Goal: Information Seeking & Learning: Learn about a topic

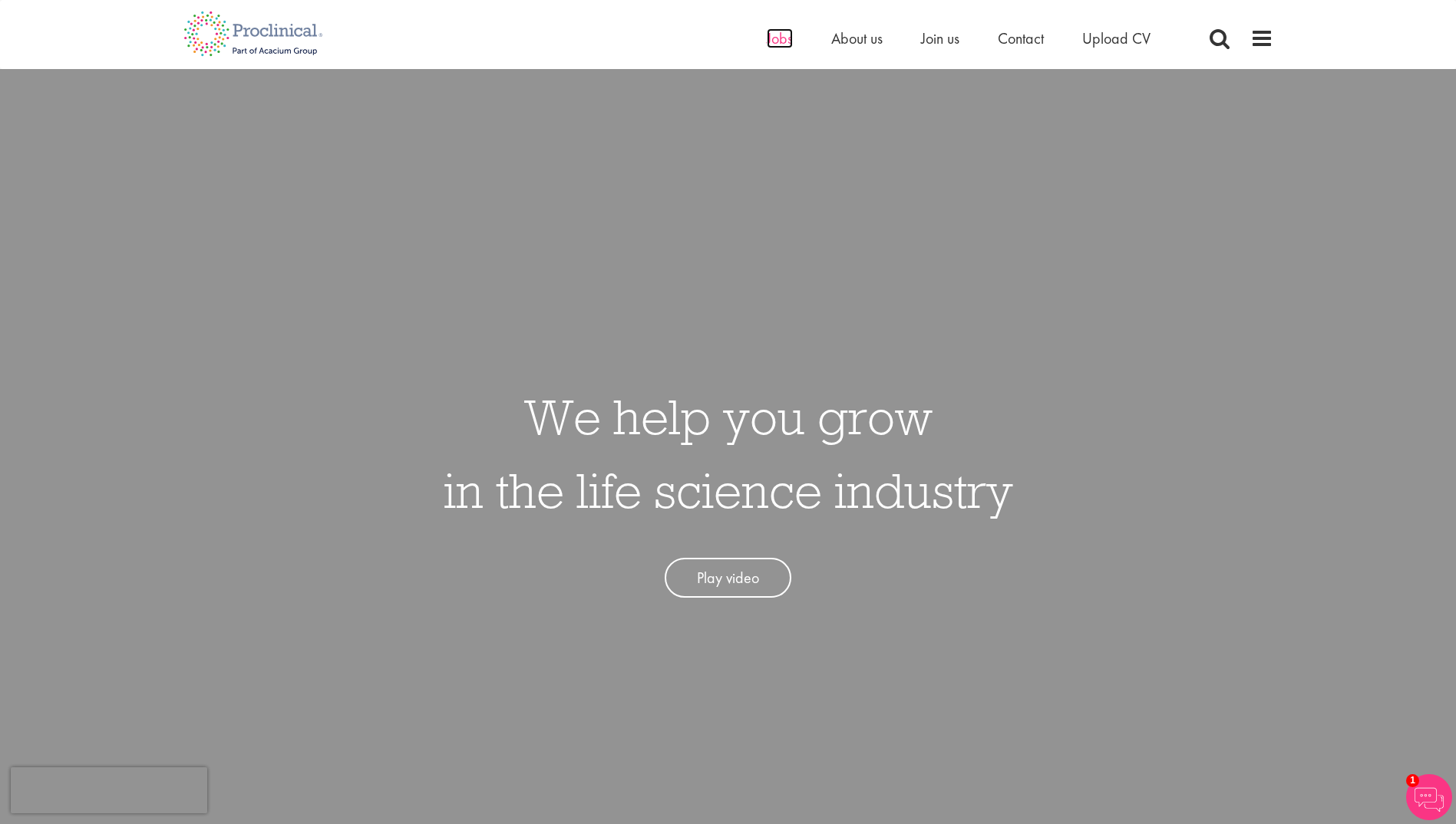
click at [777, 32] on span "Jobs" at bounding box center [780, 38] width 26 height 20
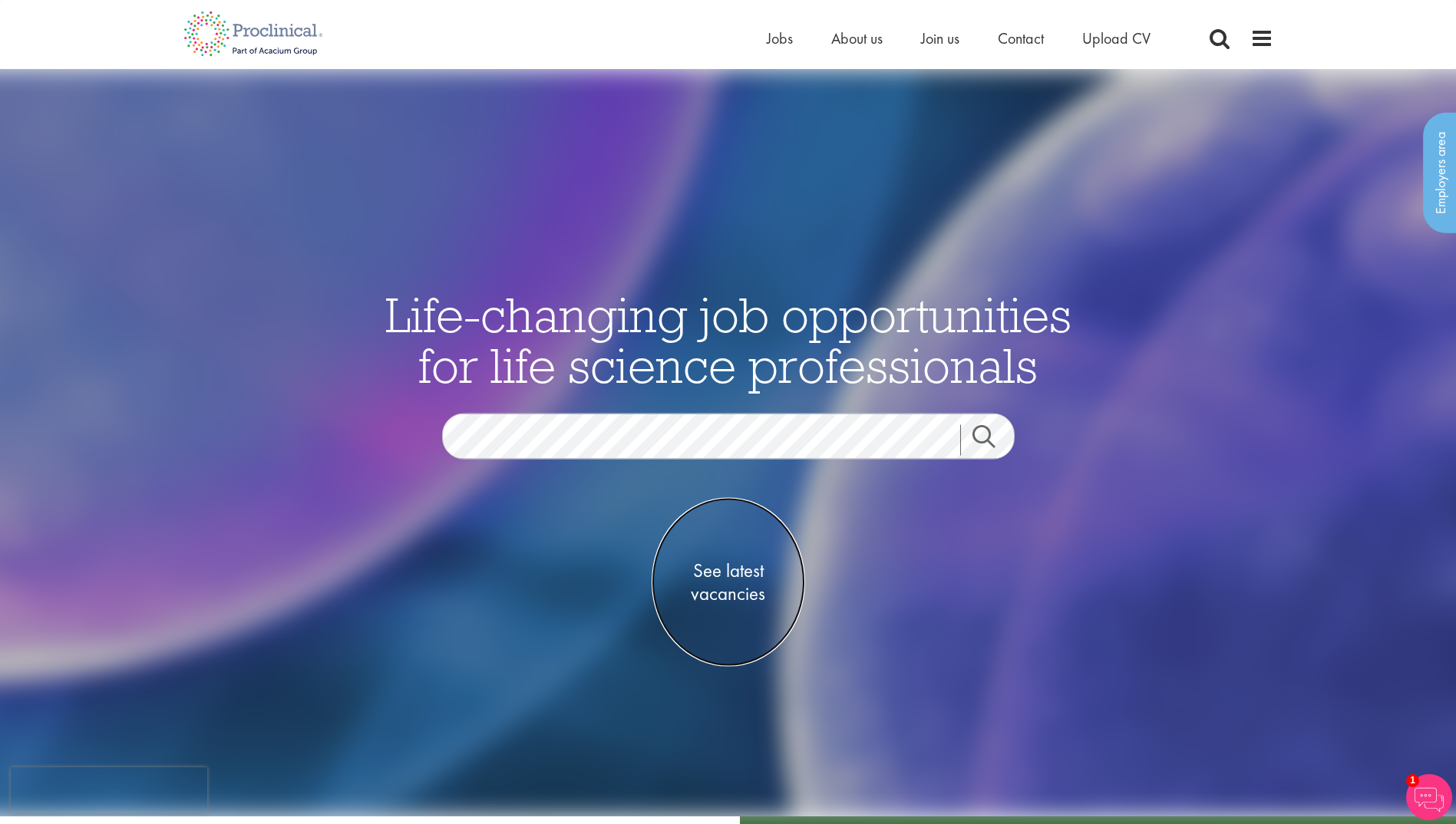
click at [734, 599] on span "See latest vacancies" at bounding box center [728, 581] width 153 height 46
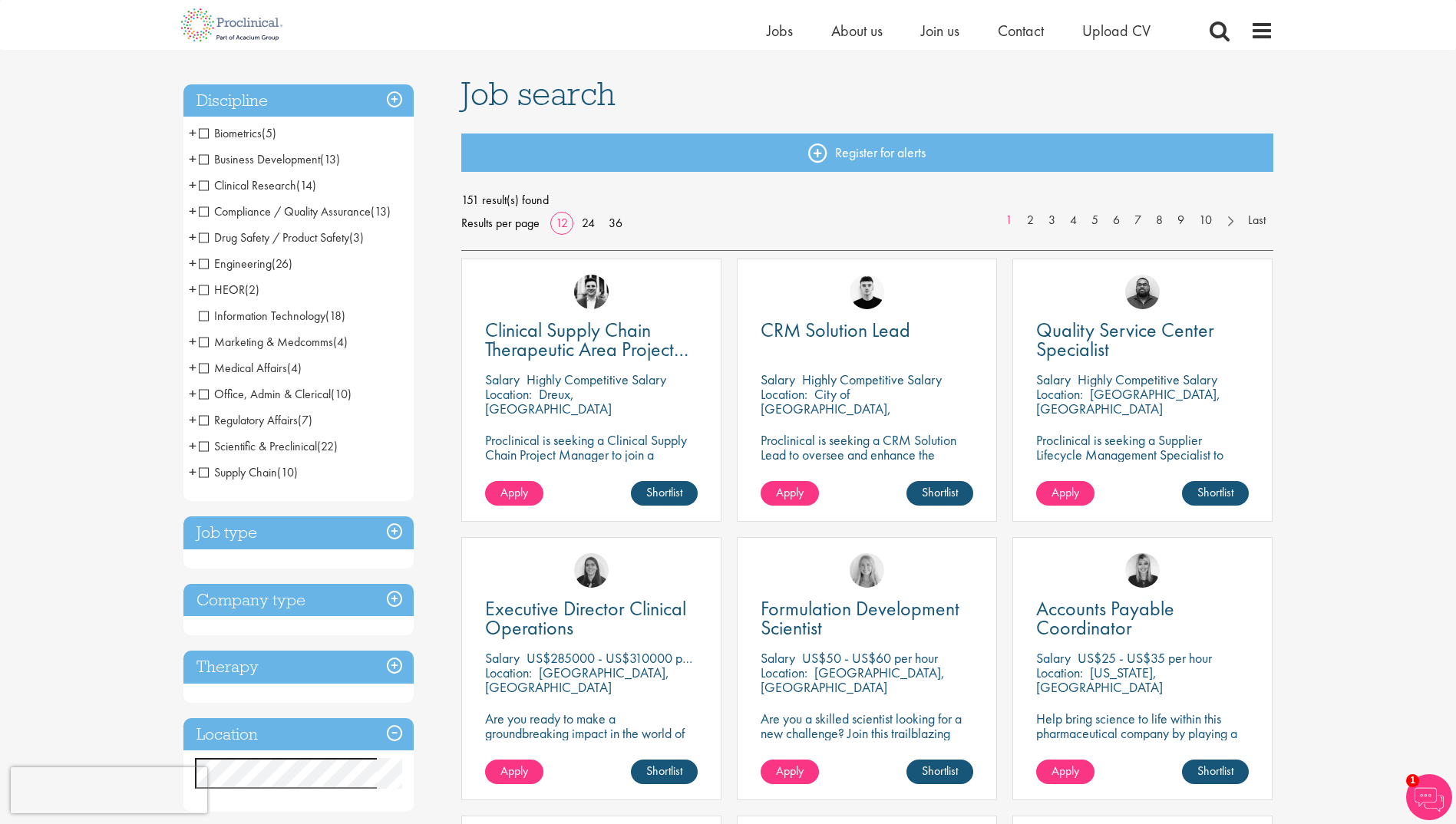
scroll to position [153, 0]
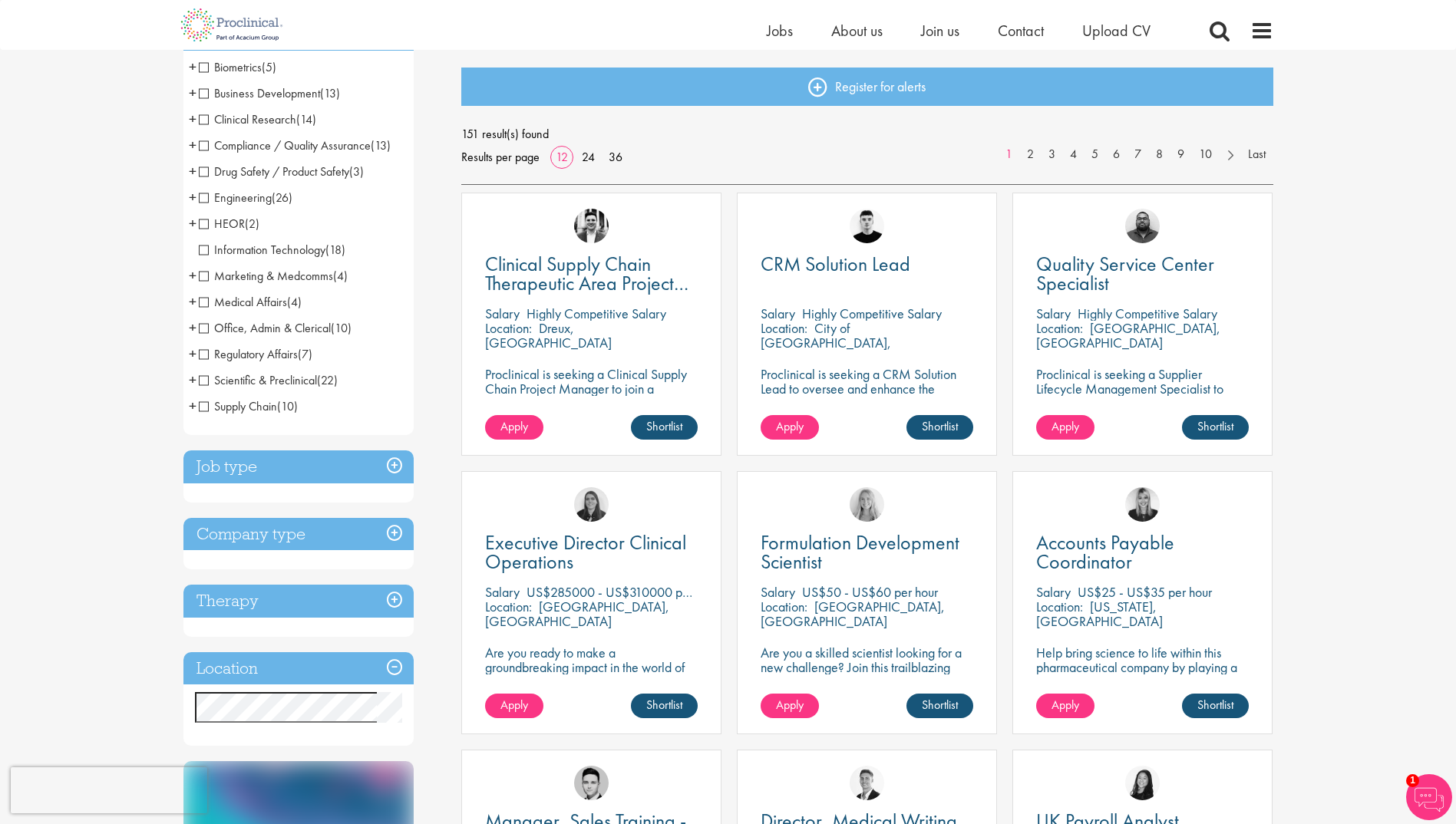
click at [354, 469] on h3 "Job type" at bounding box center [298, 467] width 230 height 33
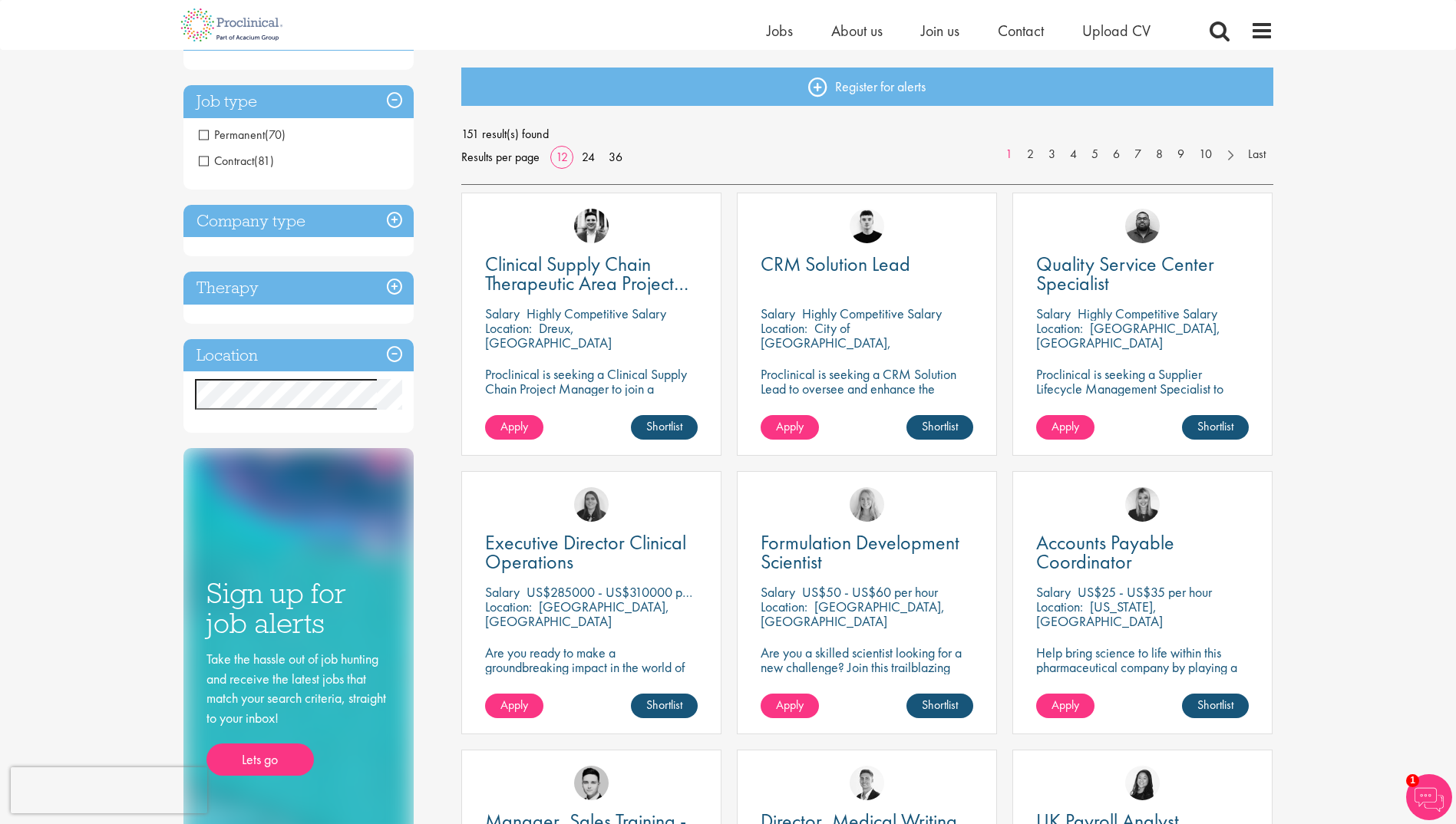
click at [203, 131] on span "Permanent" at bounding box center [231, 134] width 66 height 16
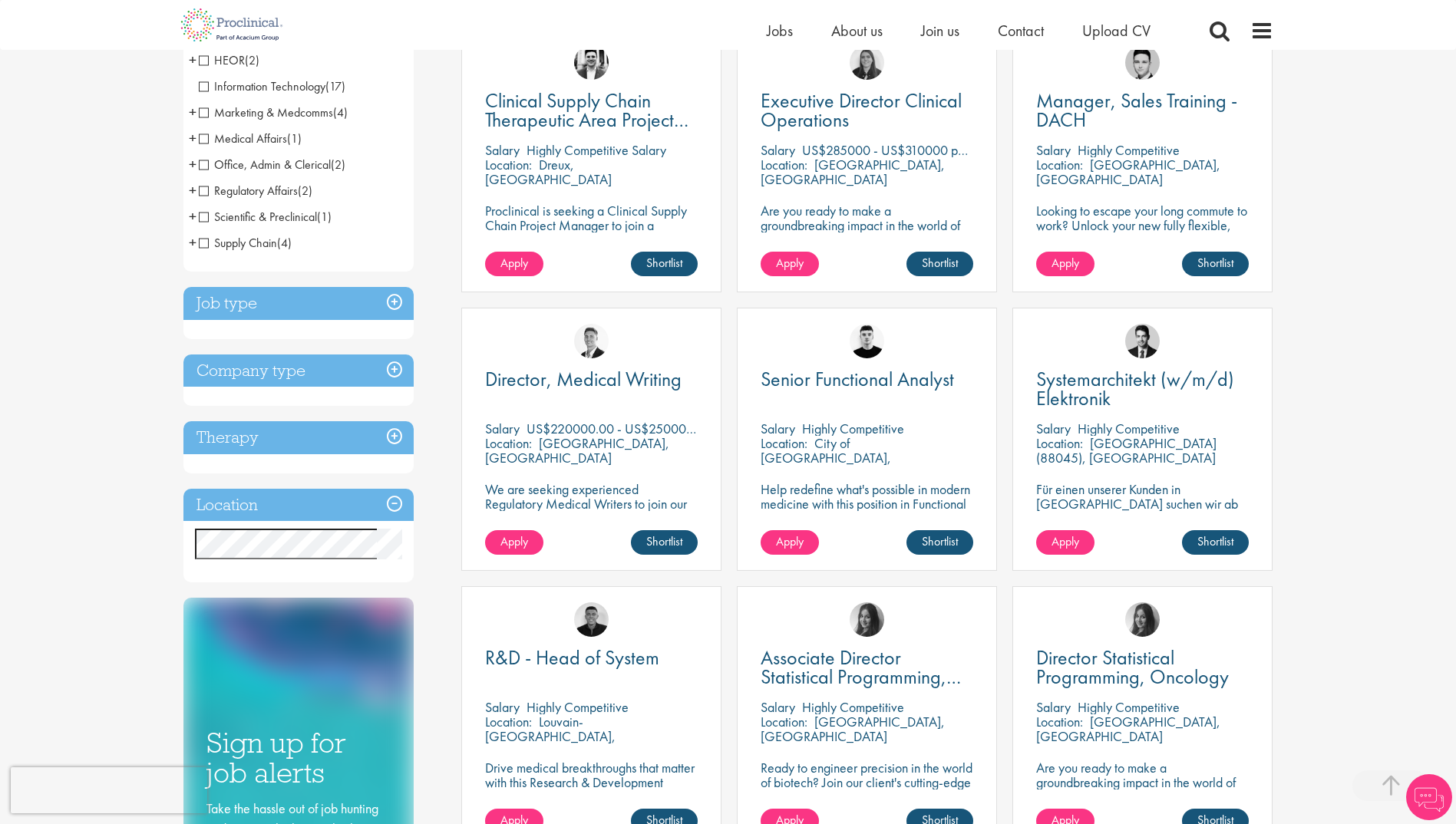
scroll to position [153, 0]
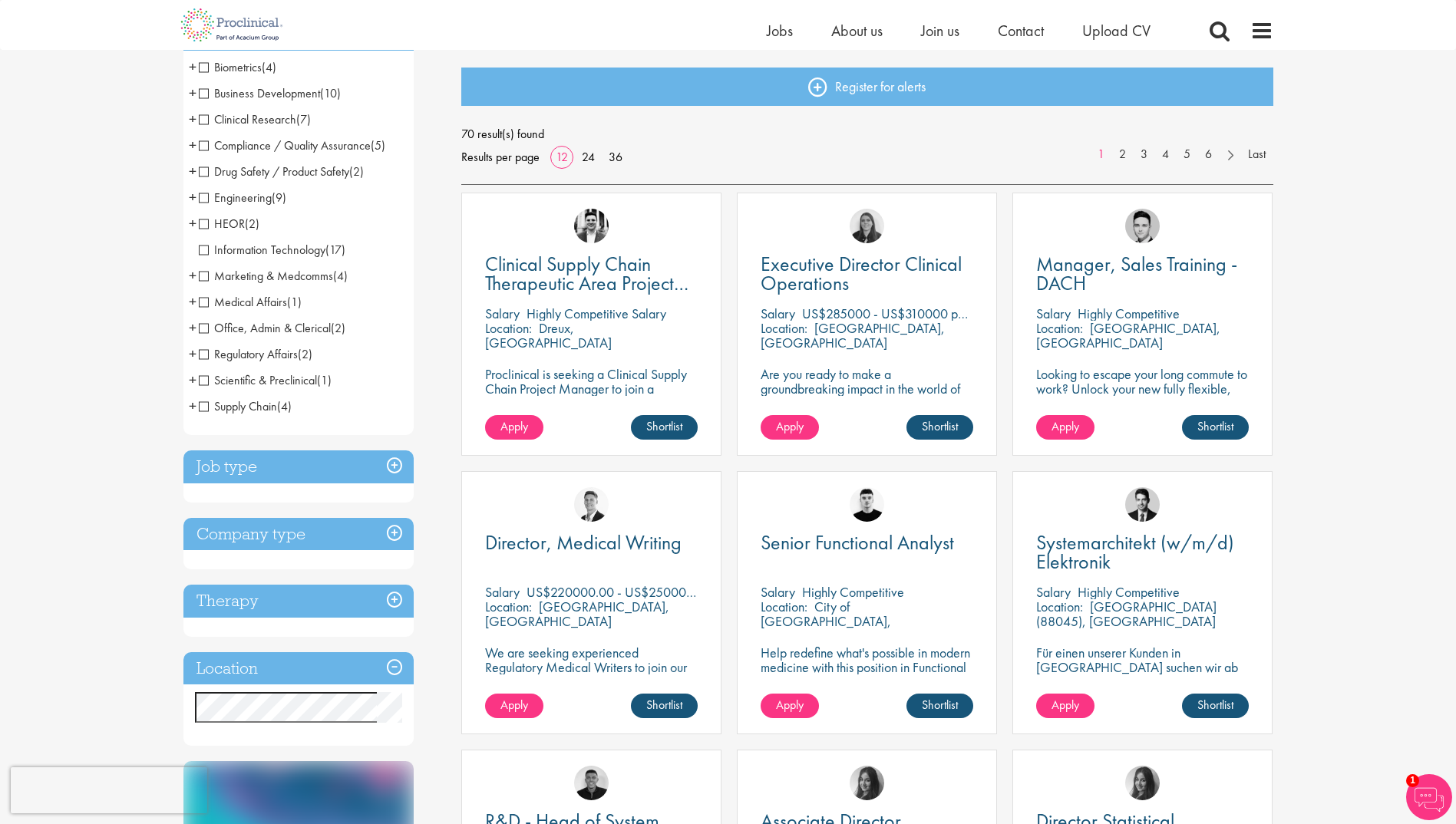
click at [336, 458] on h3 "Job type" at bounding box center [298, 467] width 230 height 33
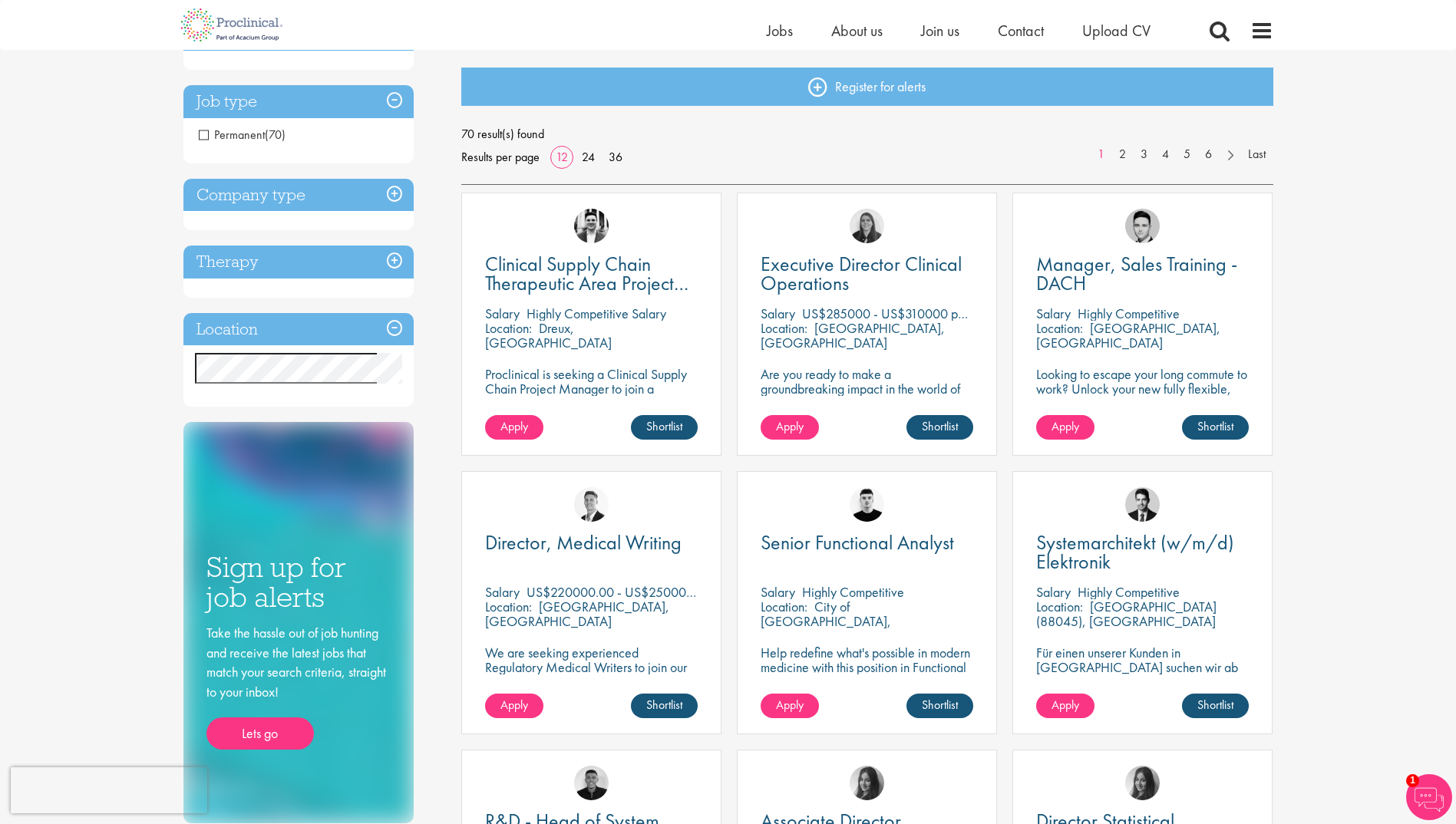
click at [295, 200] on h3 "Company type" at bounding box center [298, 195] width 230 height 33
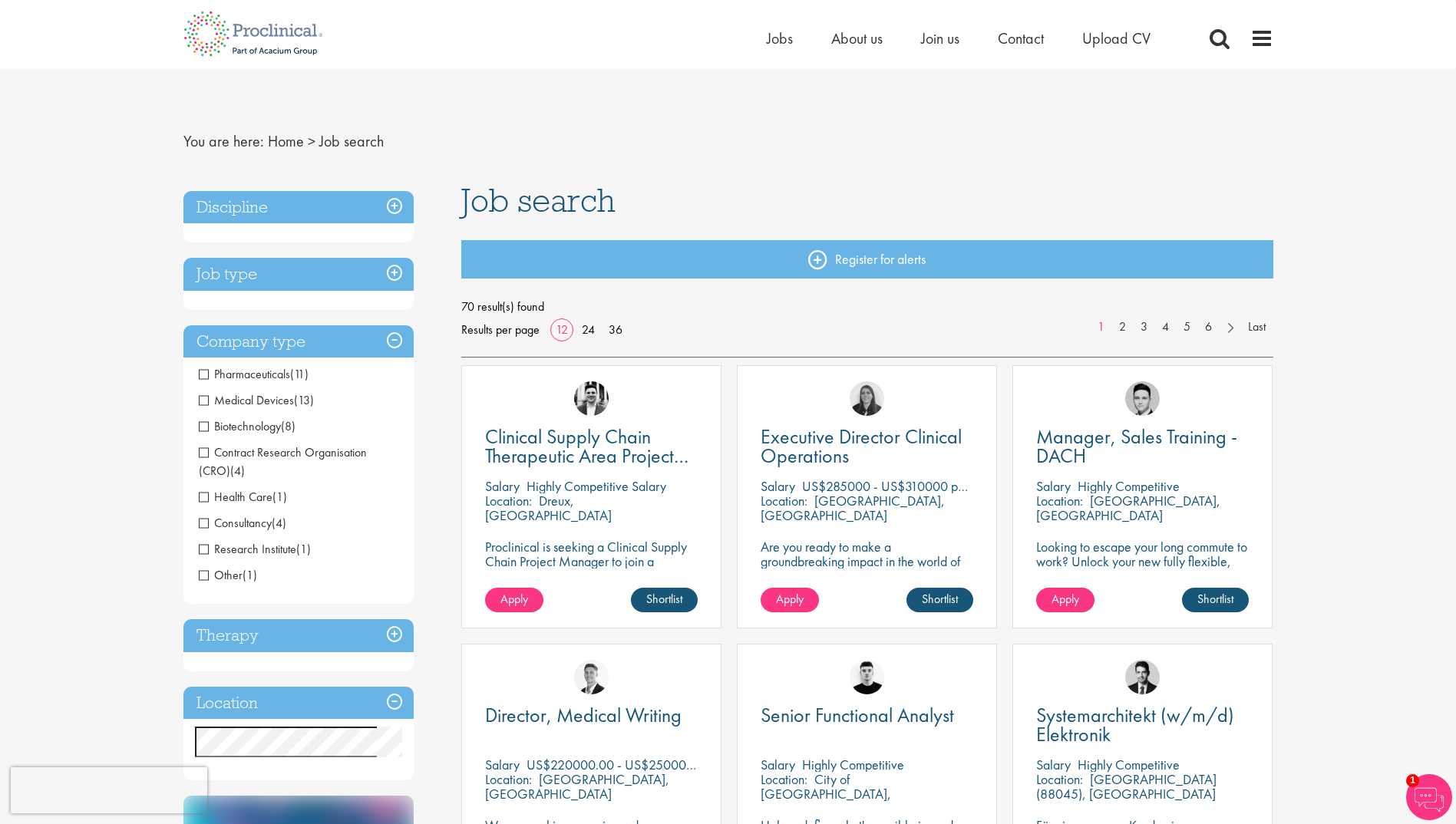
click at [227, 208] on h3 "Discipline" at bounding box center [298, 207] width 230 height 33
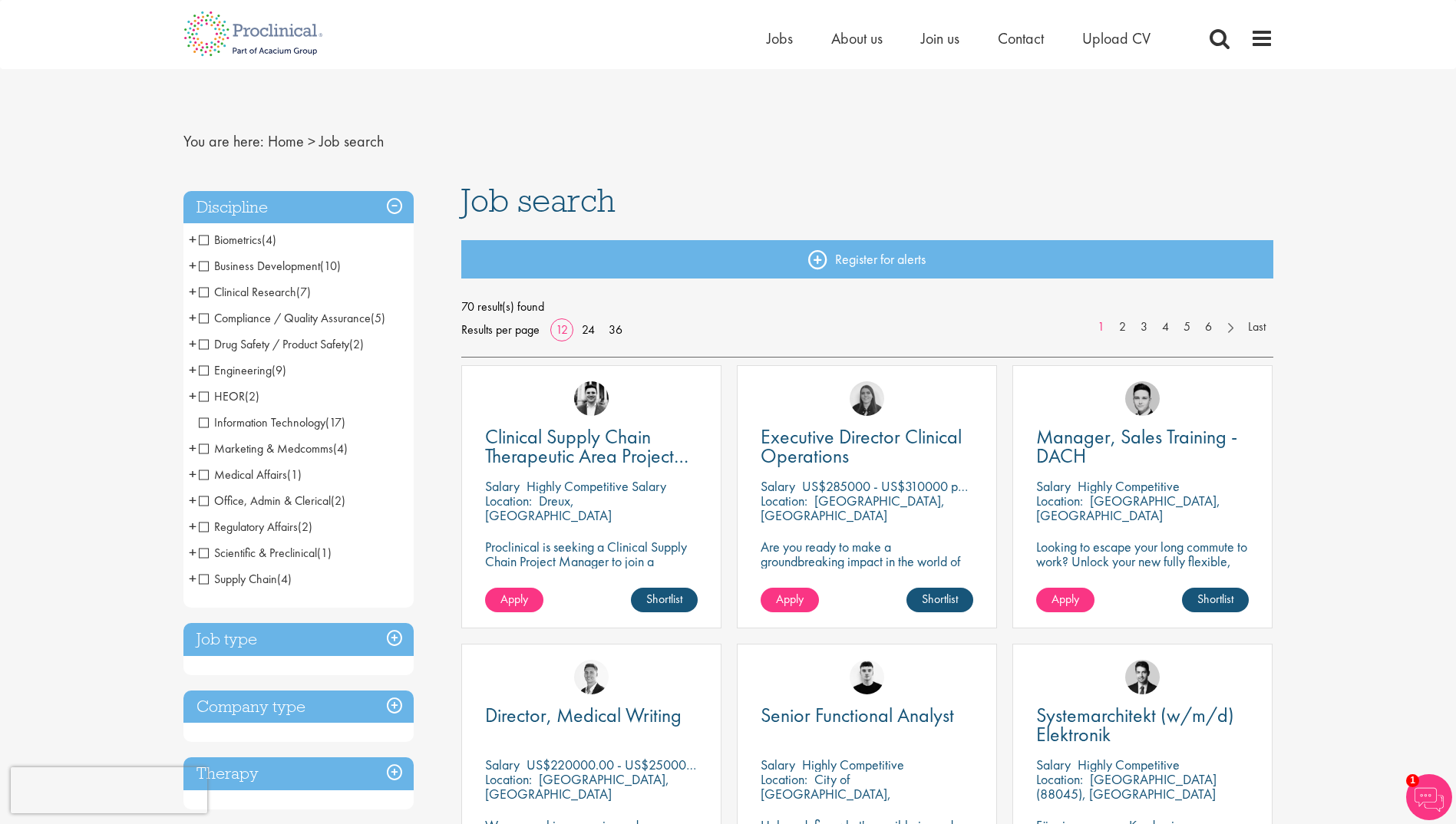
click at [204, 266] on span "Business Development" at bounding box center [259, 266] width 122 height 16
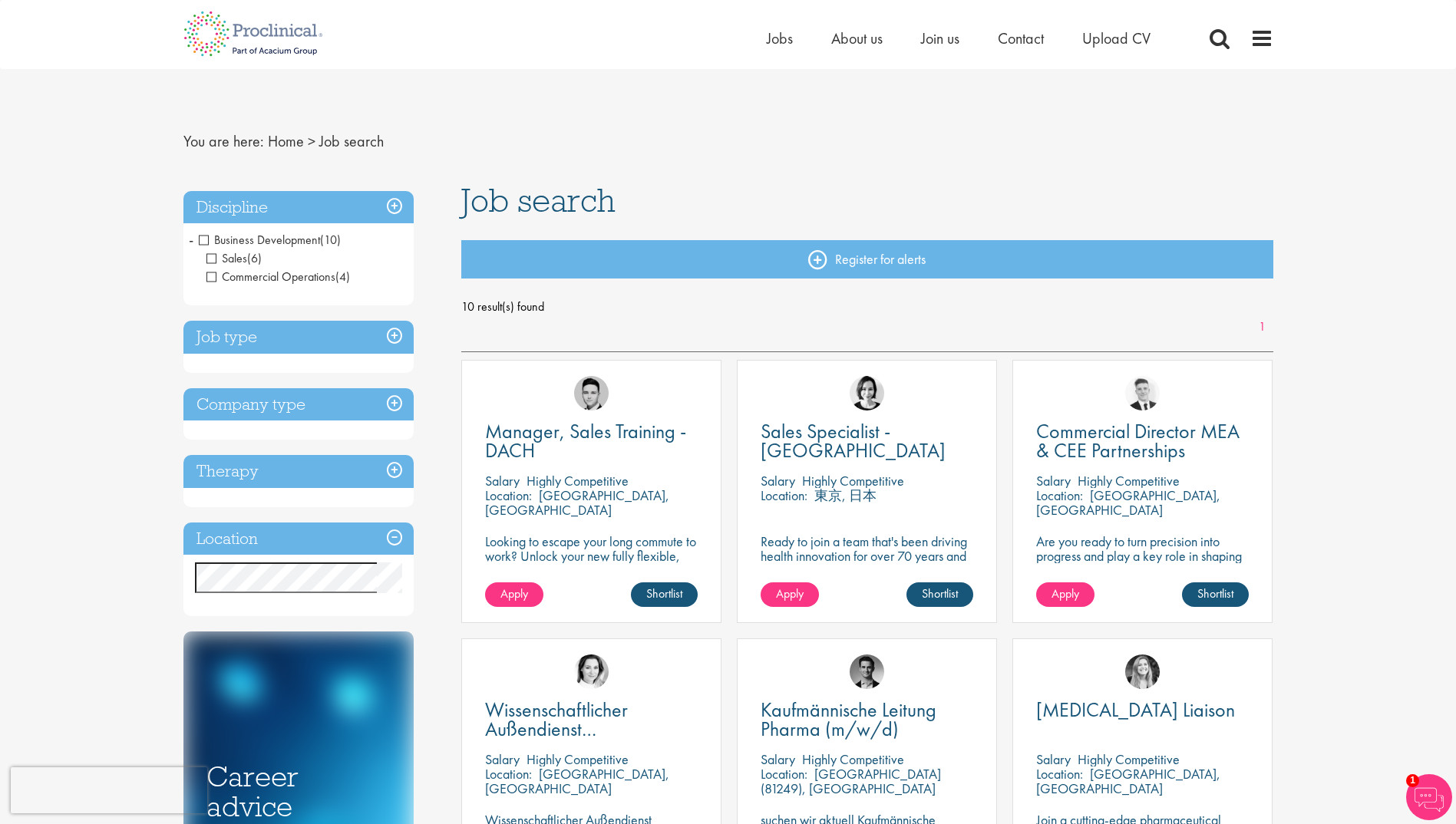
click at [200, 241] on span "Business Development" at bounding box center [259, 240] width 122 height 16
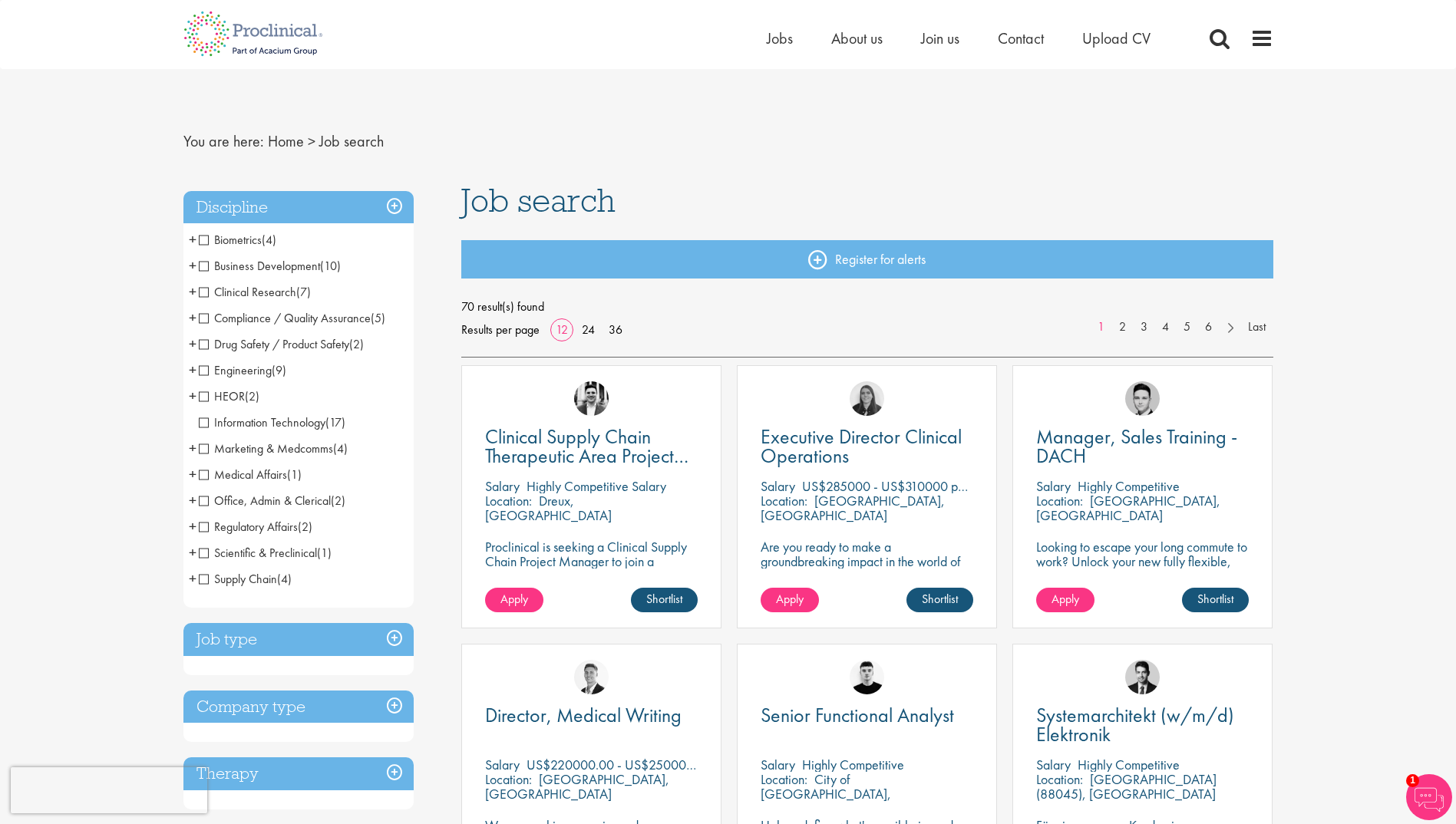
click at [202, 577] on span "Supply Chain" at bounding box center [238, 579] width 79 height 16
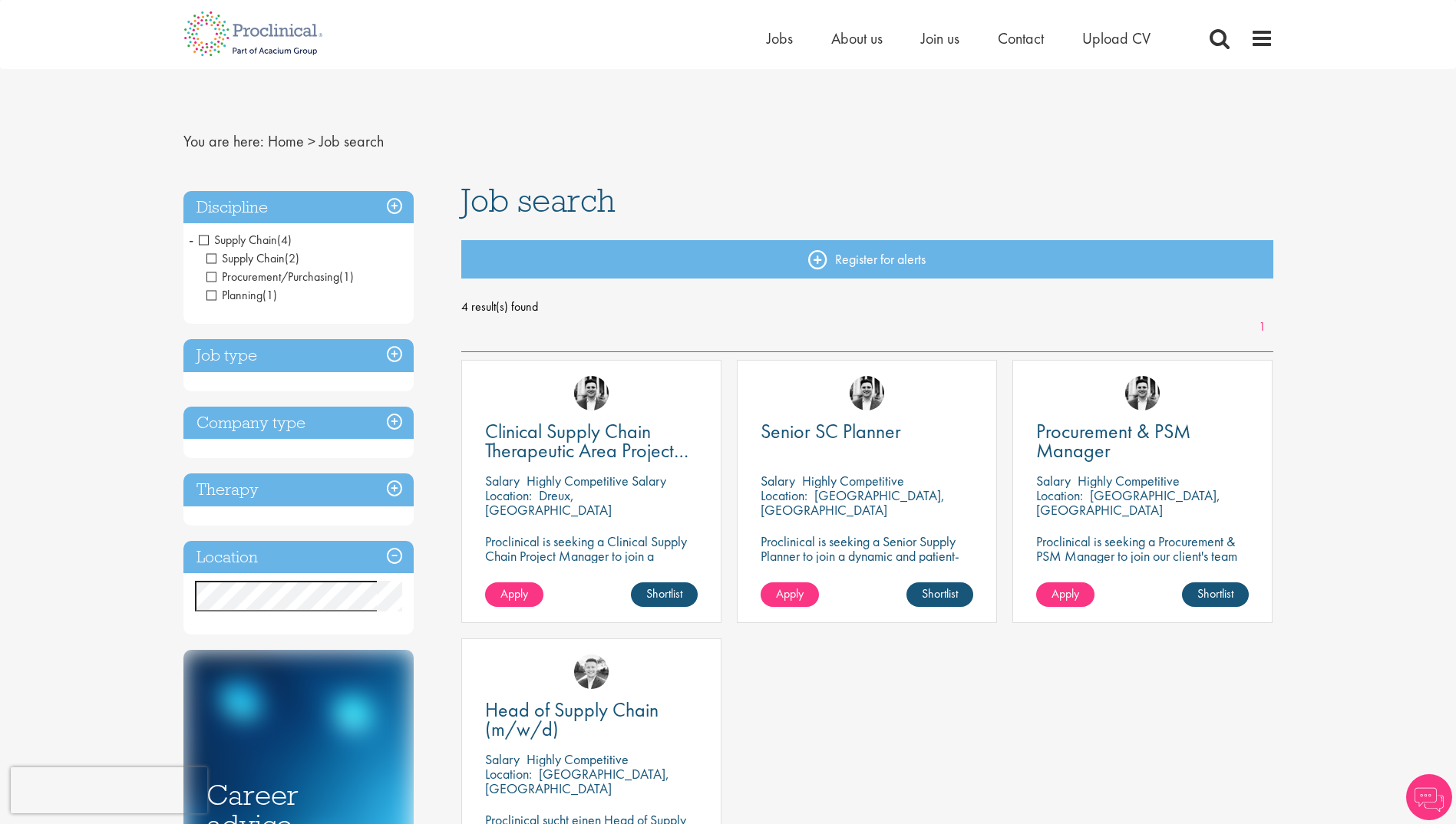
click at [203, 238] on span "Supply Chain" at bounding box center [238, 240] width 79 height 16
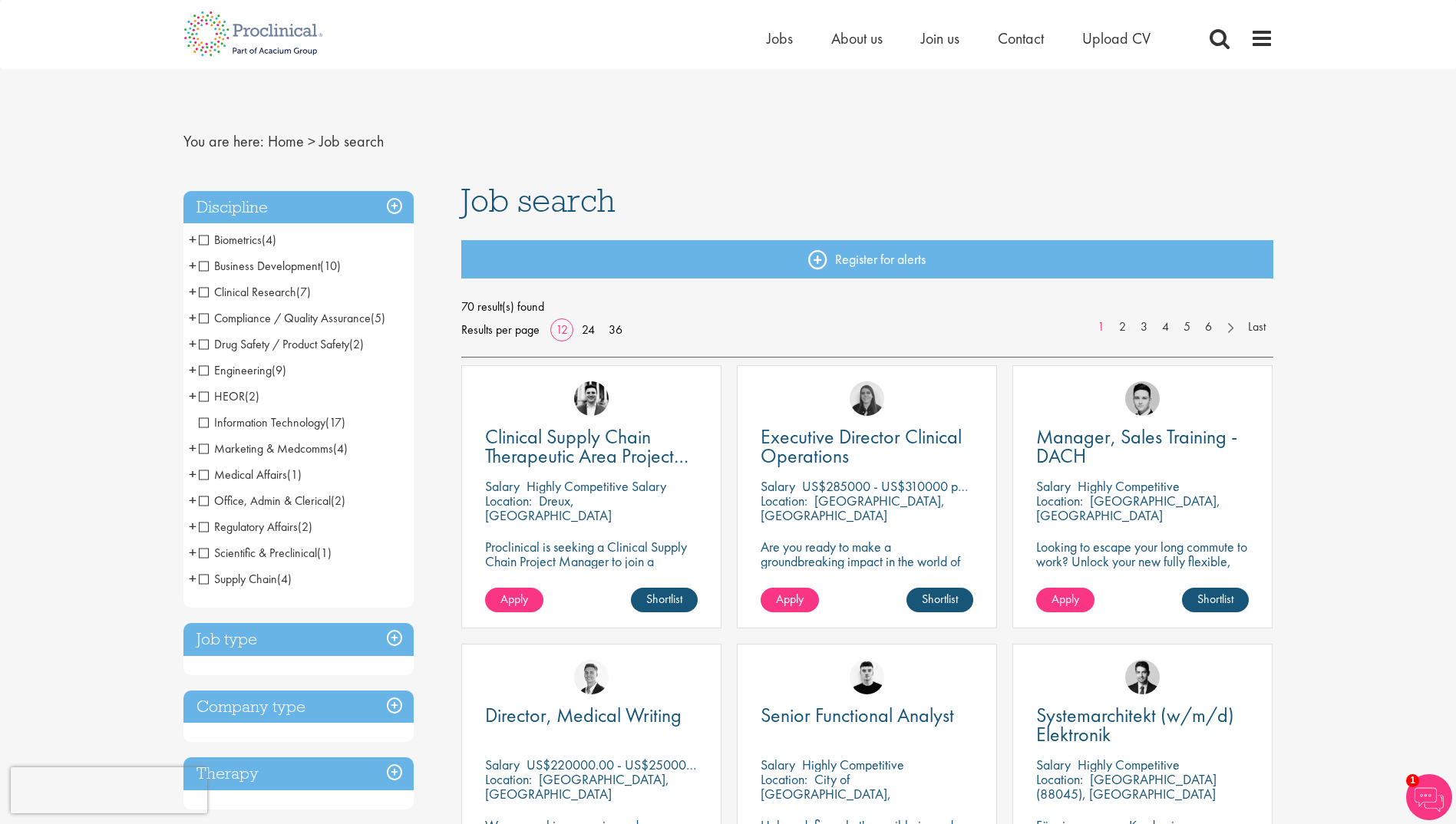
click at [202, 501] on span "Office, Admin & Clerical" at bounding box center [264, 501] width 132 height 16
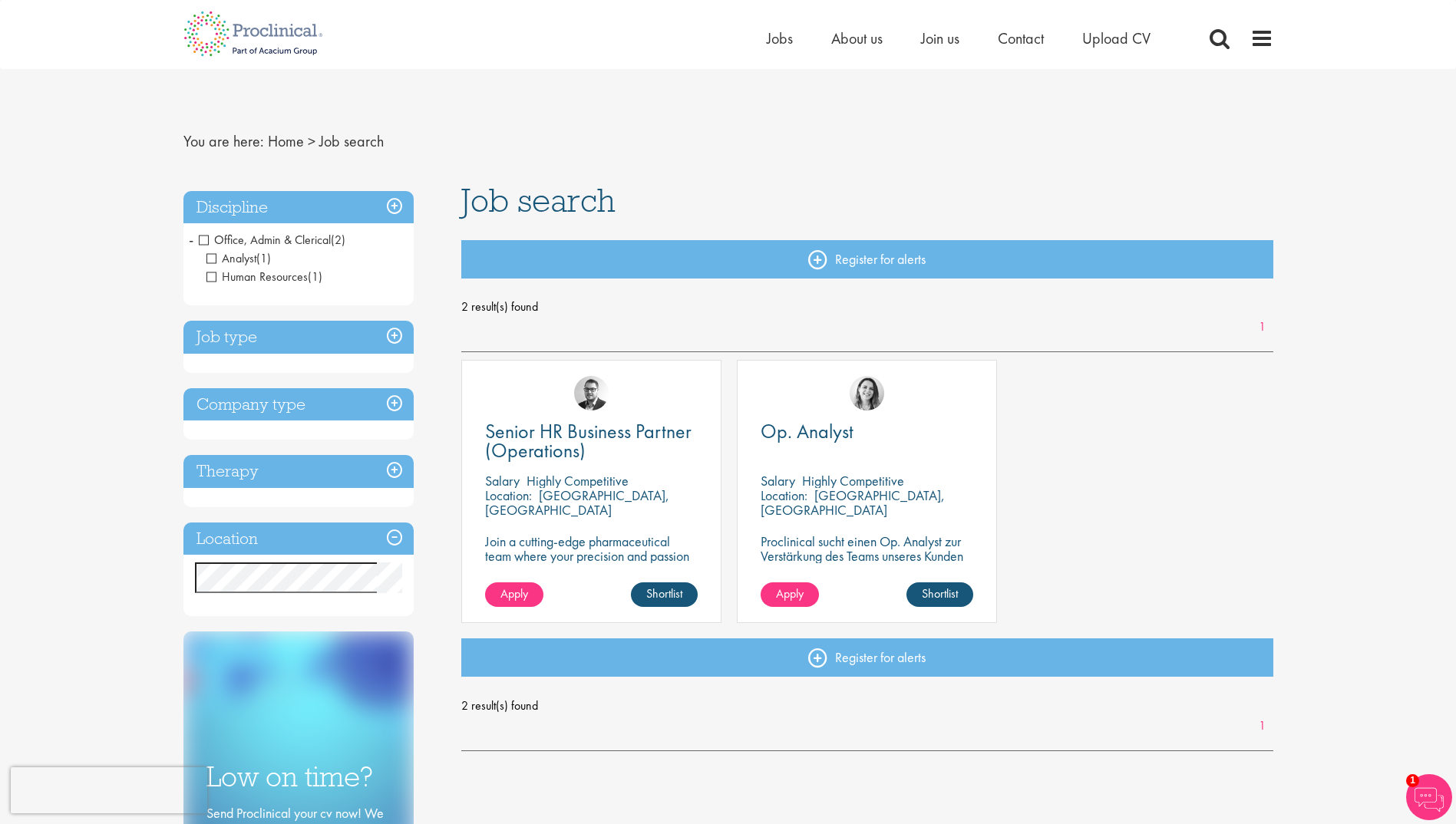
click at [202, 238] on span "Office, Admin & Clerical" at bounding box center [264, 240] width 132 height 16
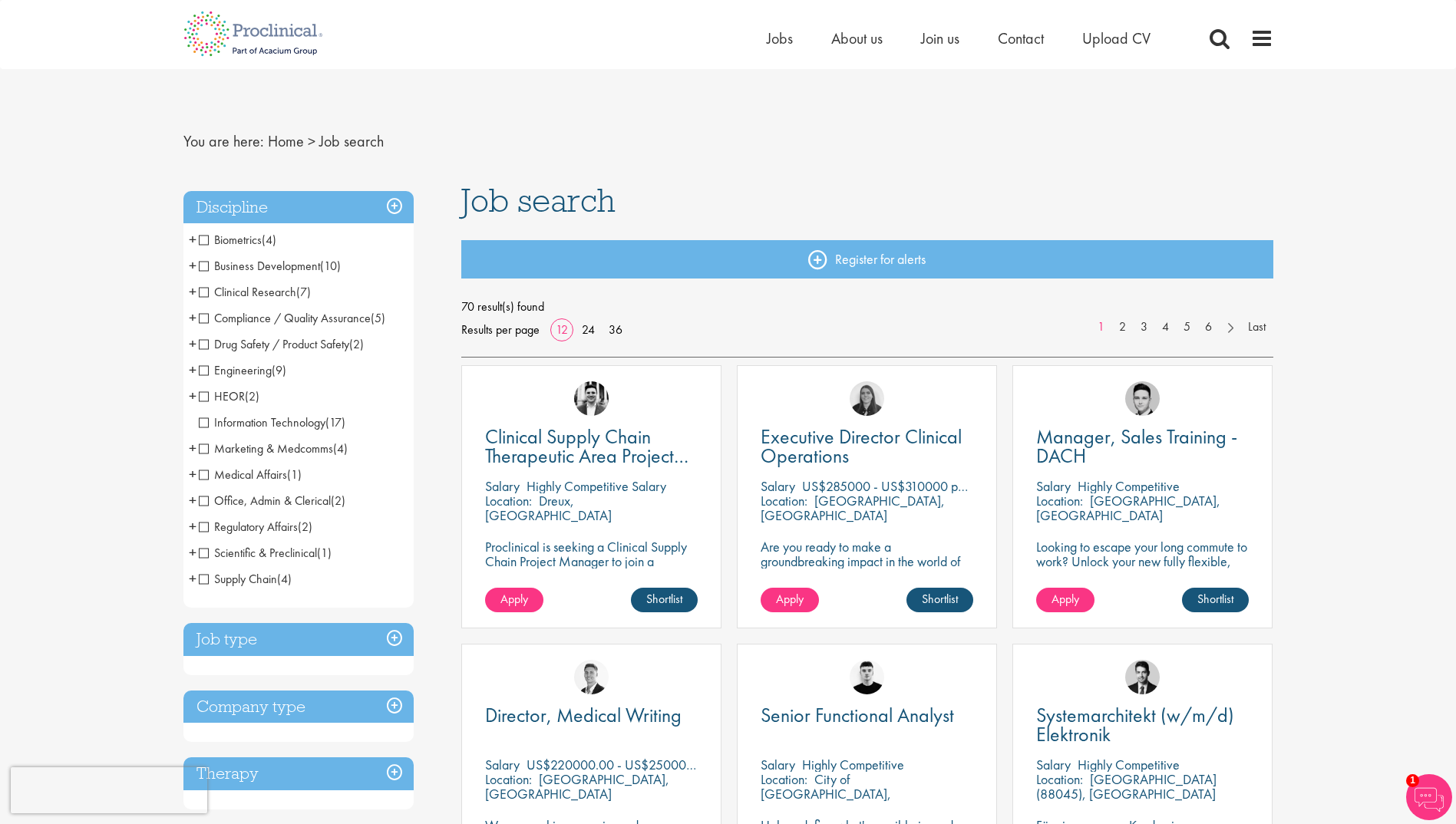
click at [506, 204] on span "Job search" at bounding box center [538, 200] width 154 height 41
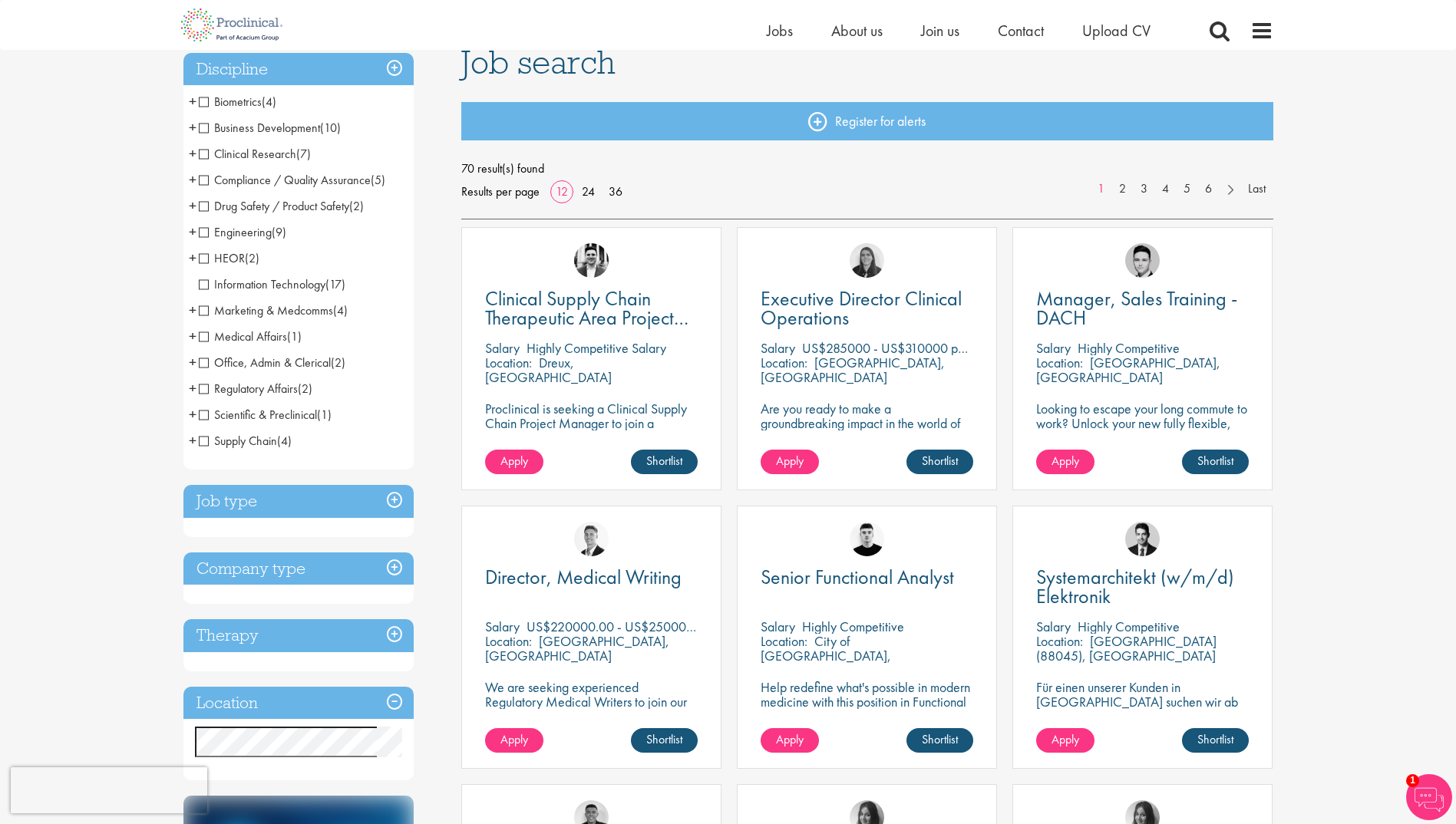
scroll to position [153, 0]
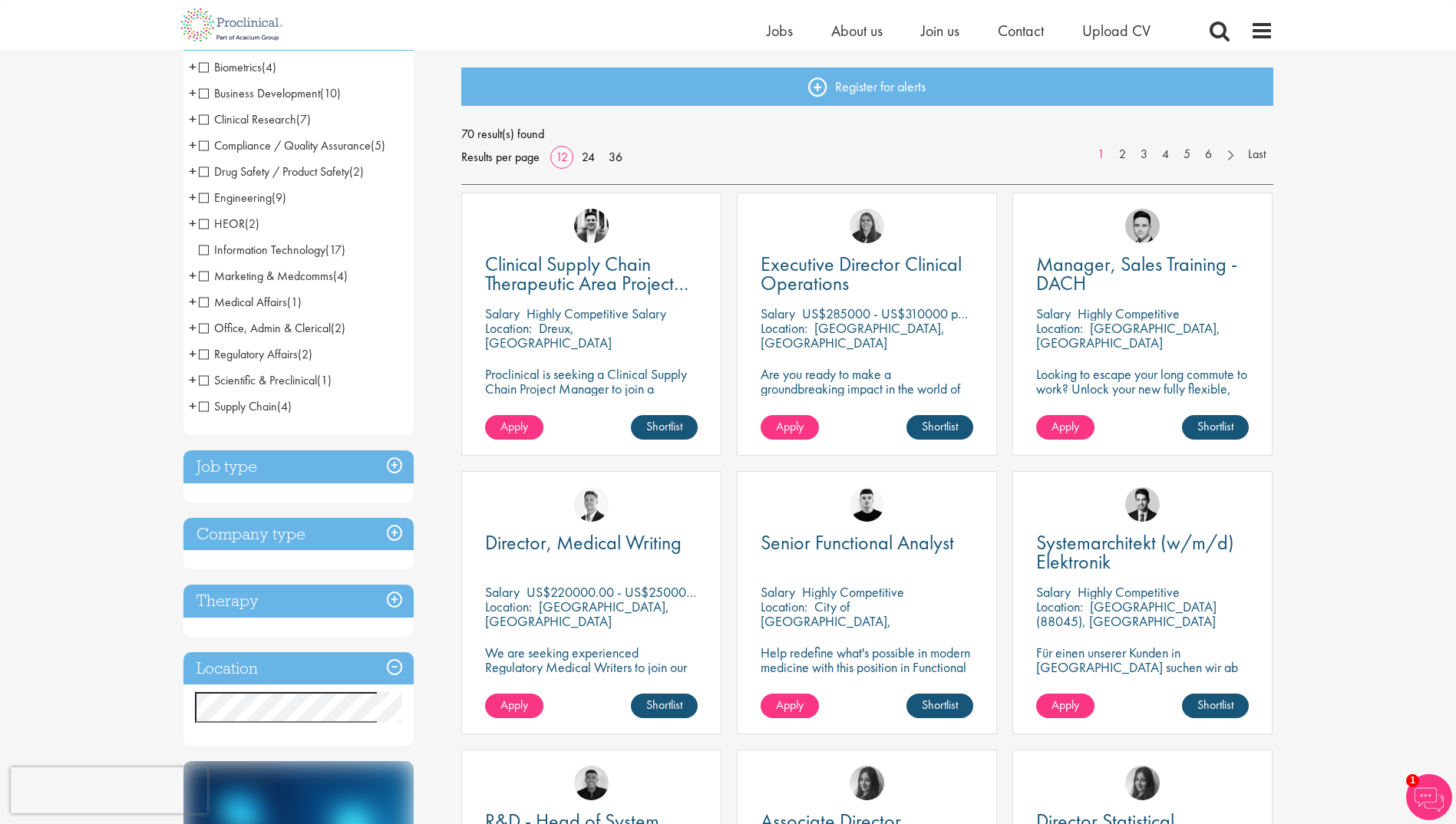
click at [578, 383] on p "Proclinical is seeking a Clinical Supply Chain Project Manager to join a dynami…" at bounding box center [591, 403] width 212 height 73
click at [578, 259] on span "Clinical Supply Chain Therapeutic Area Project Manager" at bounding box center [586, 284] width 203 height 65
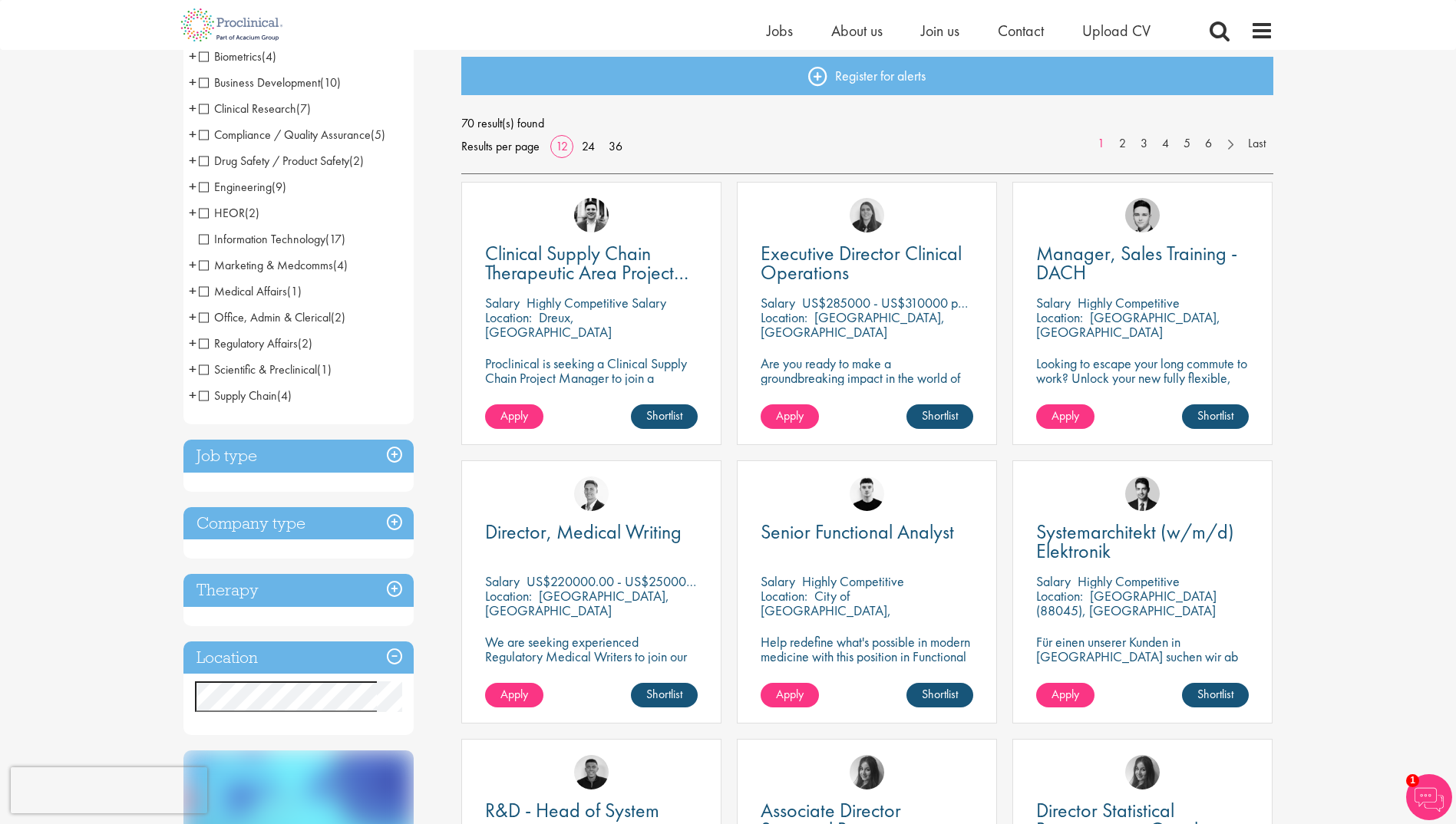
click at [194, 395] on span "+" at bounding box center [192, 395] width 7 height 23
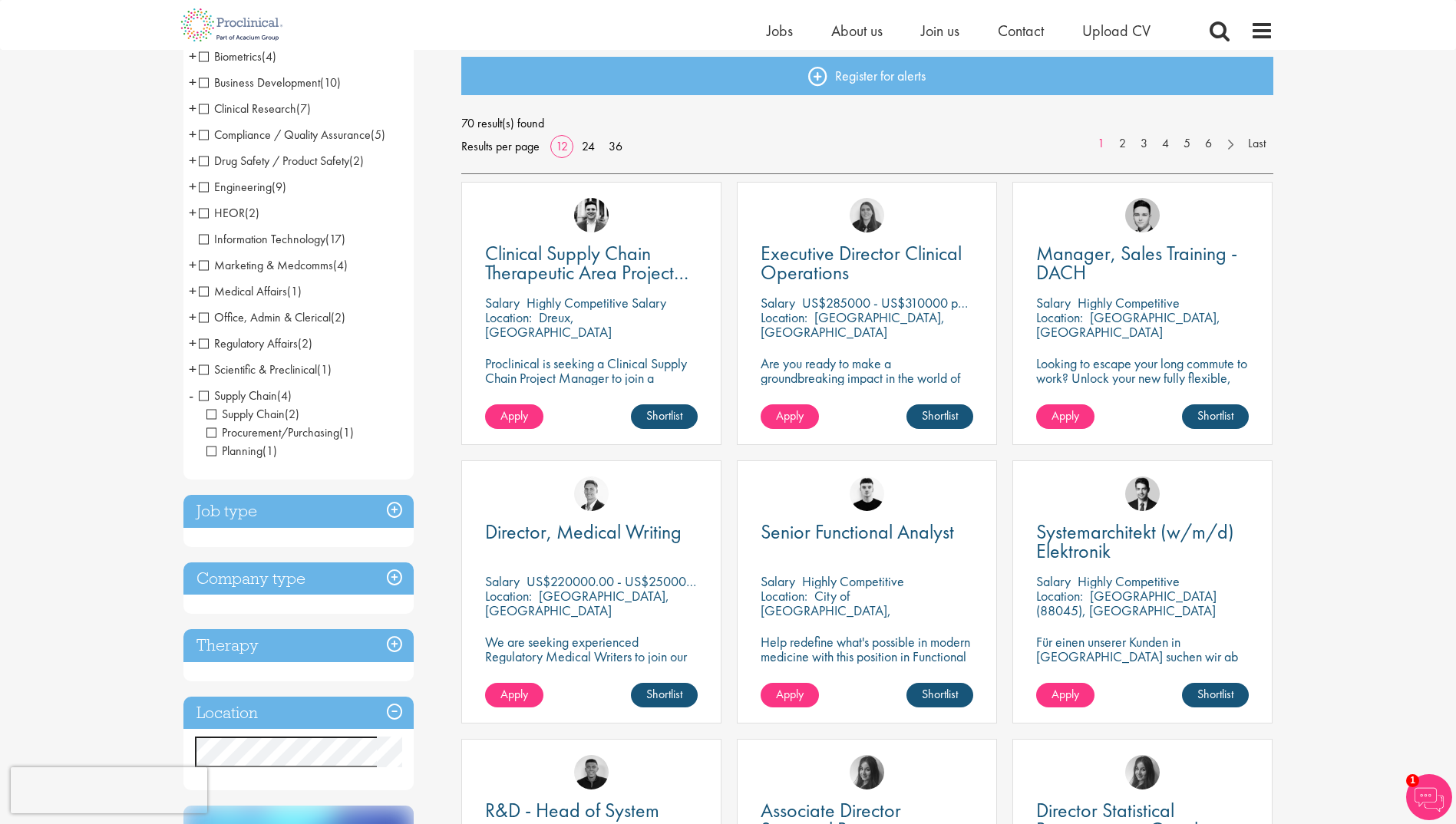
click at [192, 367] on span "+" at bounding box center [192, 369] width 7 height 23
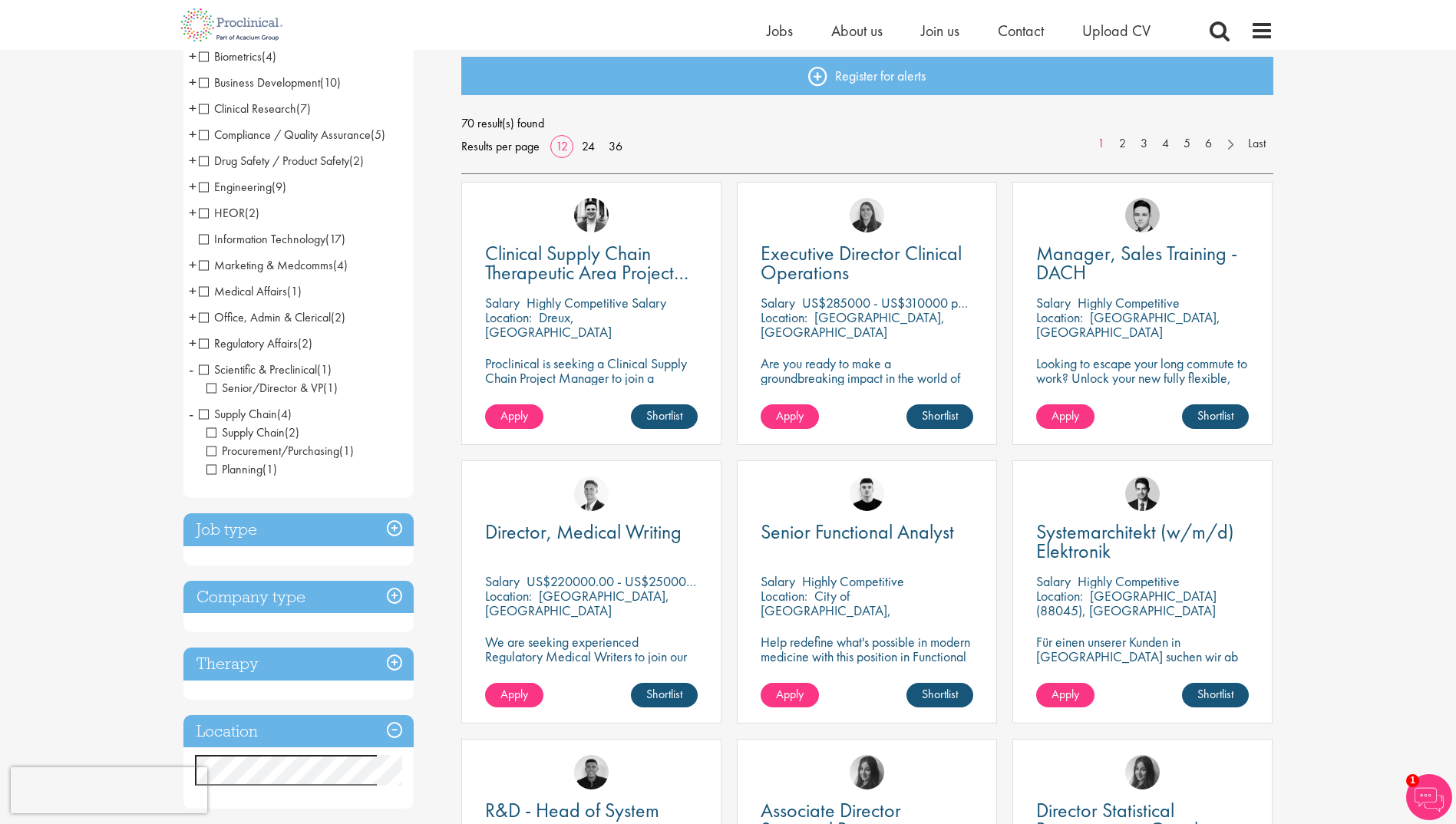
click at [192, 339] on span "+" at bounding box center [192, 343] width 7 height 23
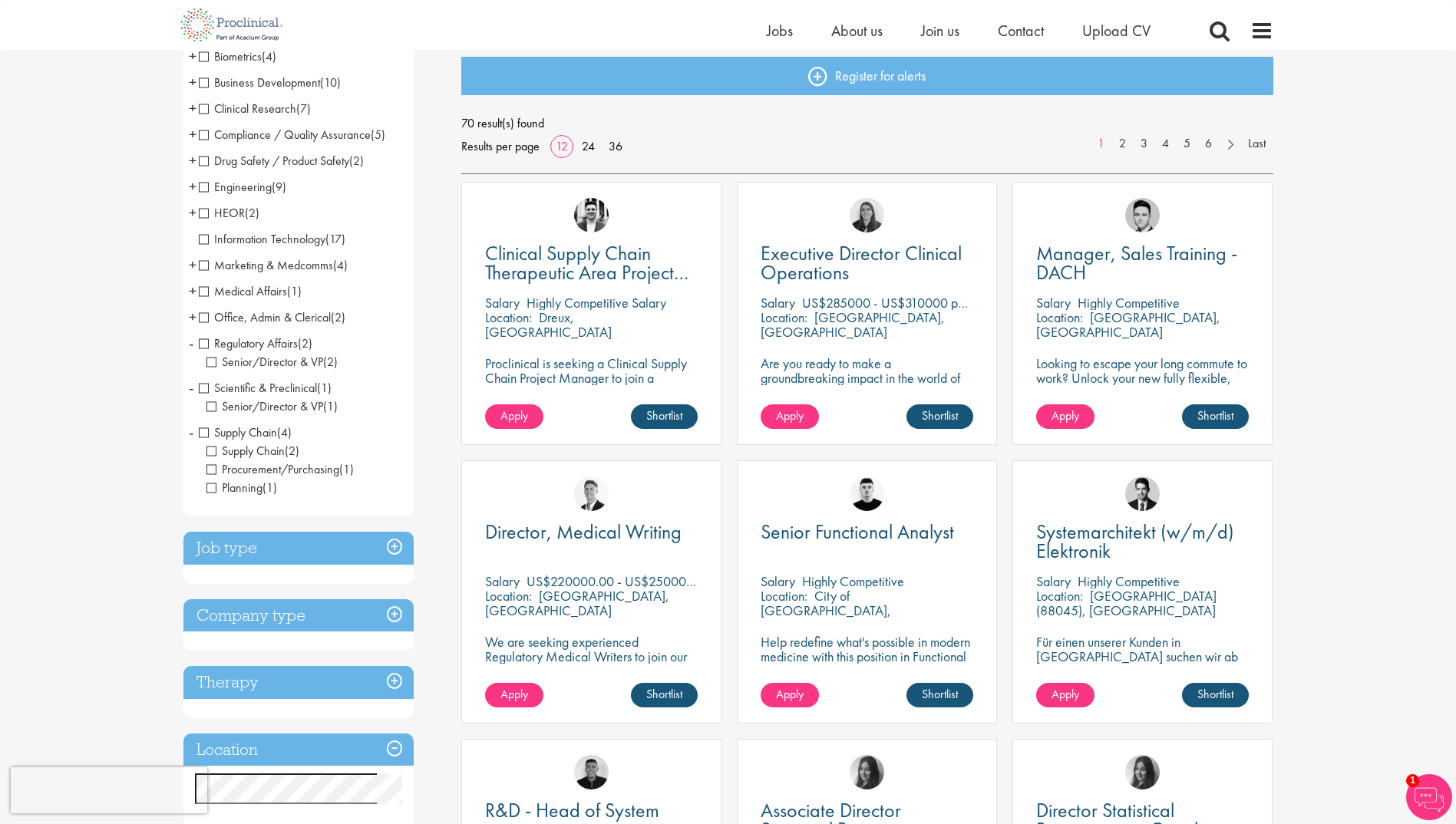
click at [192, 339] on span "-" at bounding box center [191, 343] width 5 height 23
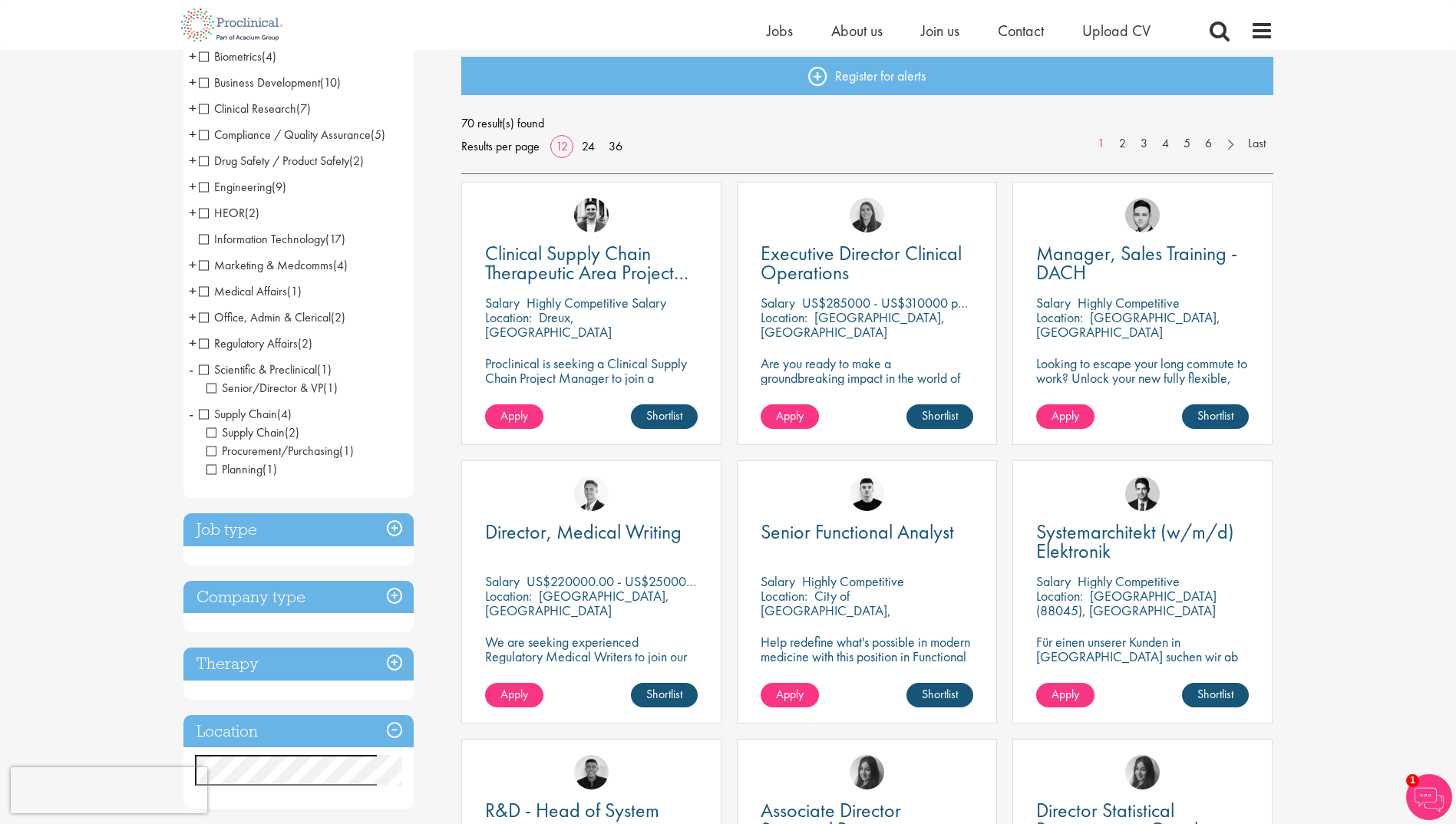
click at [192, 339] on span "+" at bounding box center [192, 343] width 7 height 23
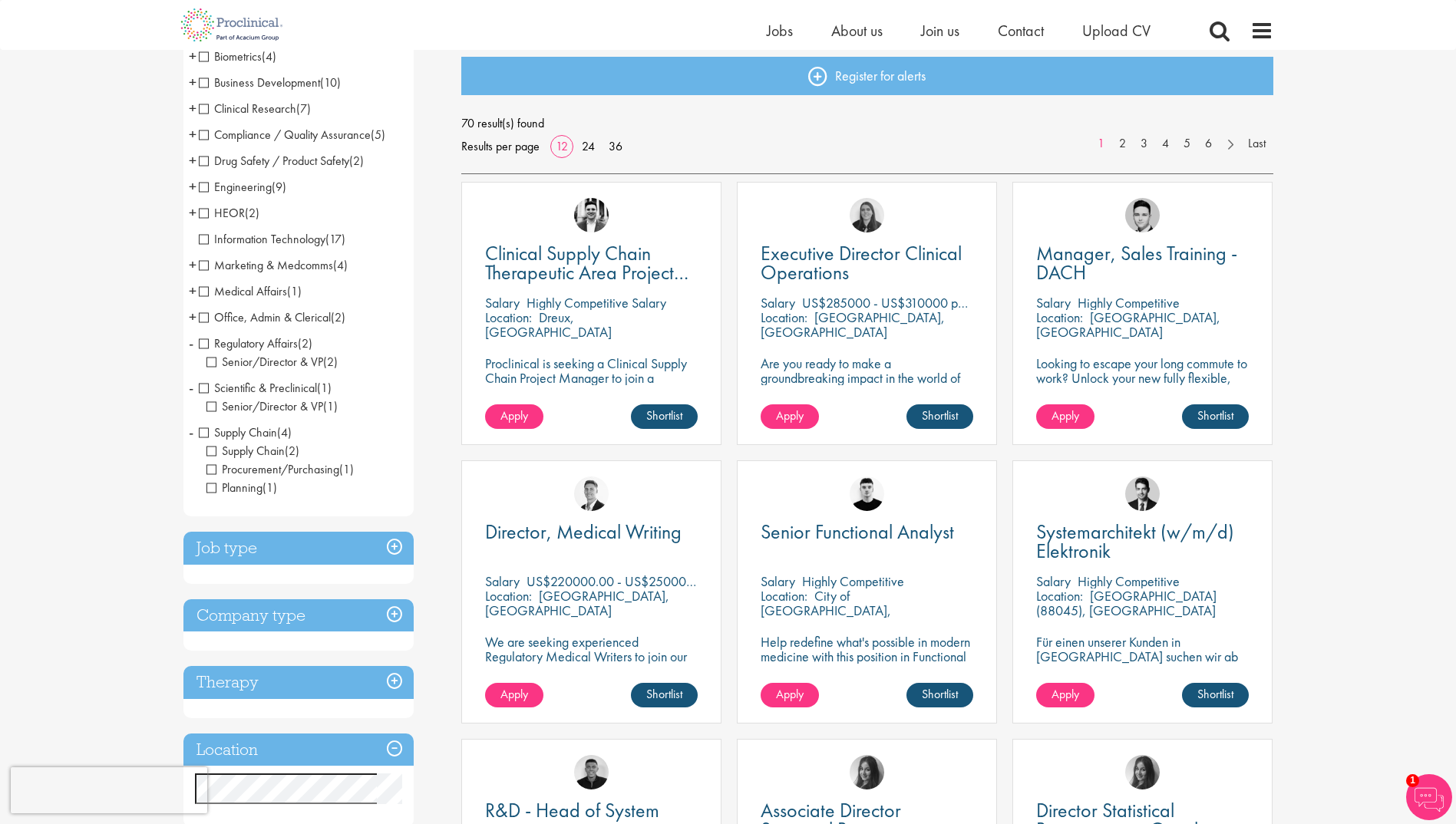
click at [191, 313] on span "+" at bounding box center [192, 317] width 7 height 23
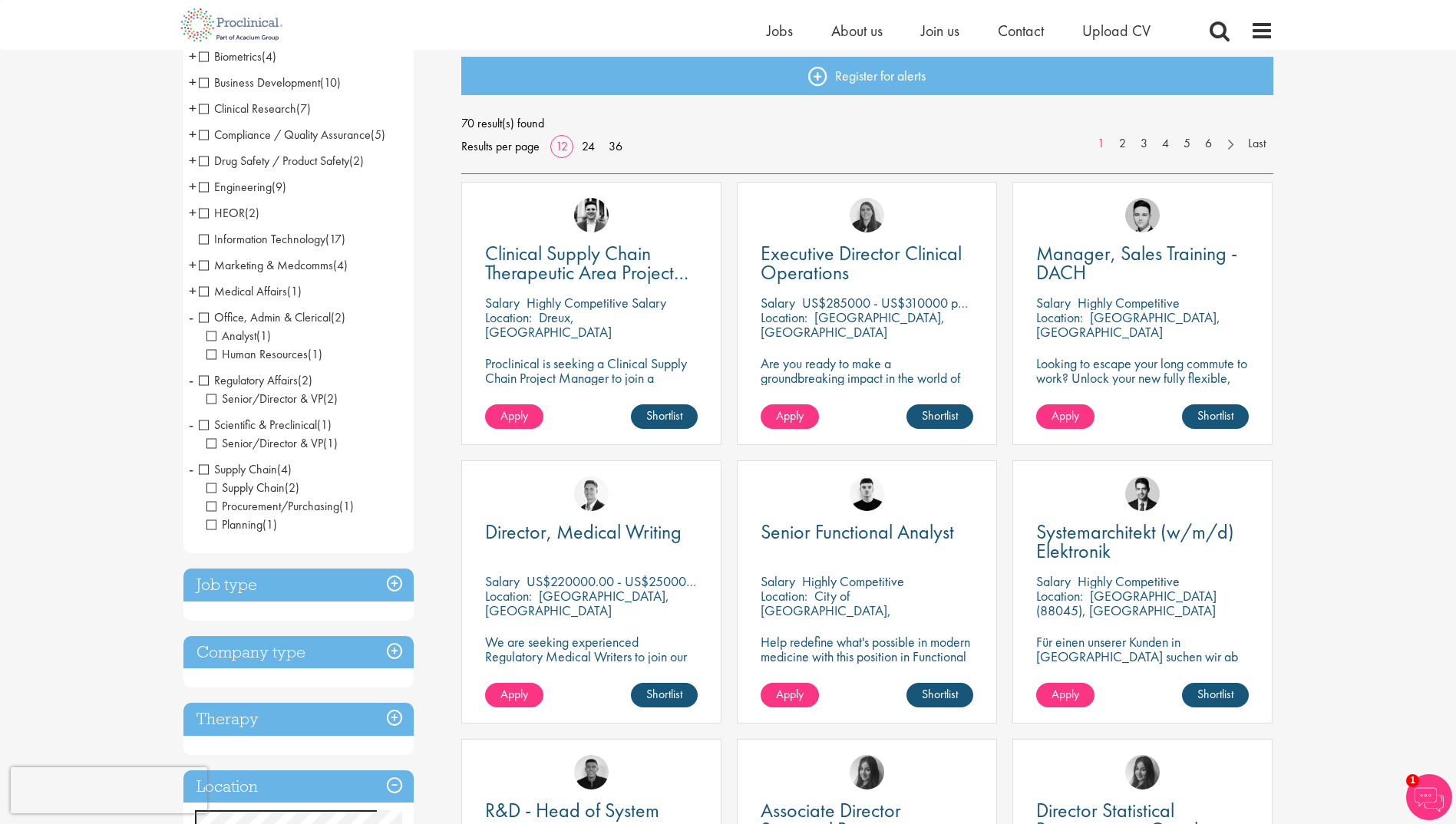
click at [193, 291] on span "+" at bounding box center [192, 291] width 7 height 23
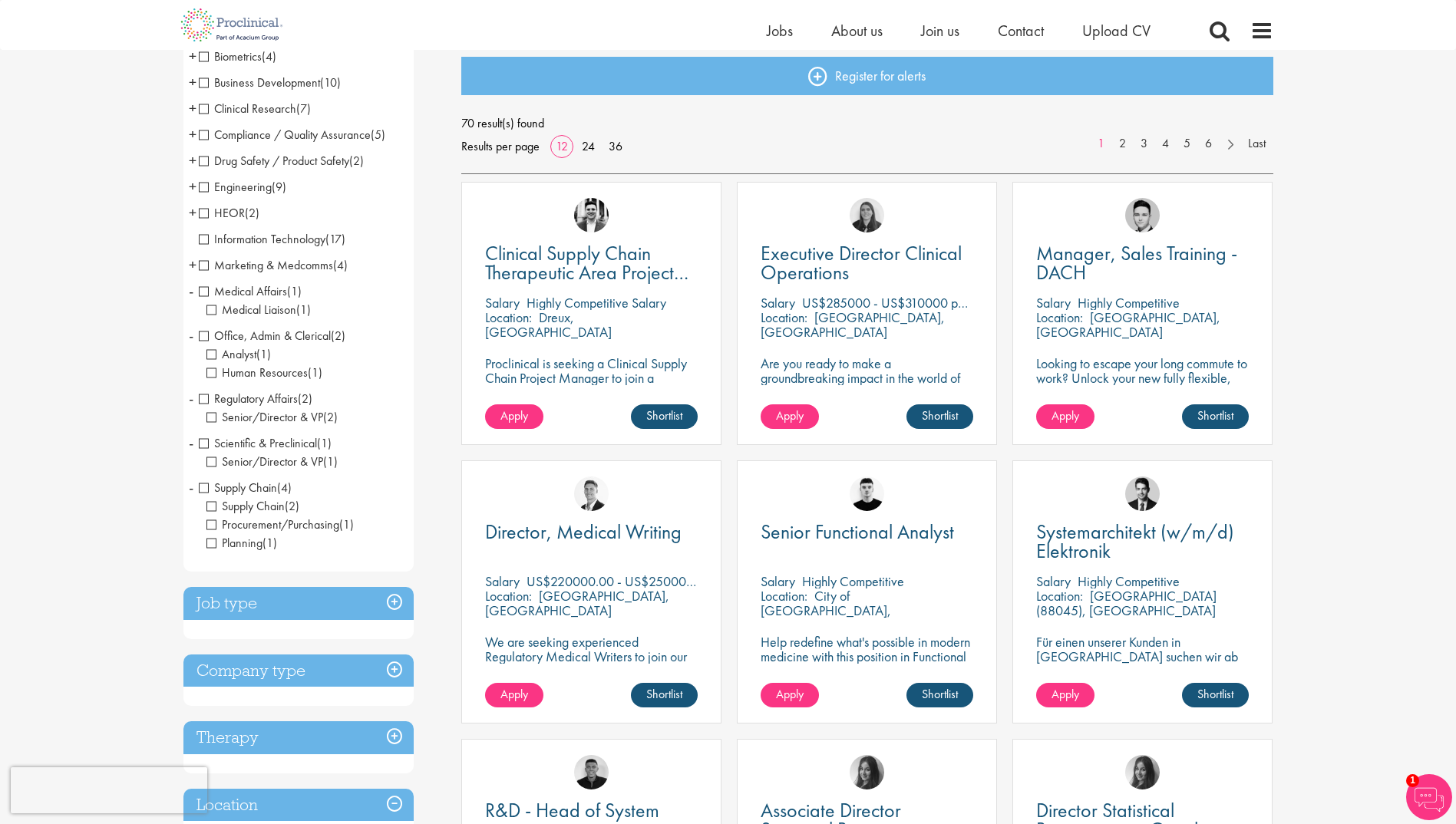
click at [191, 262] on span "+" at bounding box center [192, 264] width 7 height 23
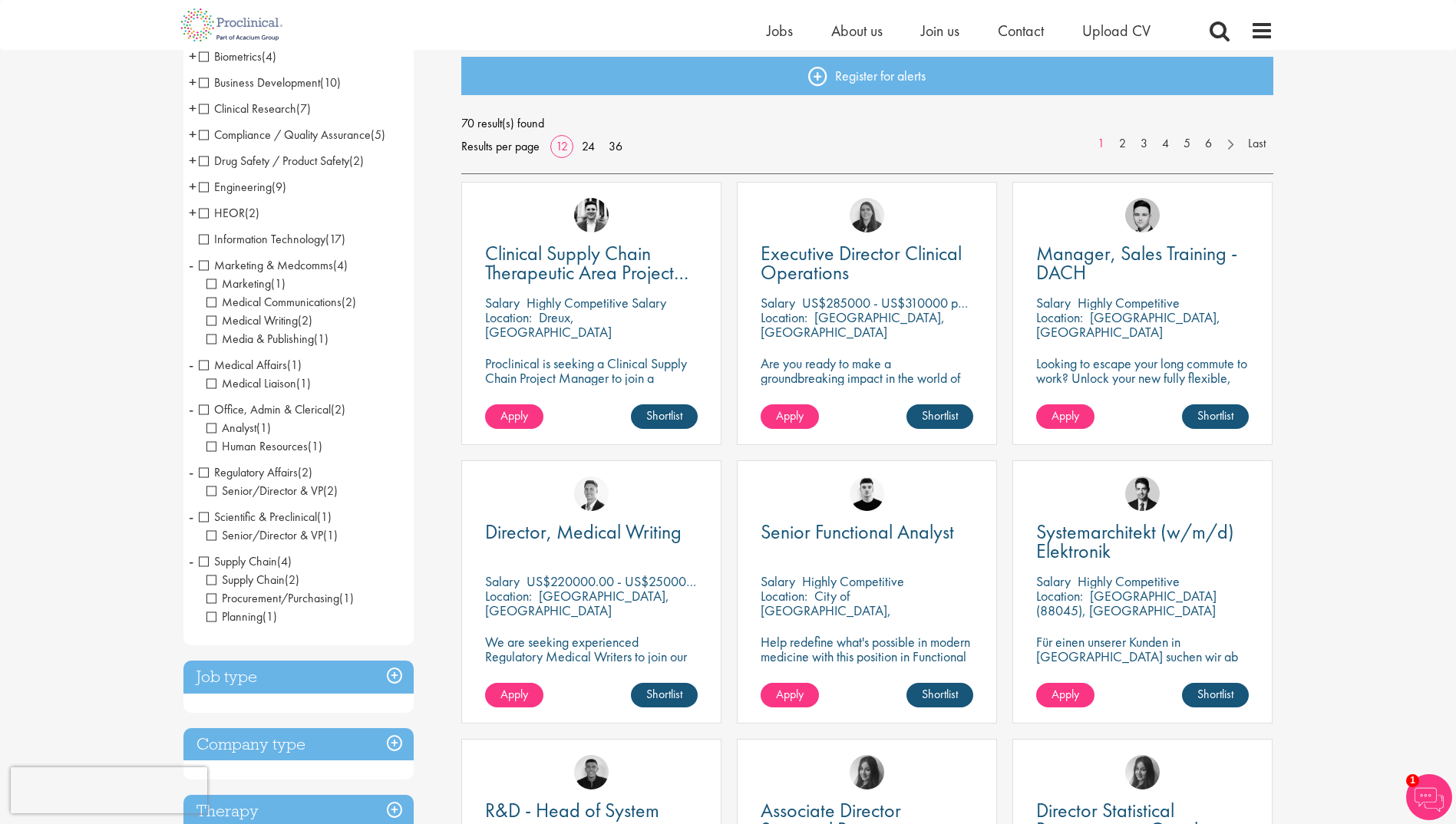
click at [187, 214] on li "HEOR (2) - + Market Access (2)" at bounding box center [298, 213] width 230 height 26
click at [193, 181] on span "+" at bounding box center [192, 186] width 7 height 23
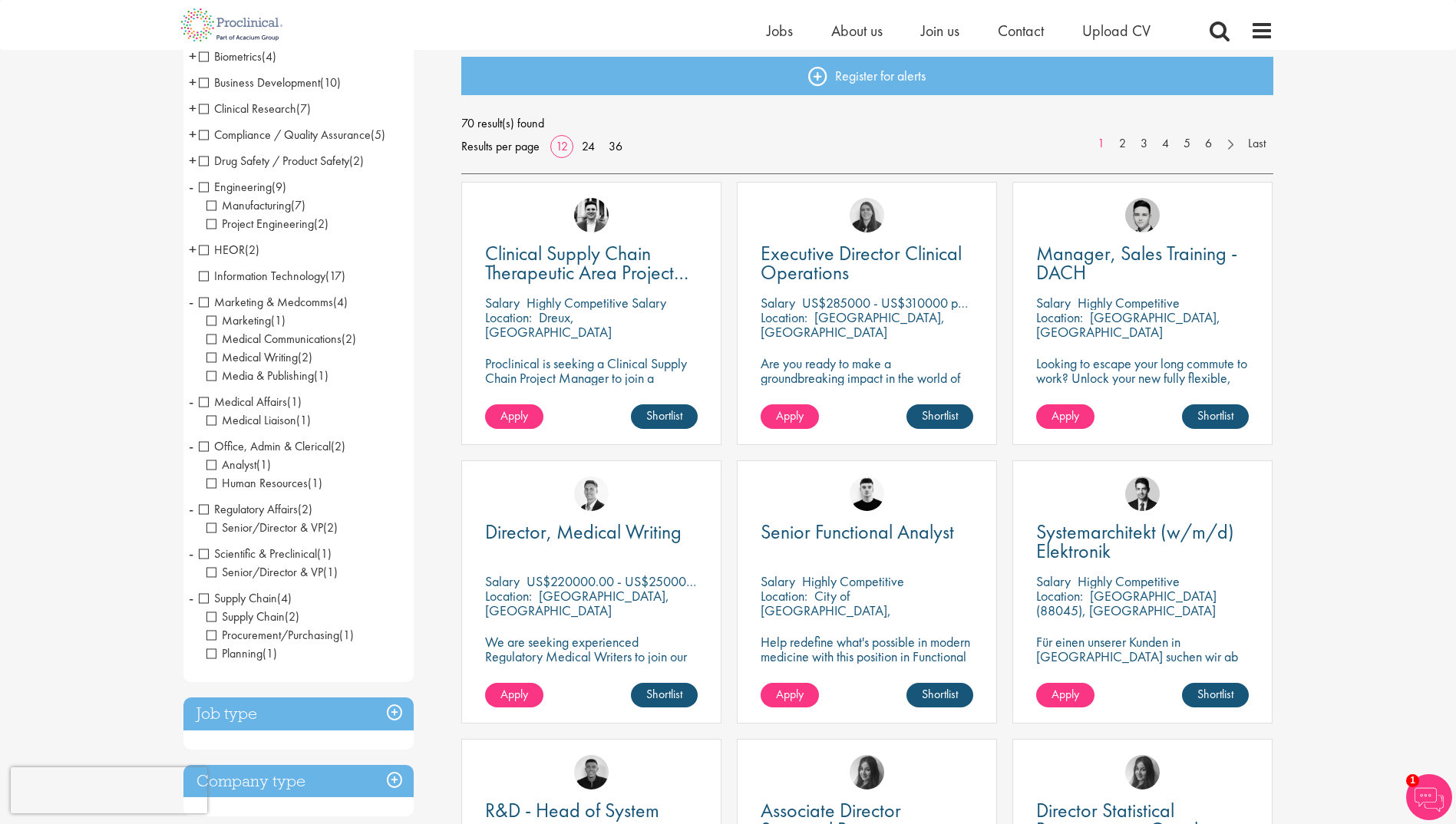
click at [193, 156] on span "+" at bounding box center [192, 160] width 7 height 23
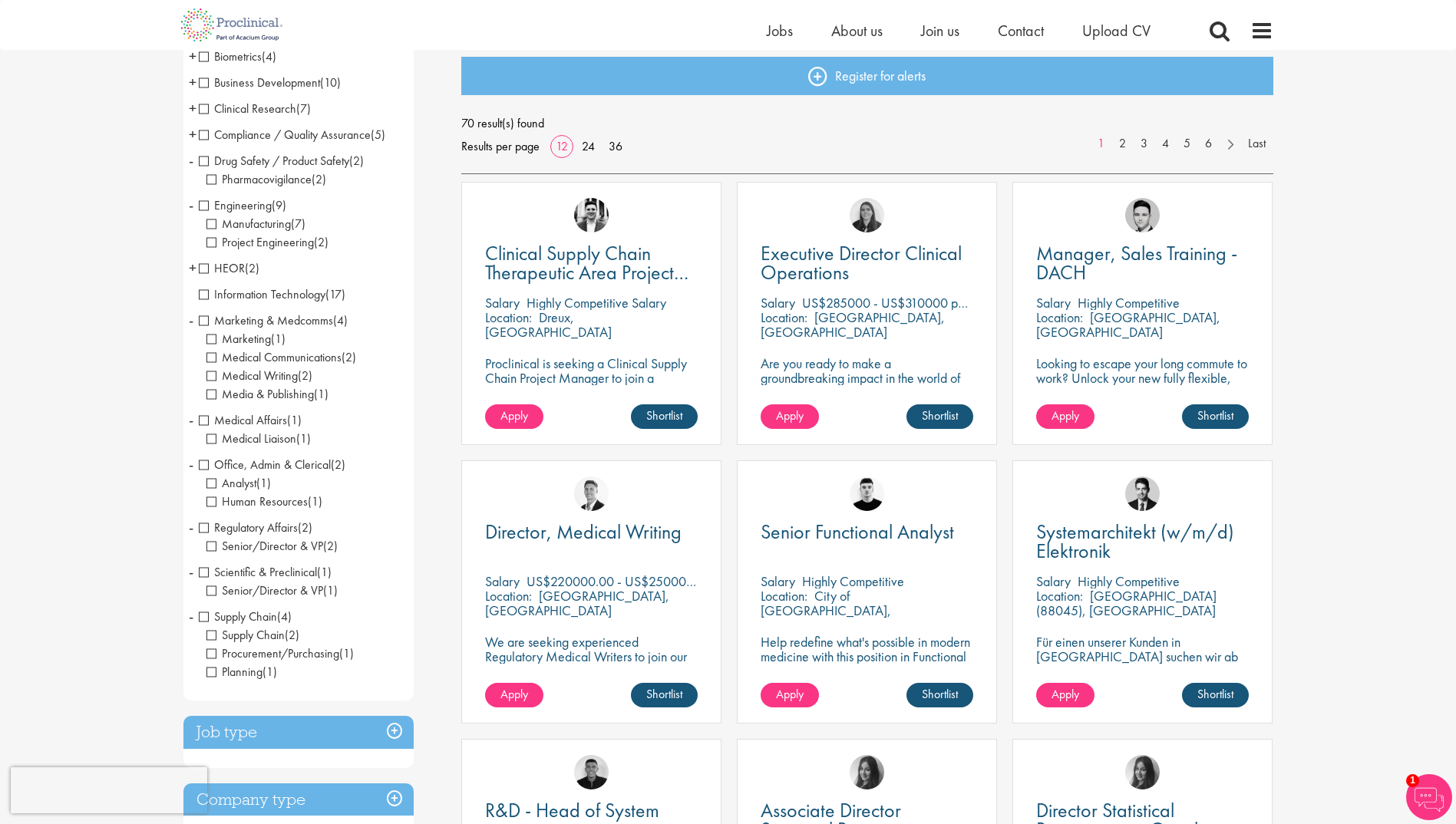
click at [191, 131] on span "+" at bounding box center [192, 134] width 7 height 23
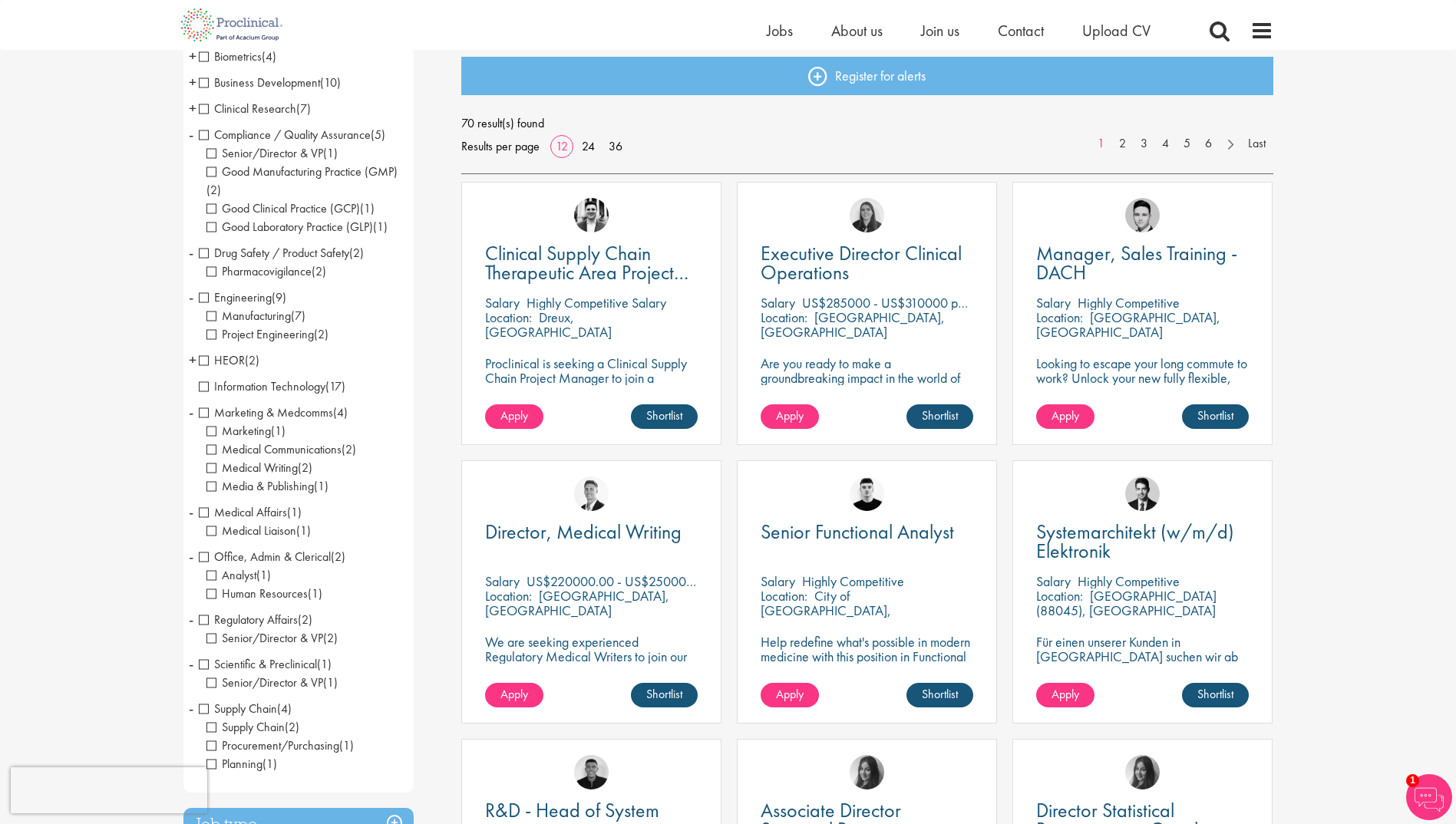
click at [195, 106] on span "+" at bounding box center [192, 108] width 7 height 23
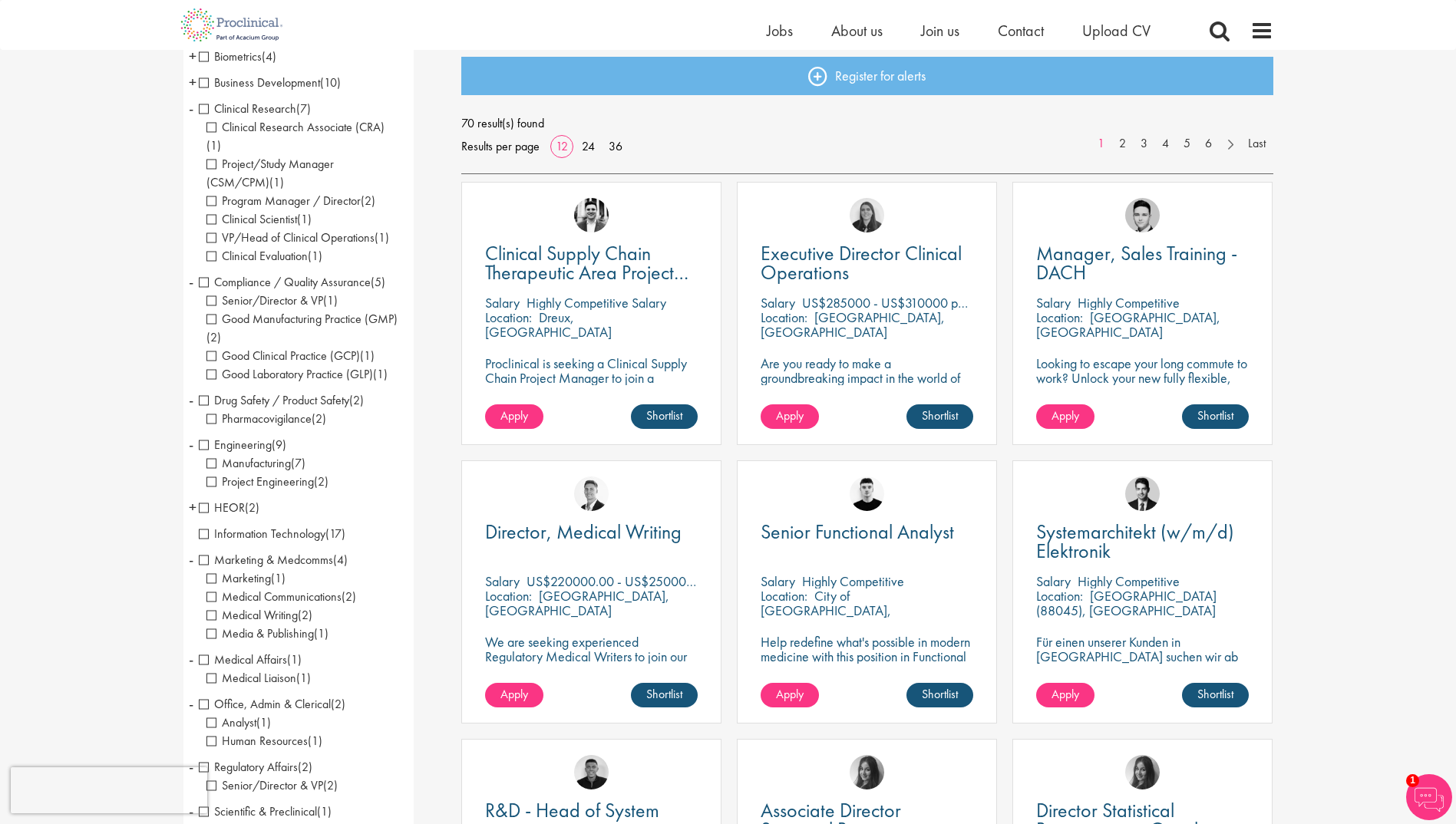
click at [192, 79] on span "+" at bounding box center [192, 82] width 7 height 23
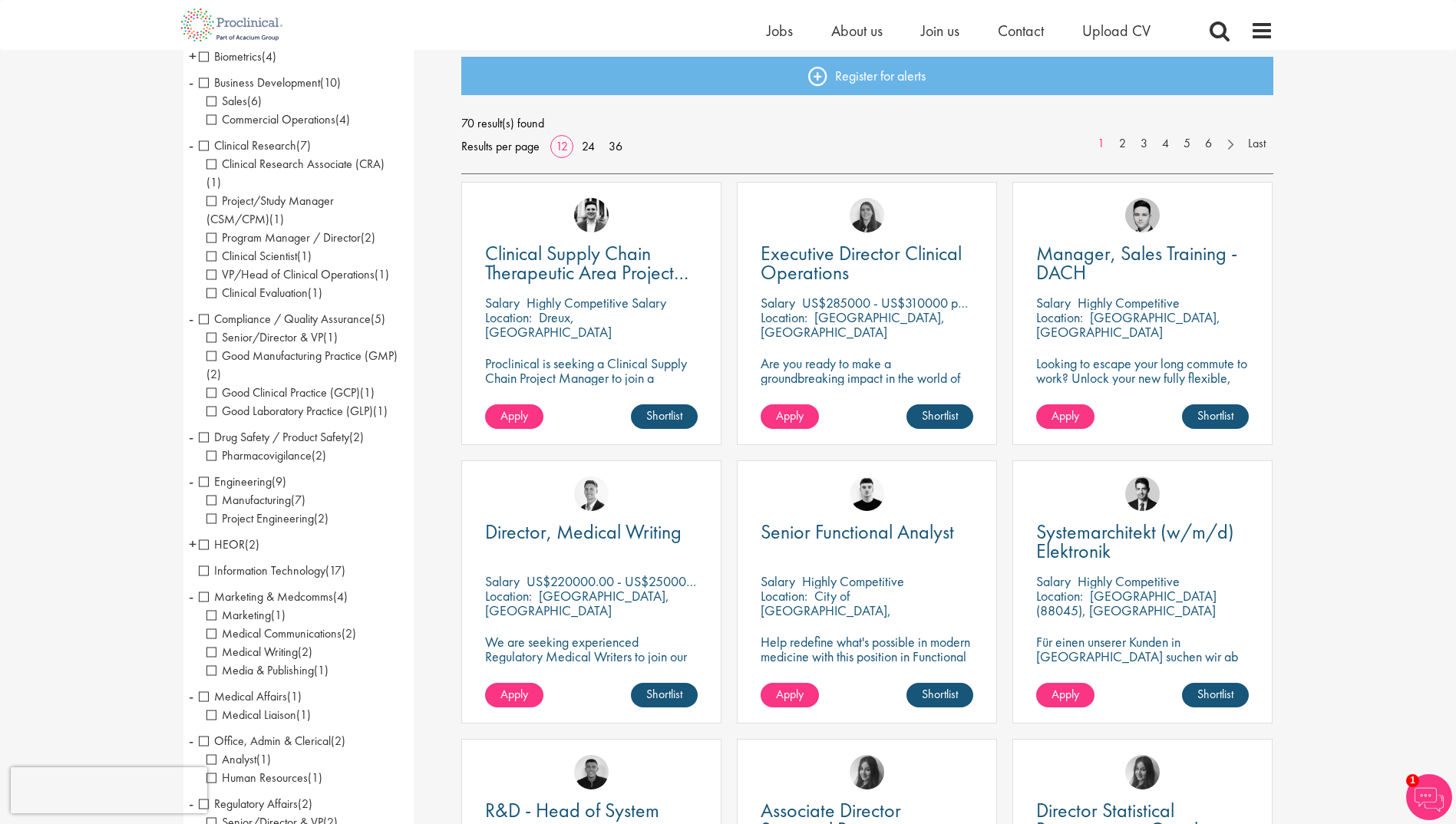
click at [192, 54] on span "+" at bounding box center [192, 56] width 7 height 23
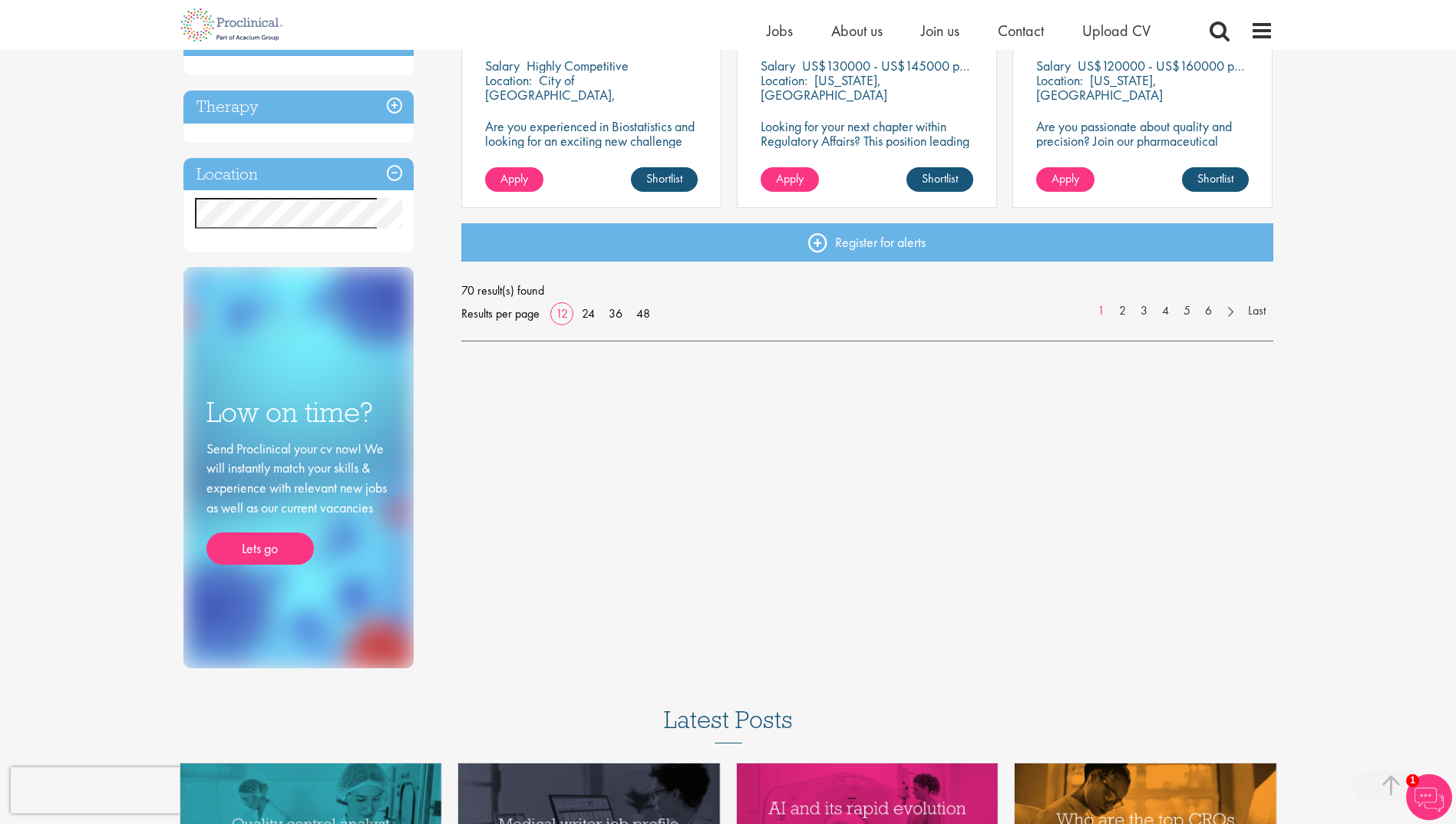
scroll to position [1161, 0]
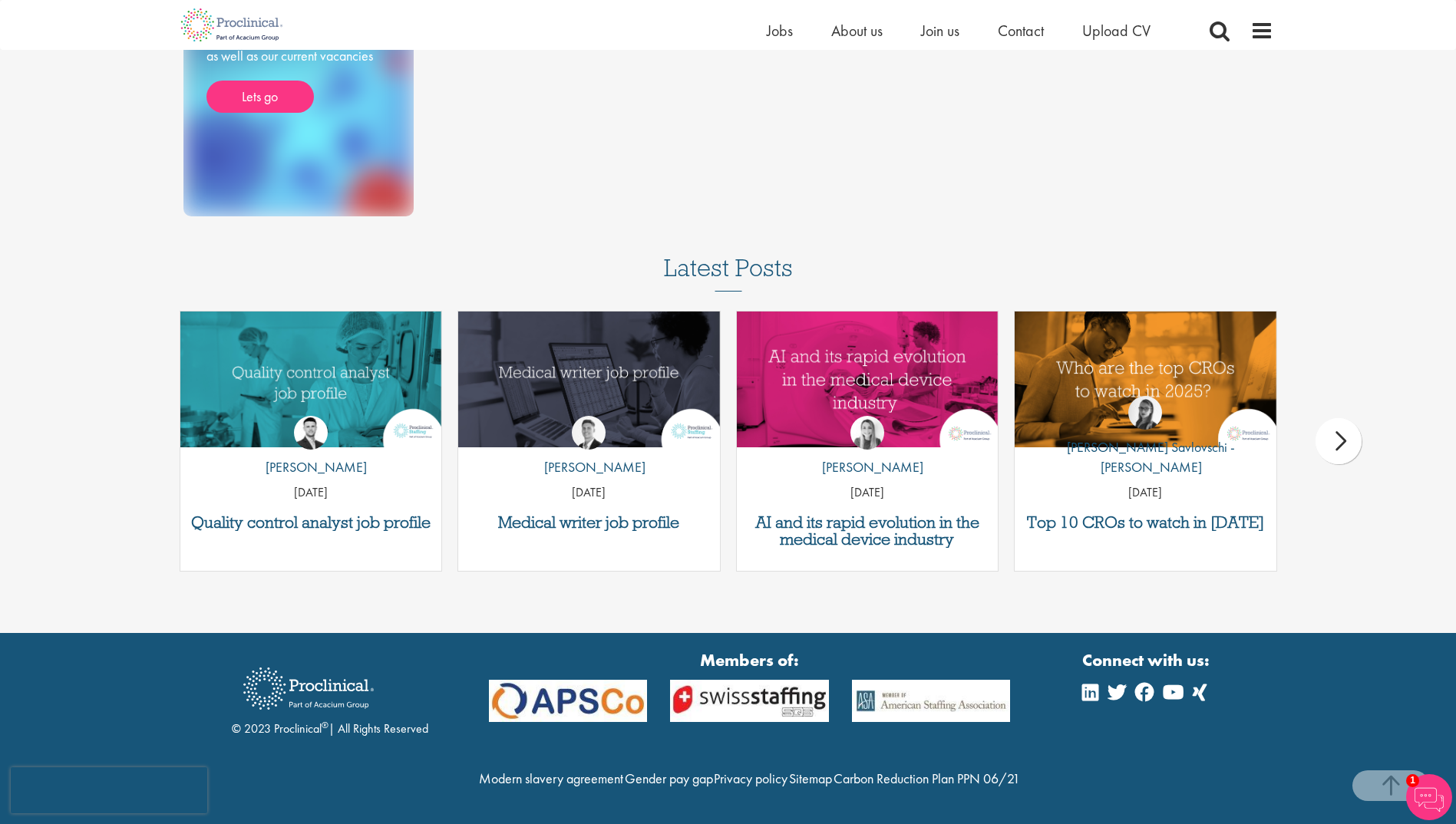
scroll to position [1703, 0]
click at [1349, 418] on div "next" at bounding box center [1338, 441] width 46 height 46
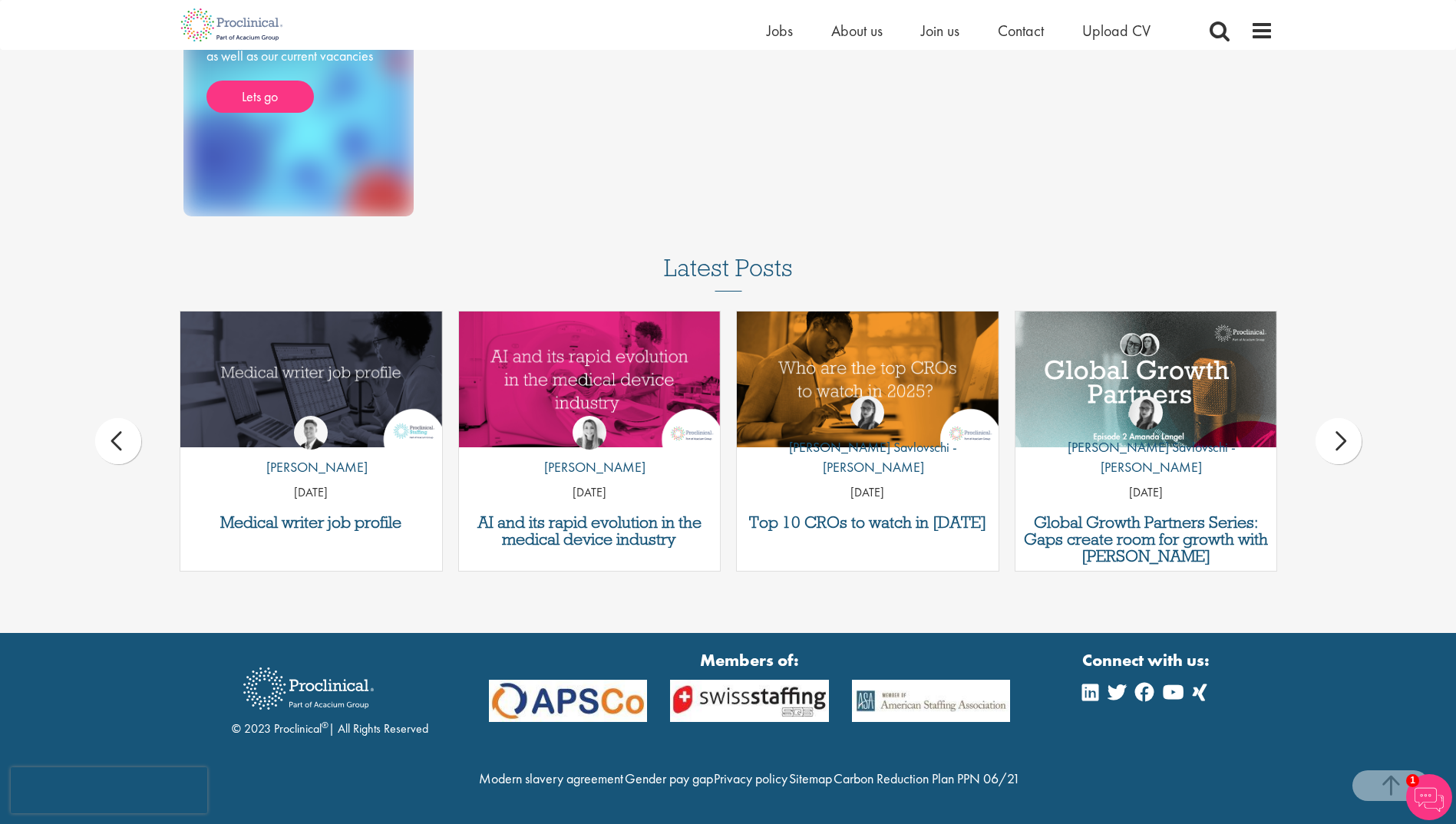
click at [1349, 418] on div "next" at bounding box center [1338, 441] width 46 height 46
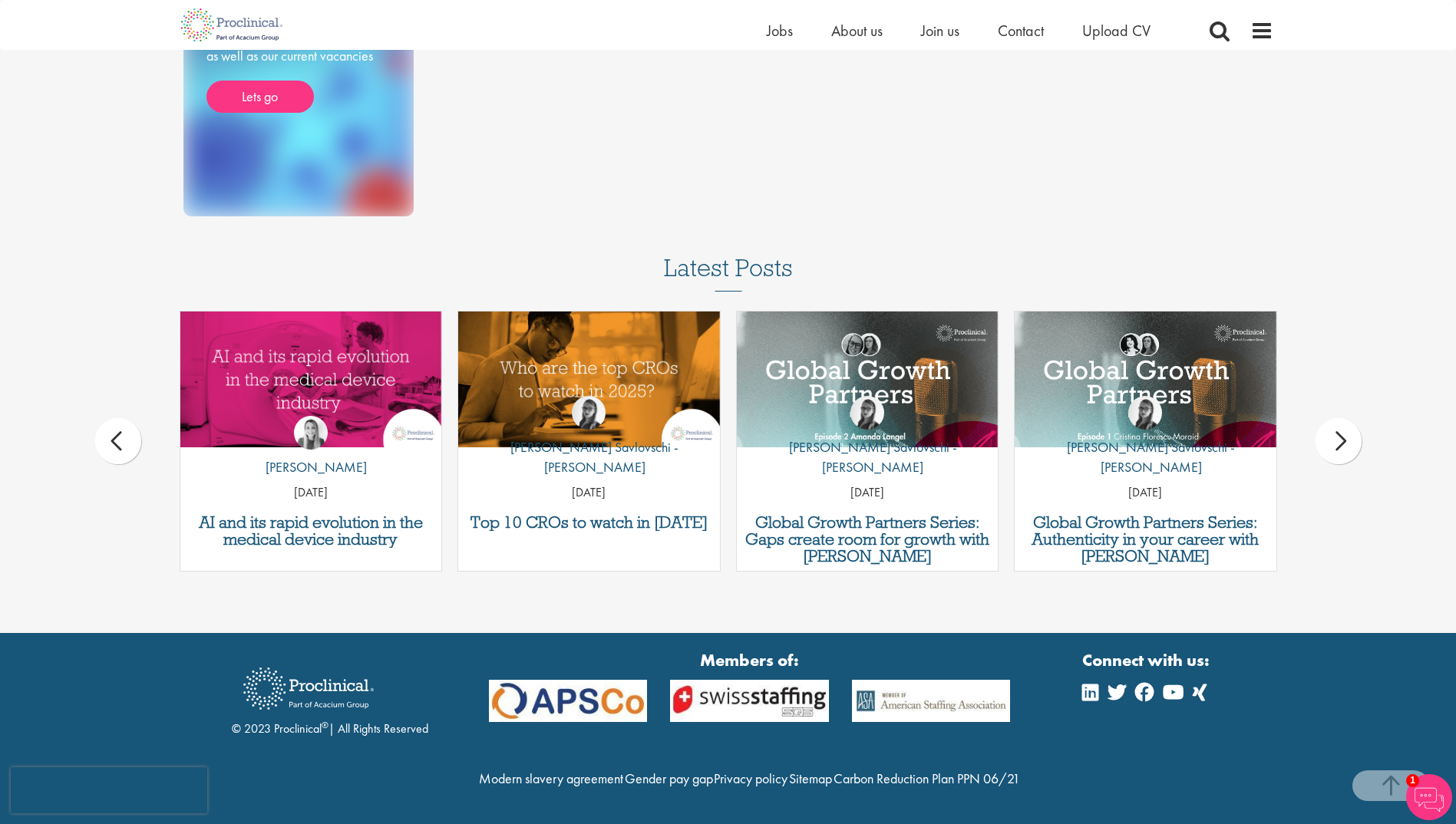
click at [1349, 418] on div "next" at bounding box center [1338, 441] width 46 height 46
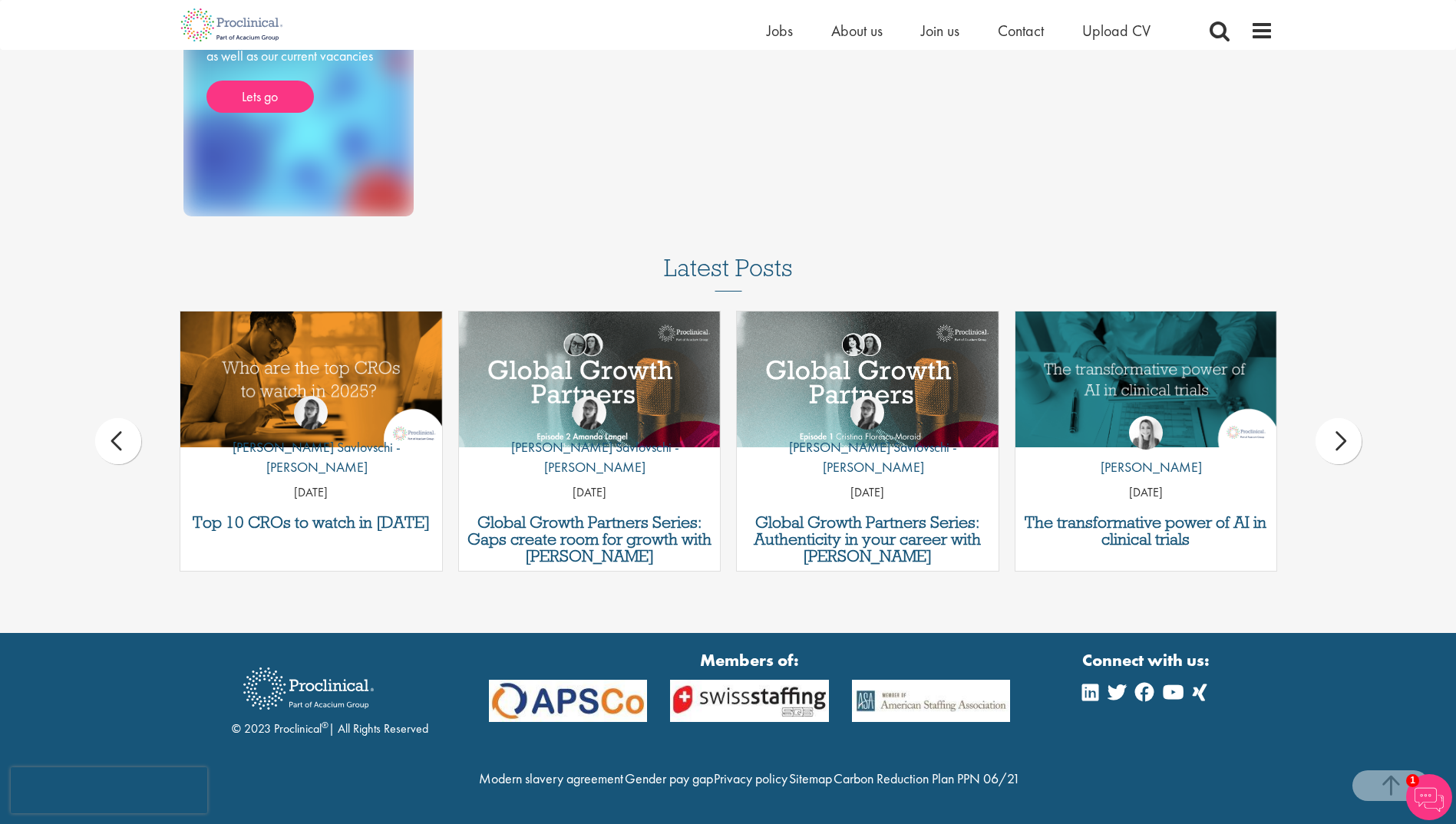
click at [1349, 418] on div "next" at bounding box center [1338, 441] width 46 height 46
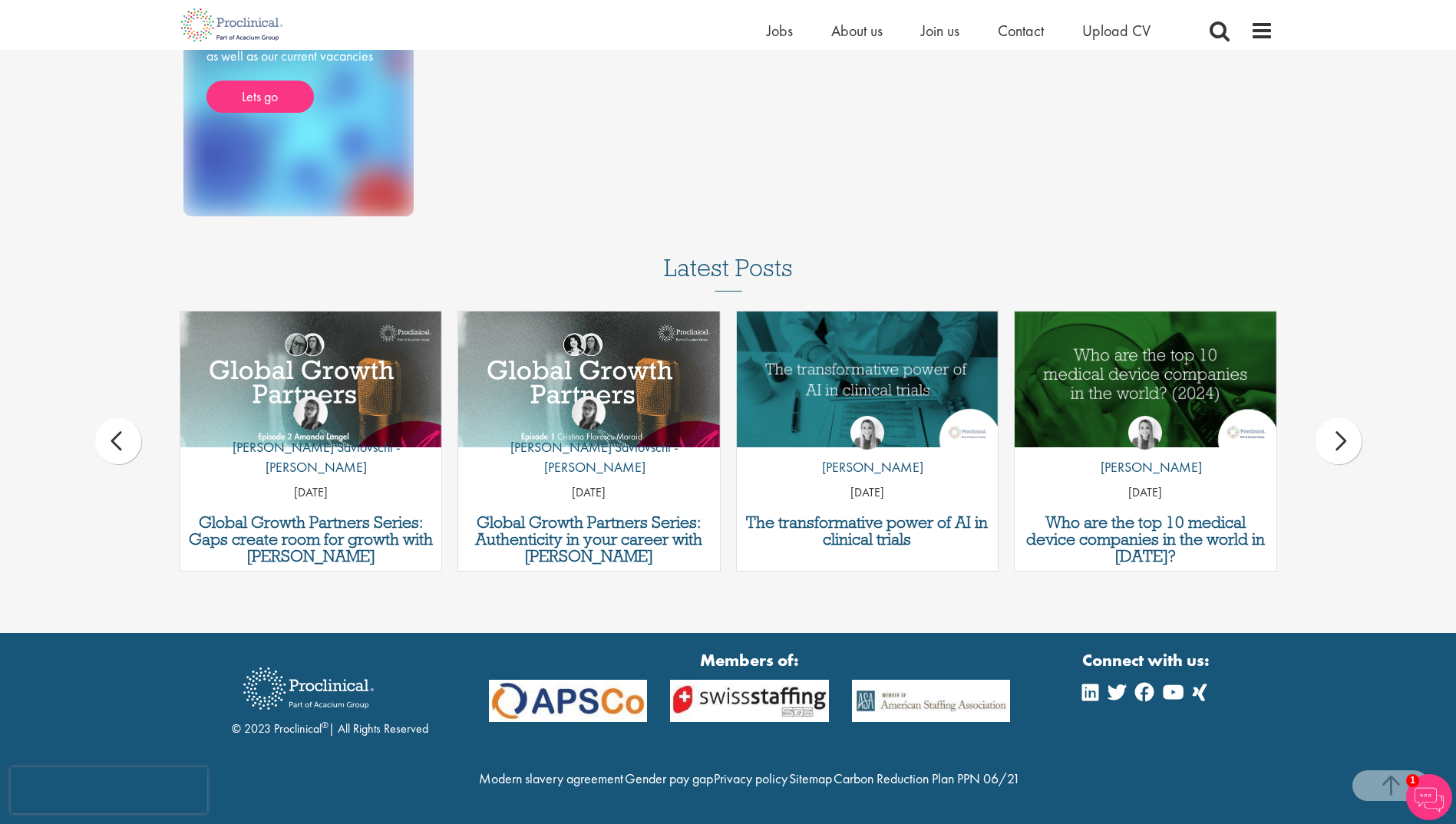
click at [1349, 418] on div "next" at bounding box center [1338, 441] width 46 height 46
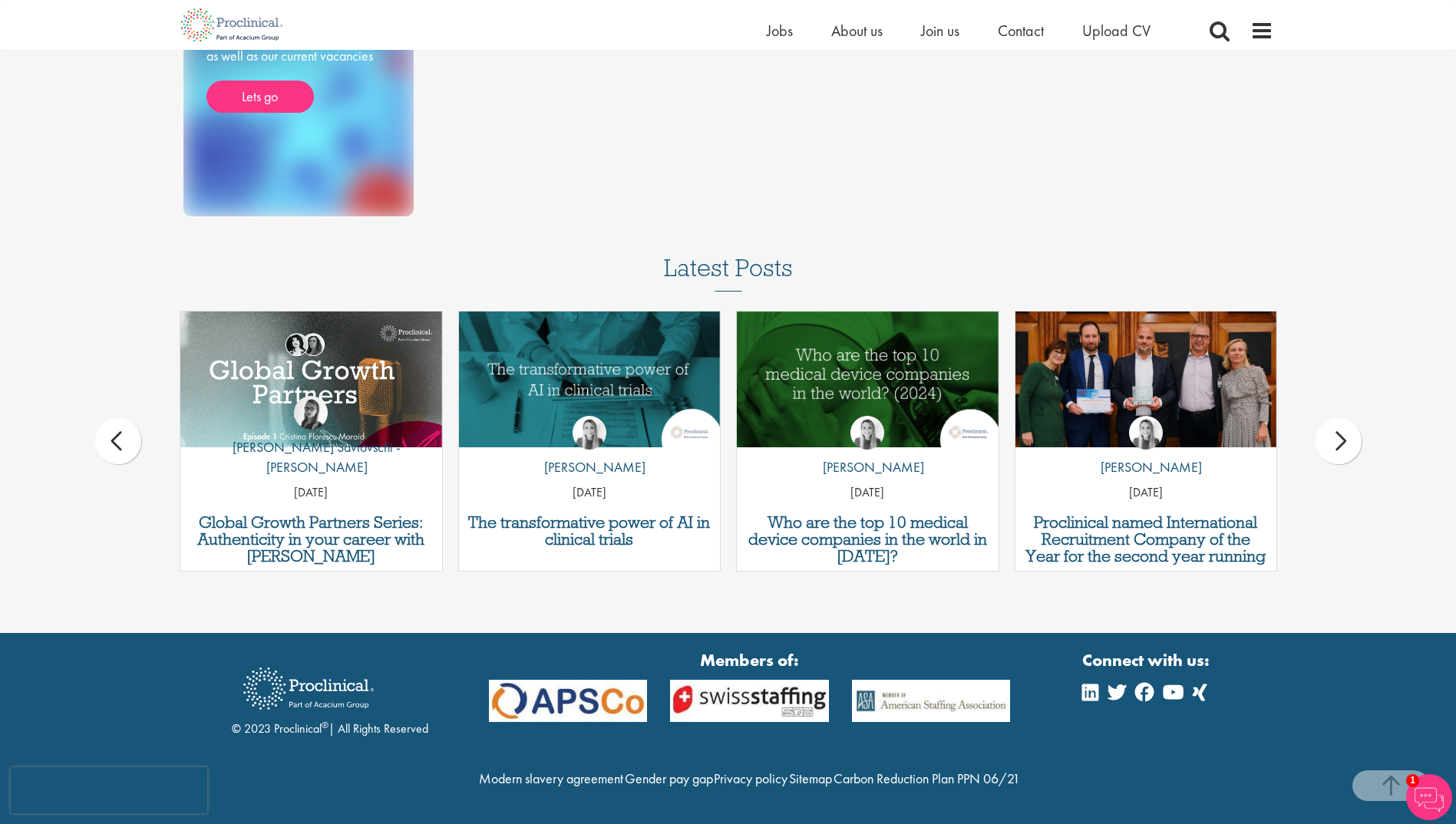
click at [1349, 418] on div "next" at bounding box center [1338, 441] width 46 height 46
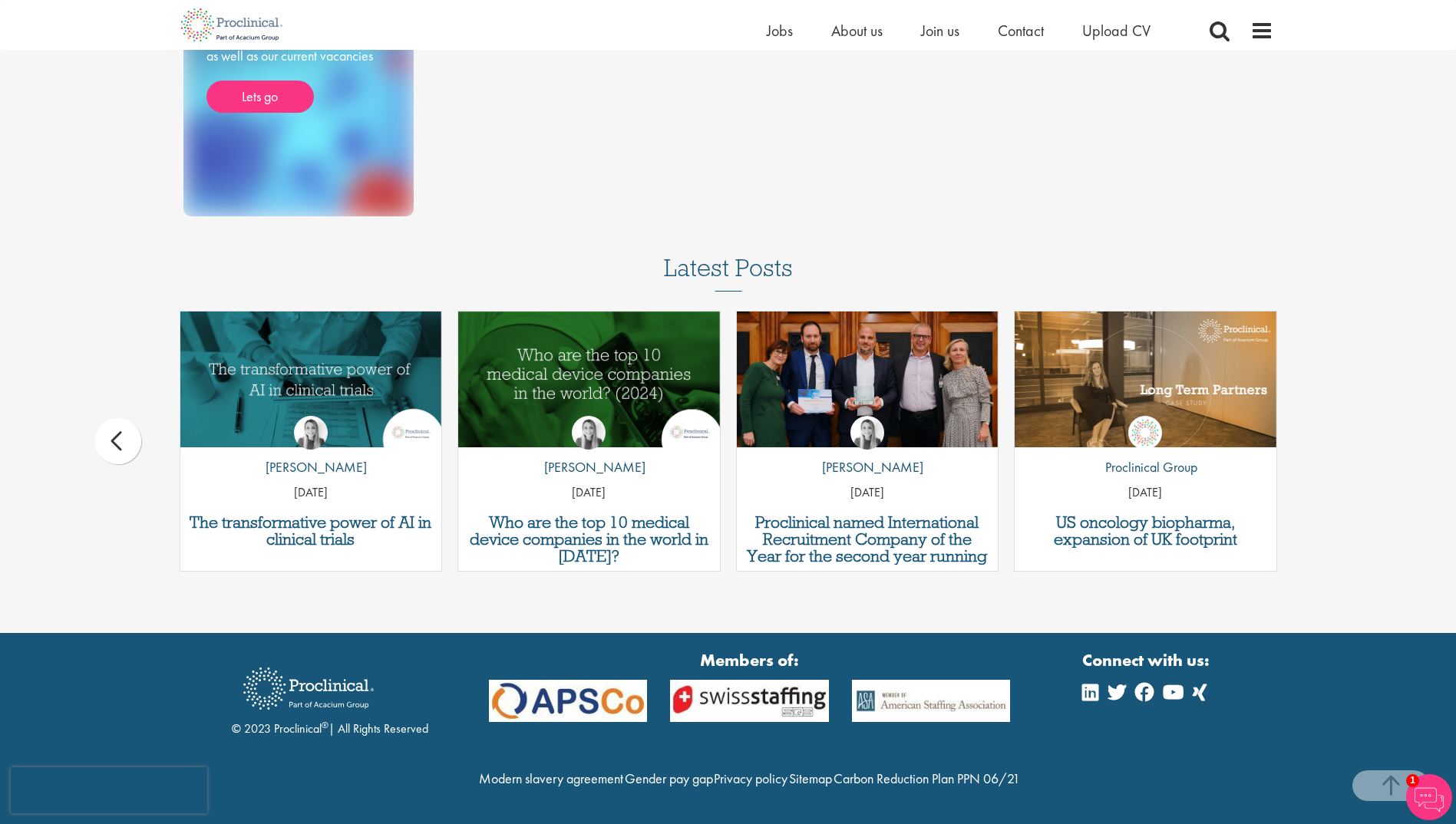
click at [1349, 403] on div "Latest Posts Quality control analyst job profile by Joshua Godden 14 Aug 25 Med…" at bounding box center [728, 421] width 1456 height 332
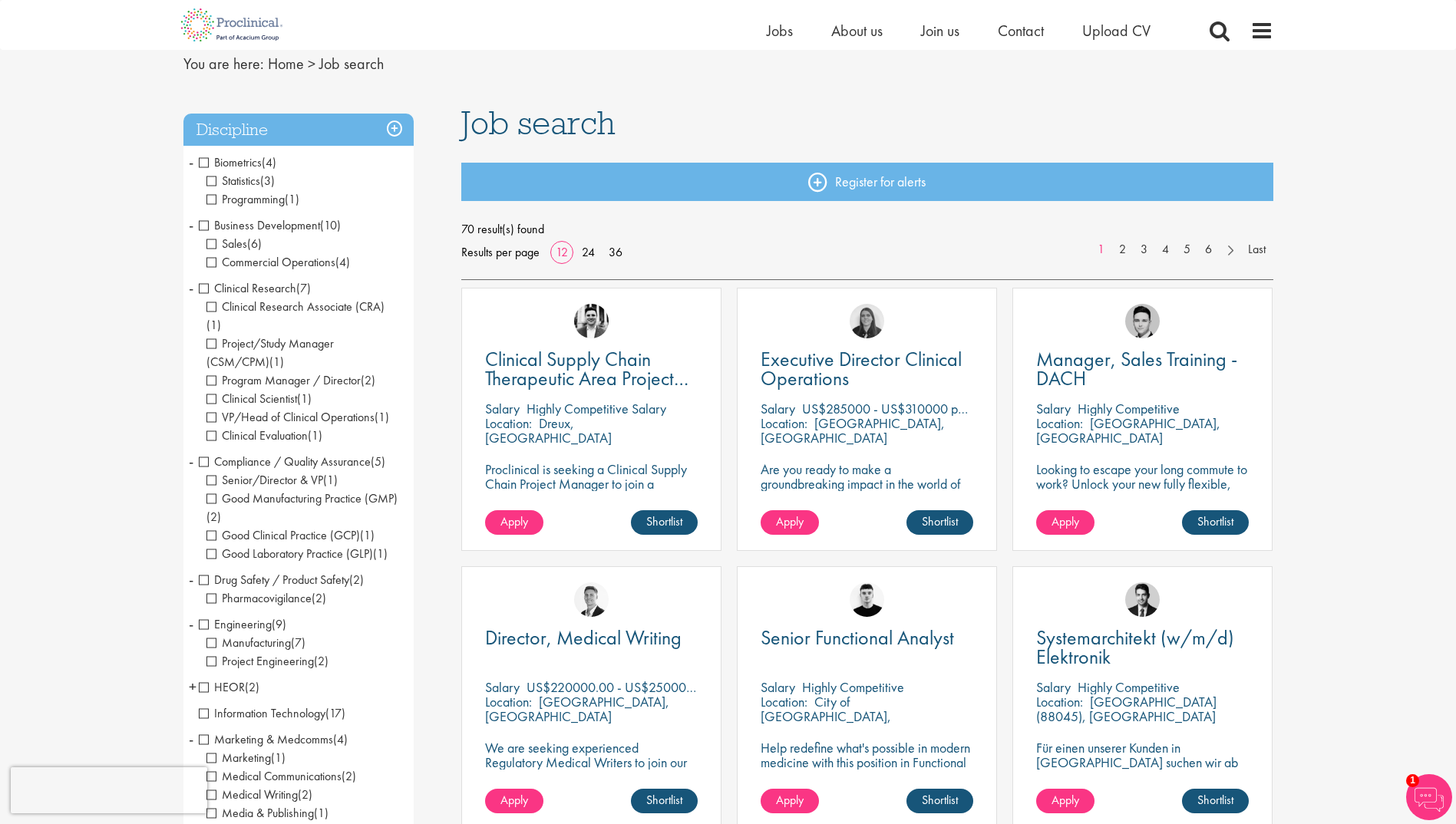
scroll to position [15, 0]
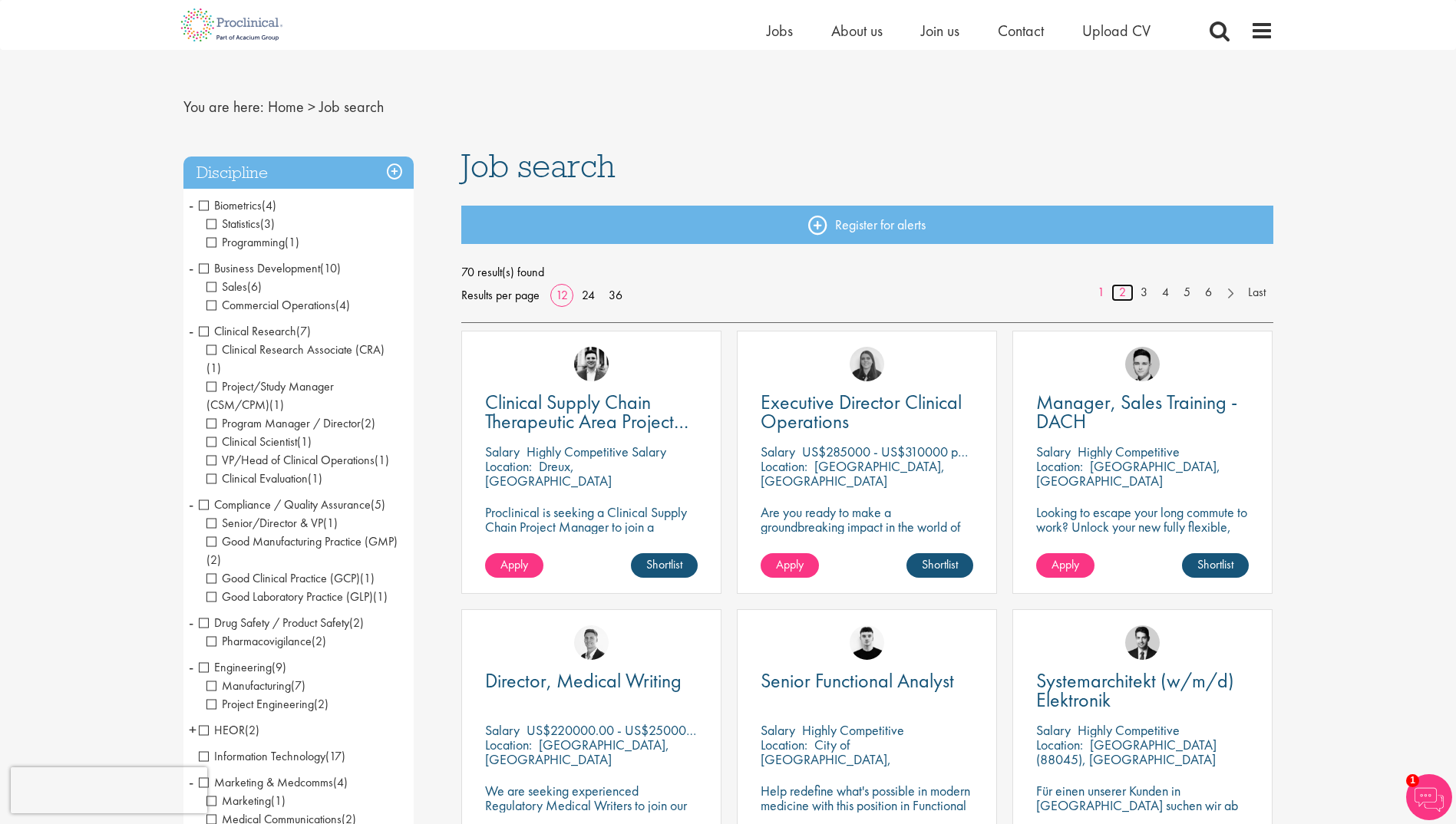
click at [1128, 291] on link "2" at bounding box center [1122, 292] width 22 height 18
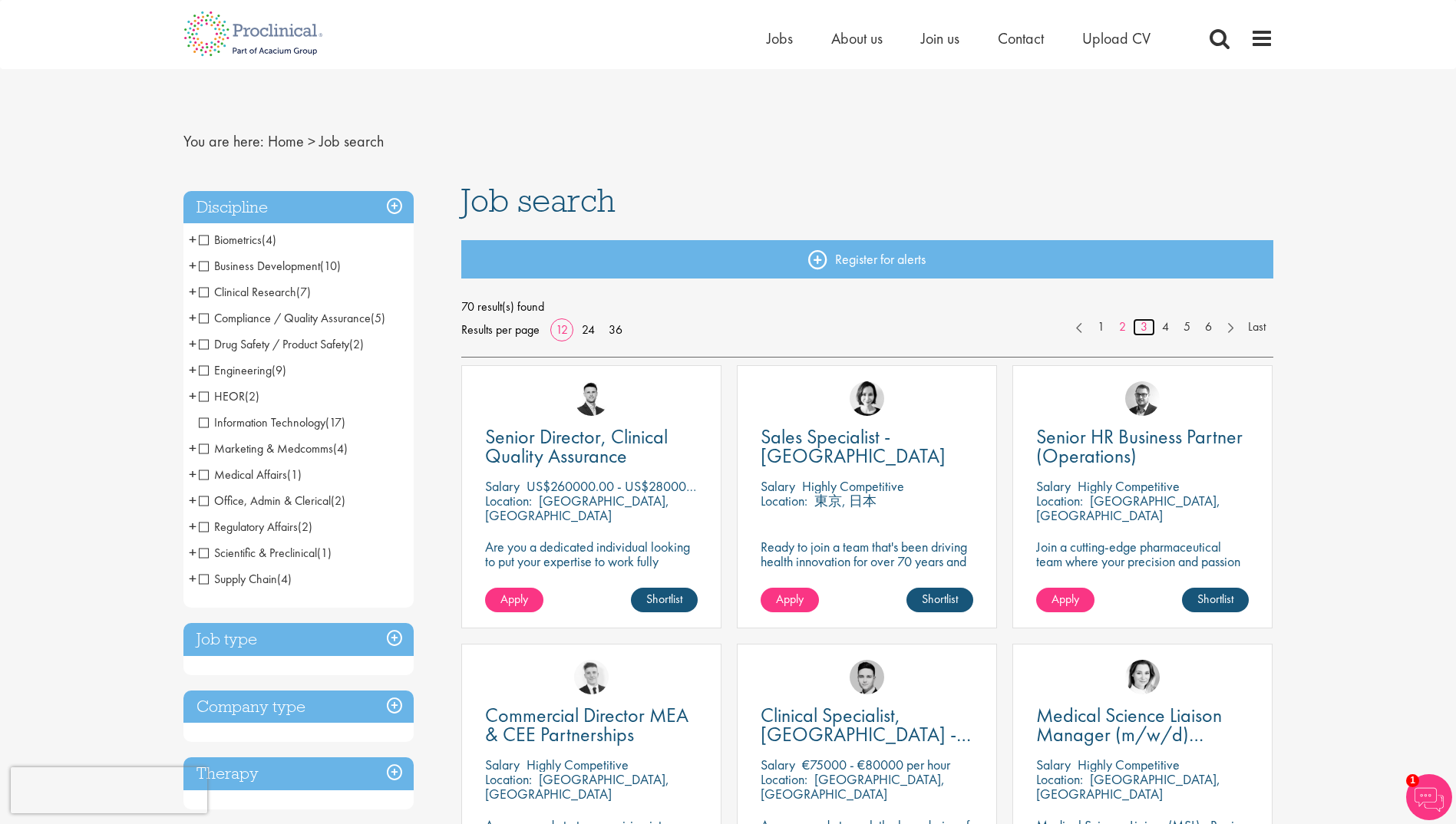
click at [1141, 325] on link "3" at bounding box center [1143, 327] width 22 height 18
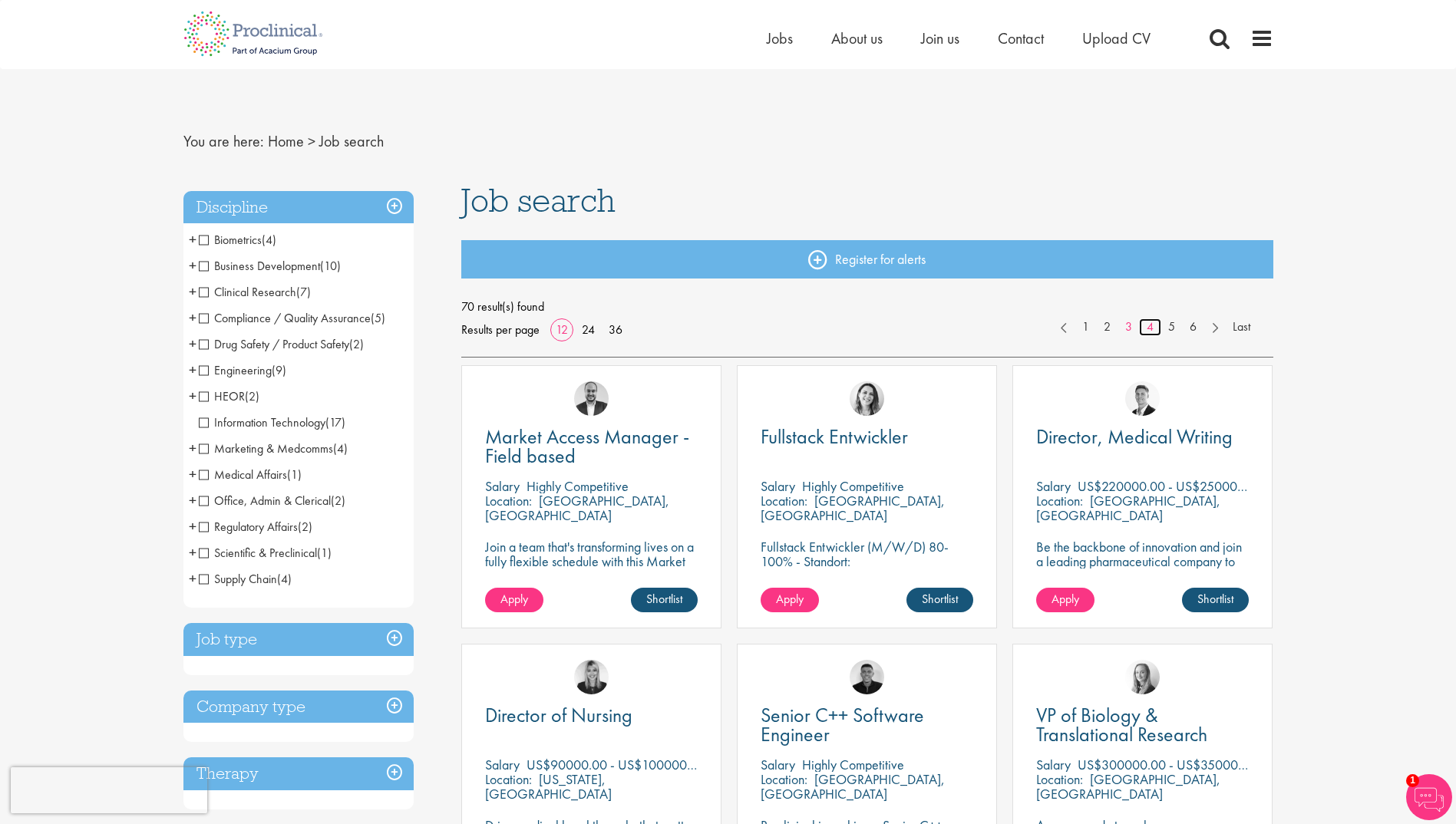
click at [1150, 324] on link "4" at bounding box center [1150, 327] width 22 height 18
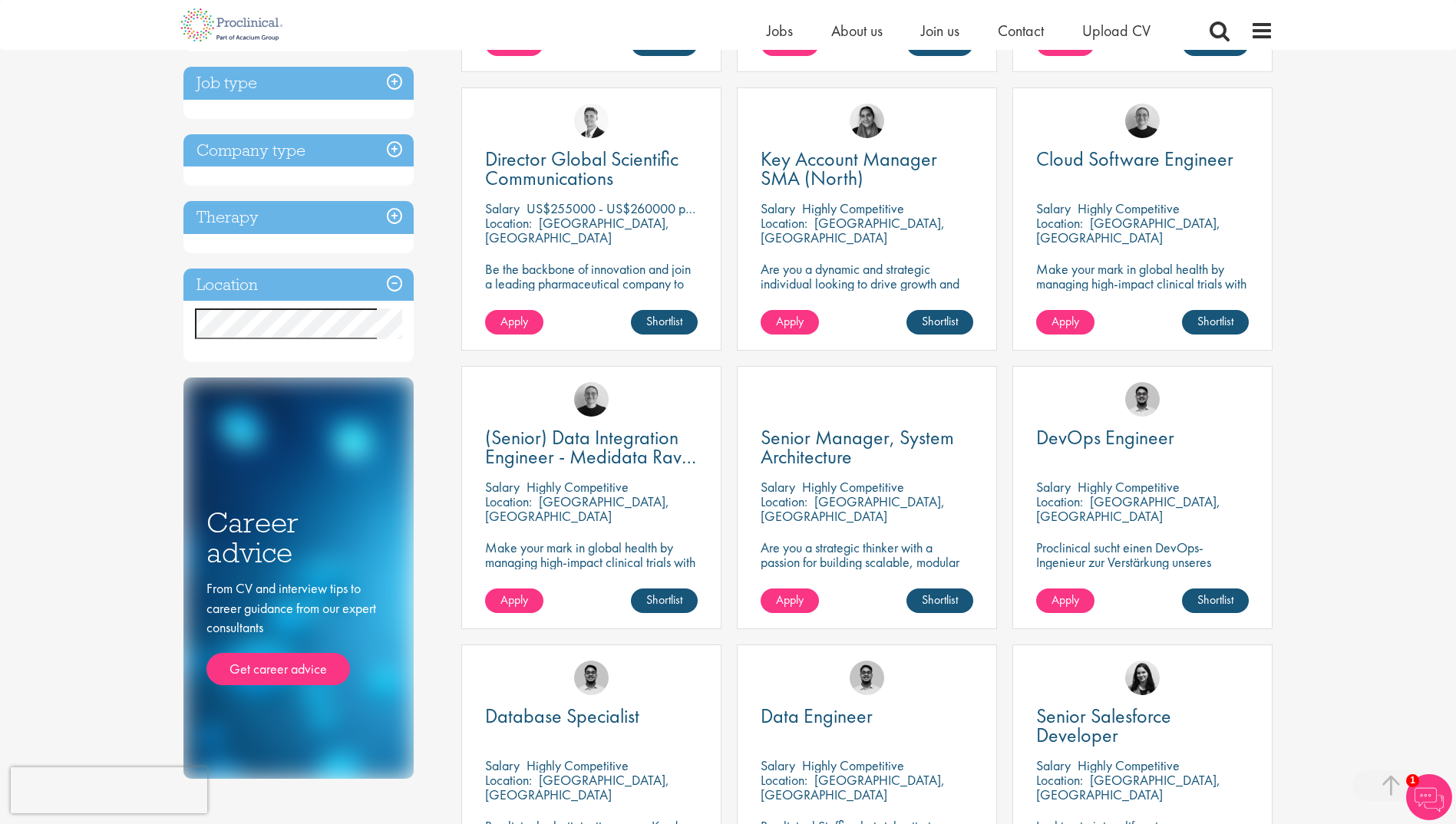
scroll to position [230, 0]
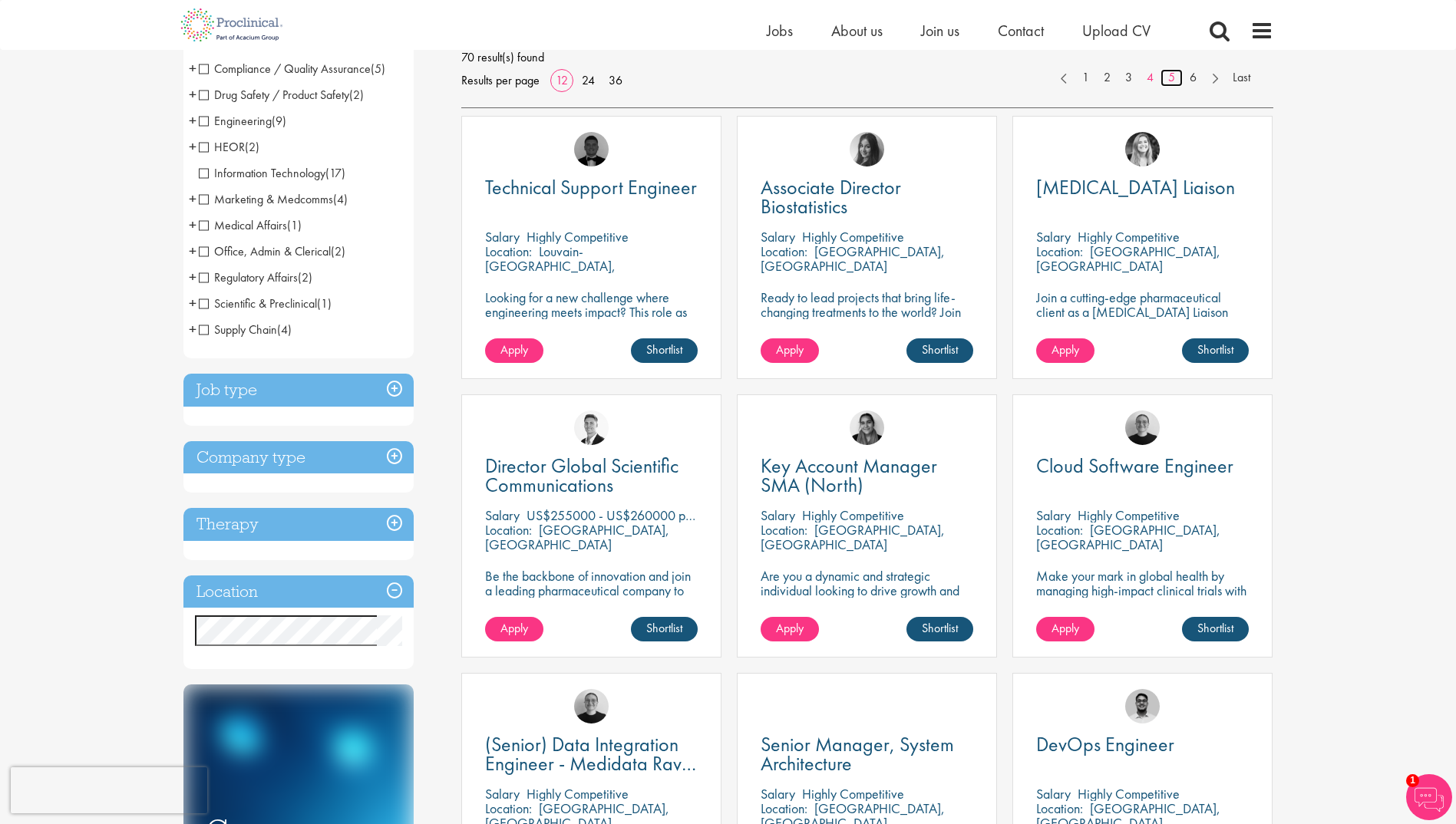
click at [1171, 75] on link "5" at bounding box center [1171, 78] width 22 height 18
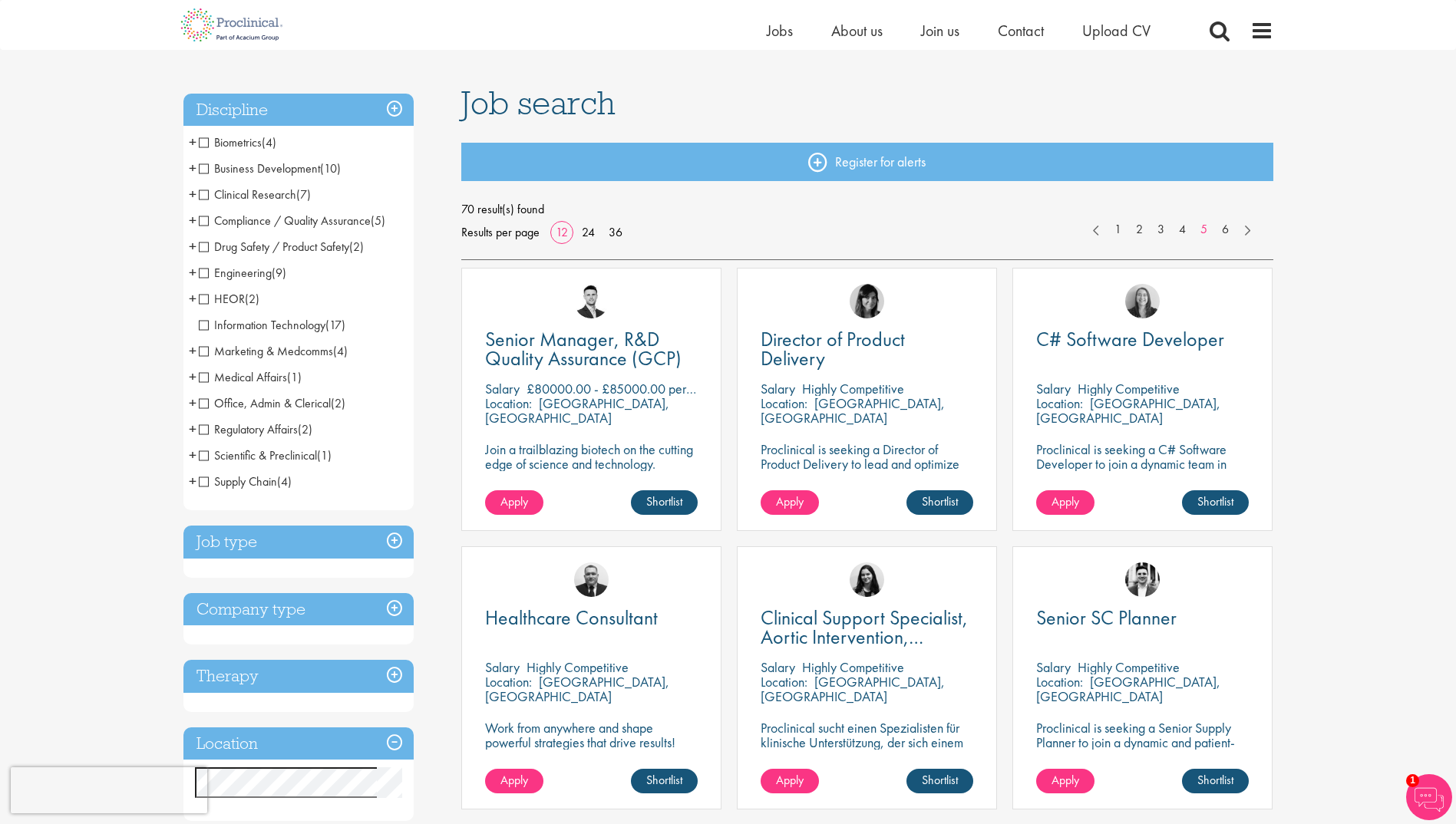
scroll to position [77, 0]
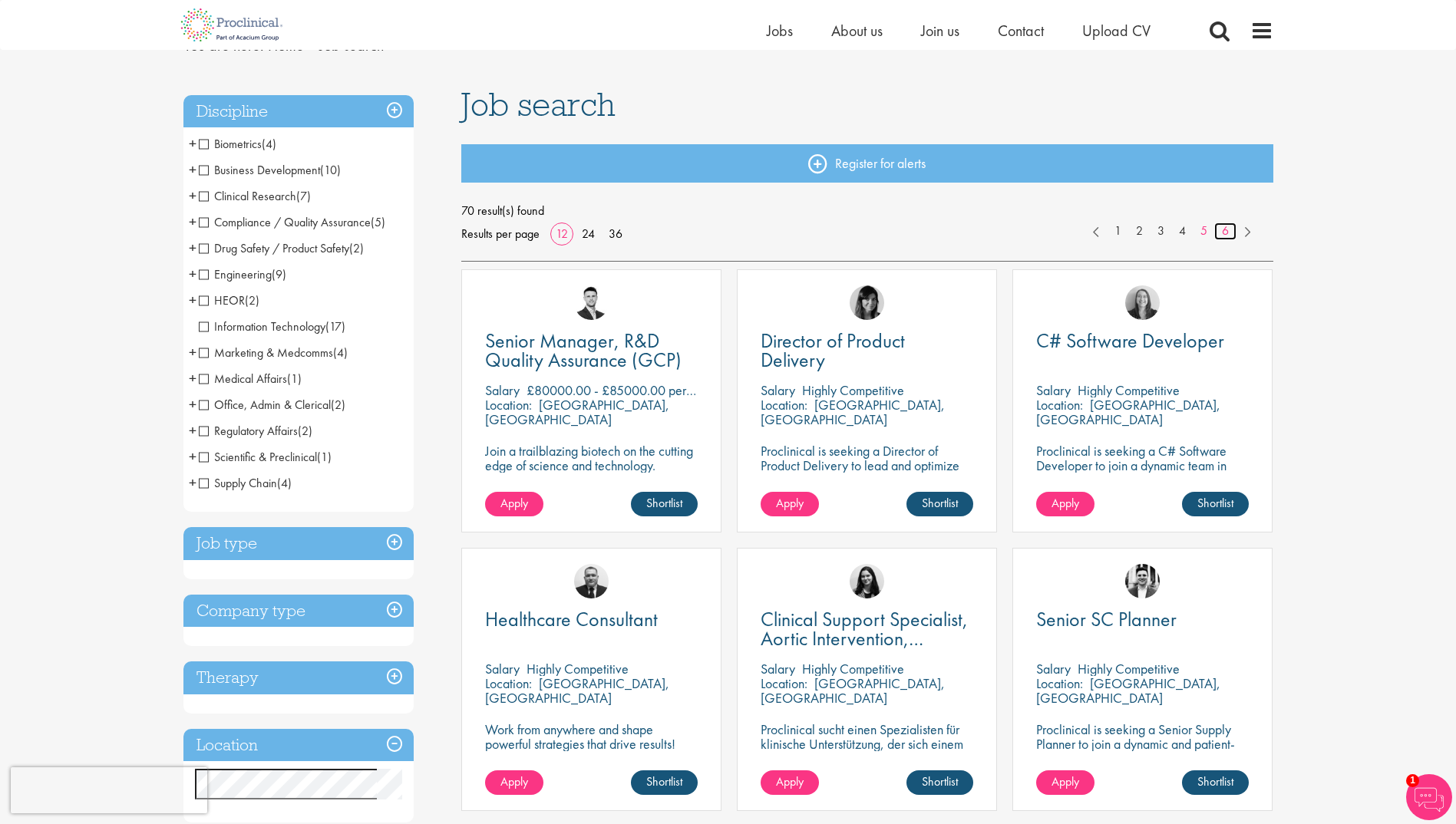
click at [1226, 228] on link "6" at bounding box center [1225, 232] width 22 height 18
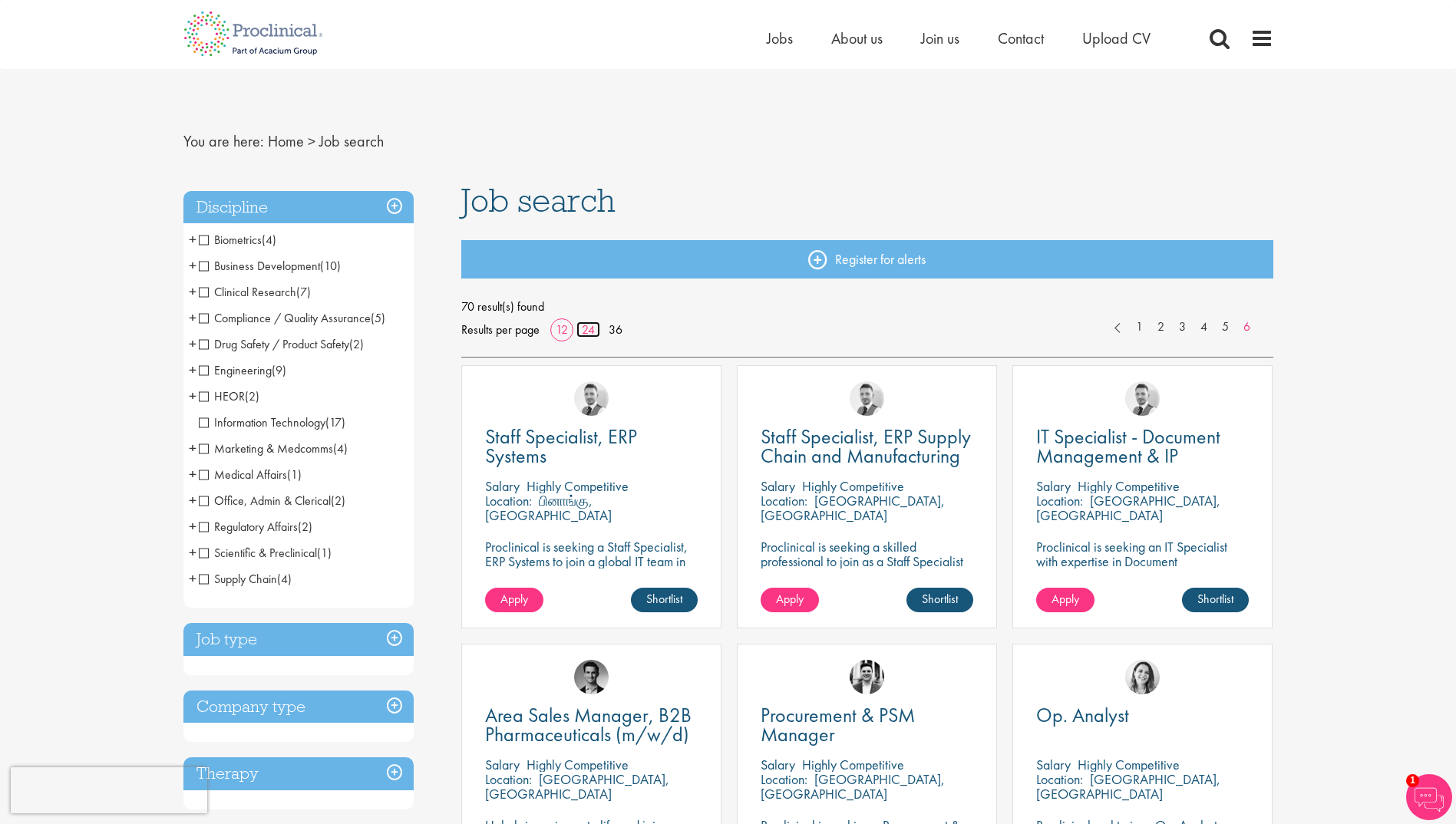
click at [585, 326] on link "24" at bounding box center [588, 330] width 24 height 16
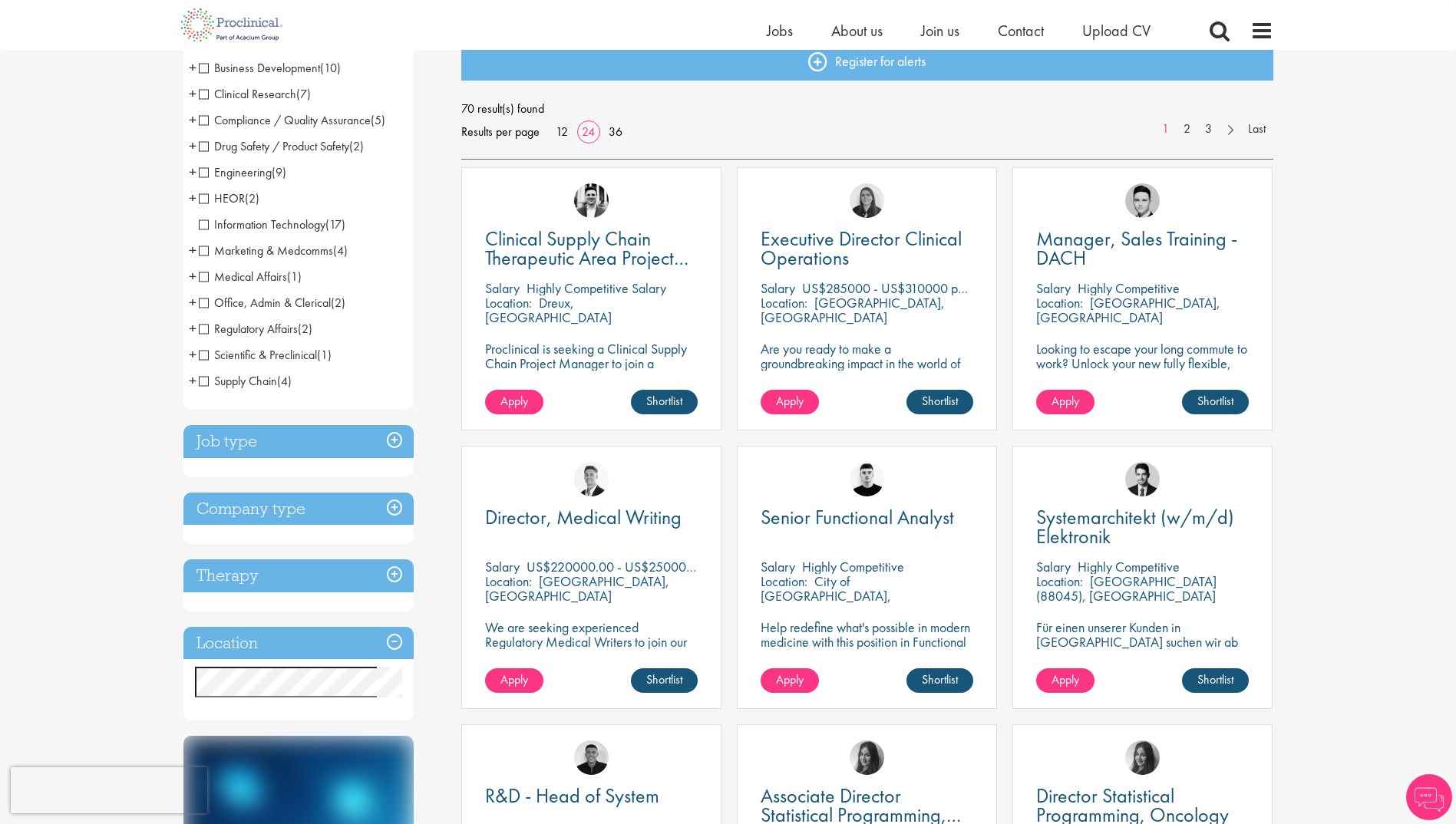
scroll to position [230, 0]
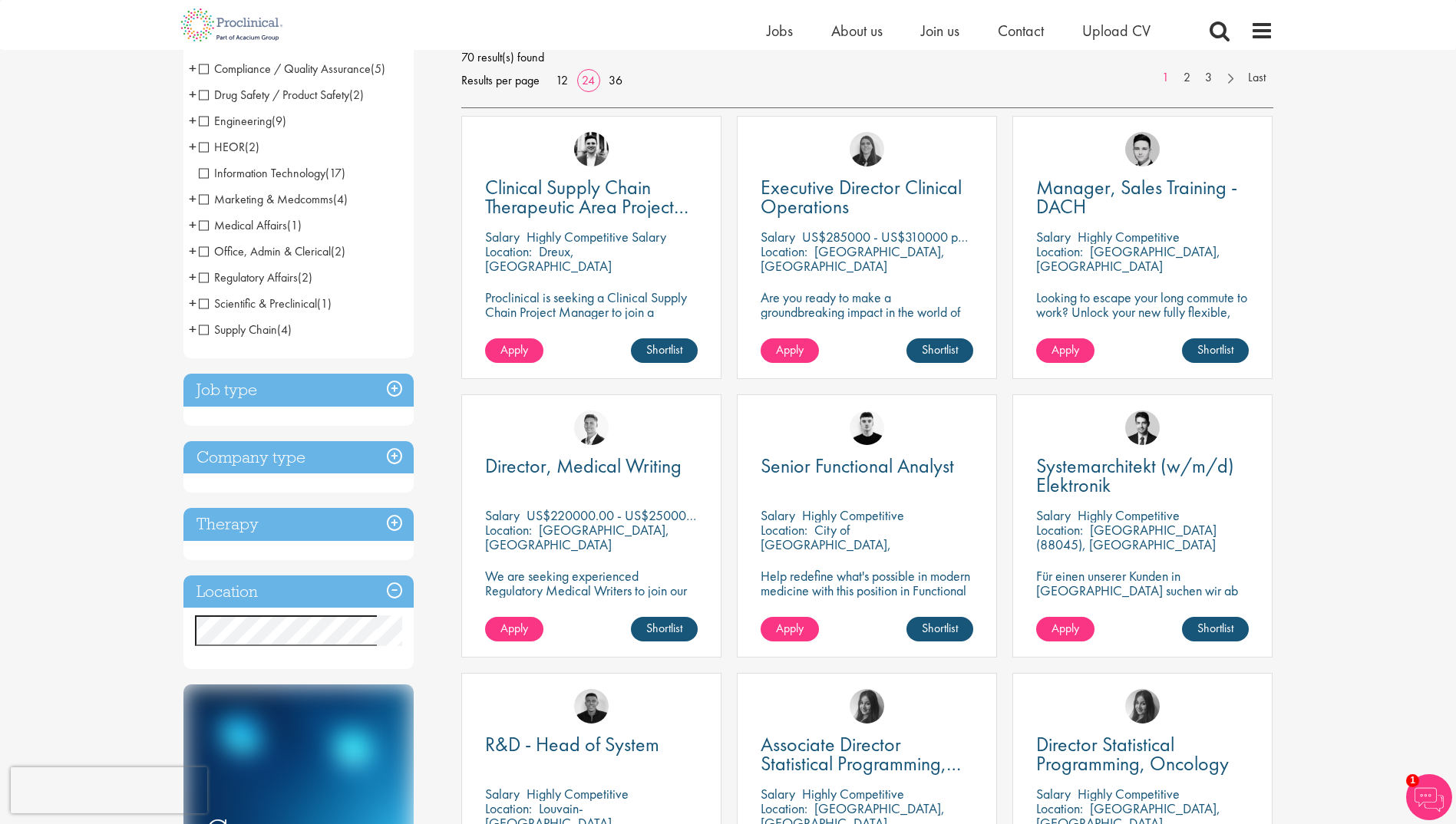
click at [189, 202] on span "+" at bounding box center [192, 199] width 7 height 23
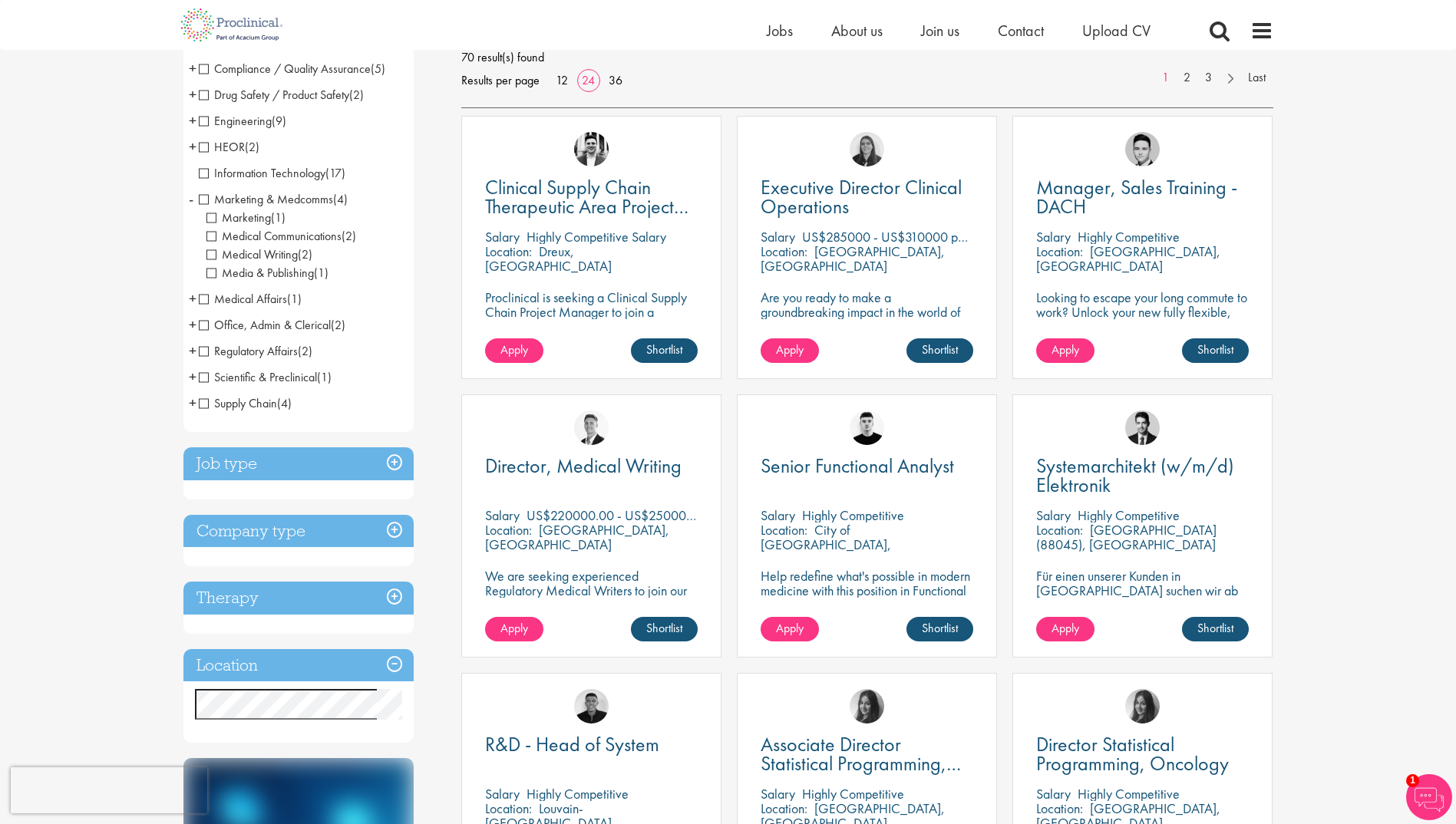
click at [189, 202] on span "-" at bounding box center [191, 199] width 5 height 23
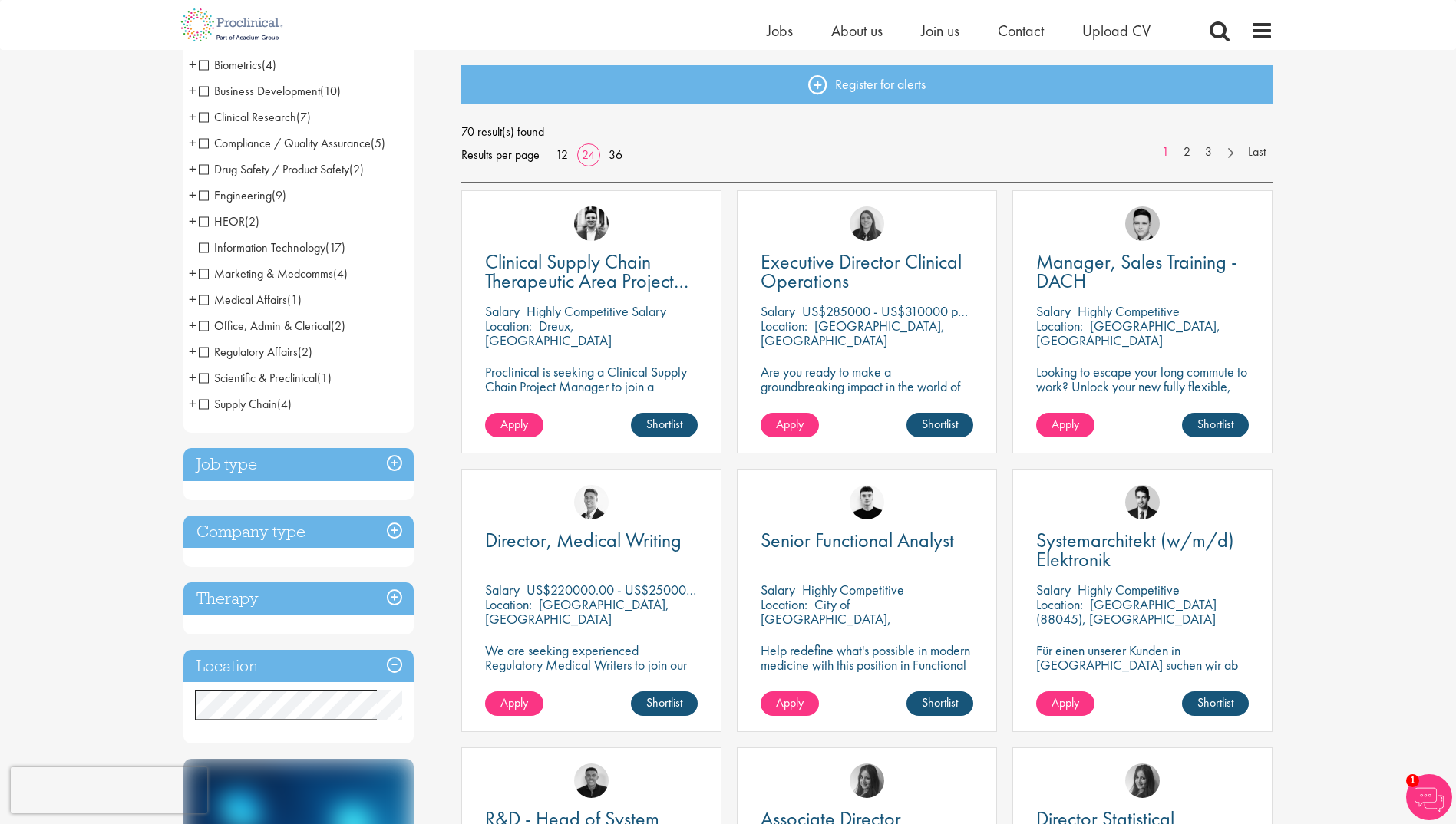
scroll to position [0, 0]
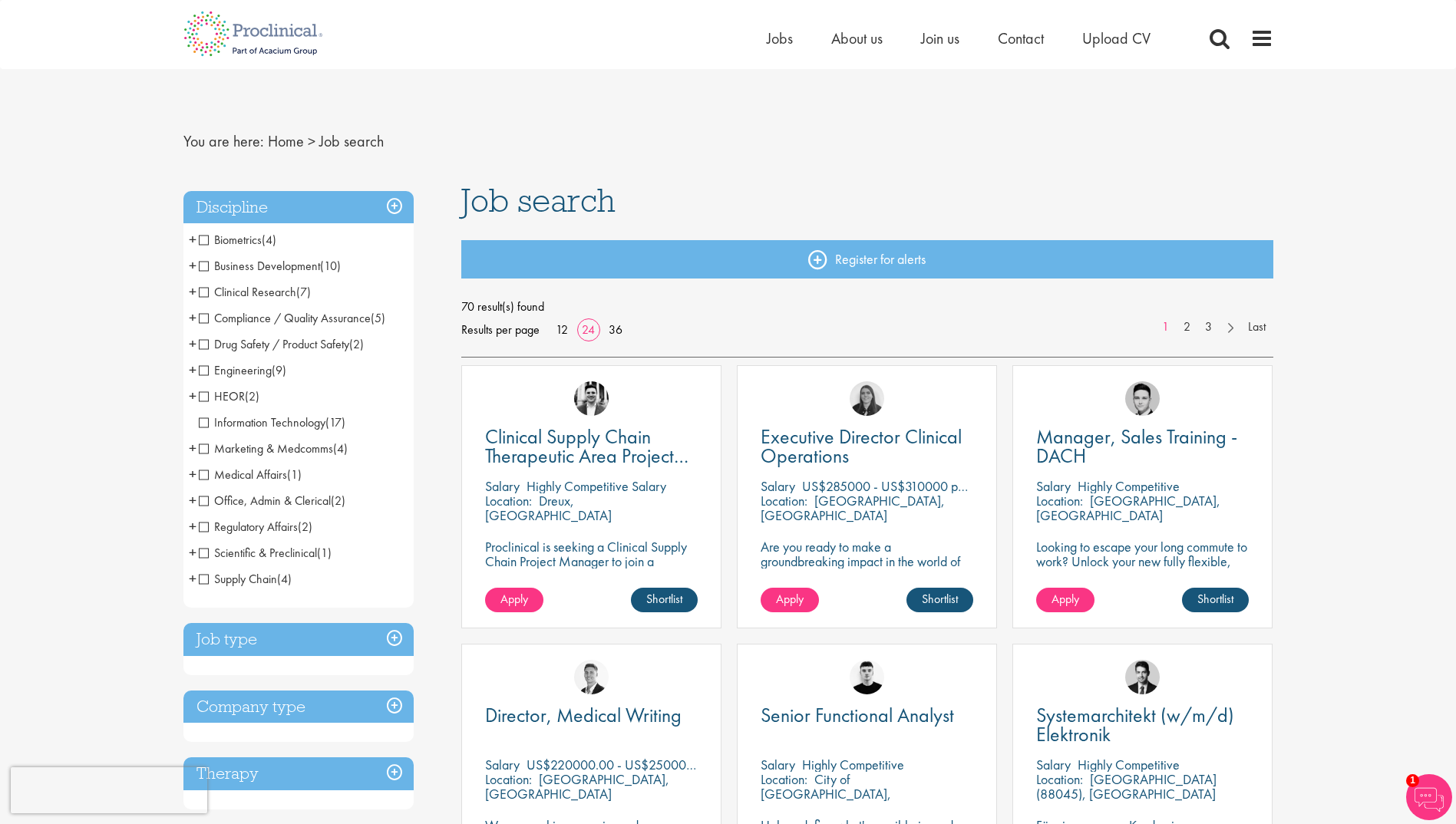
click at [189, 241] on span "+" at bounding box center [192, 239] width 7 height 23
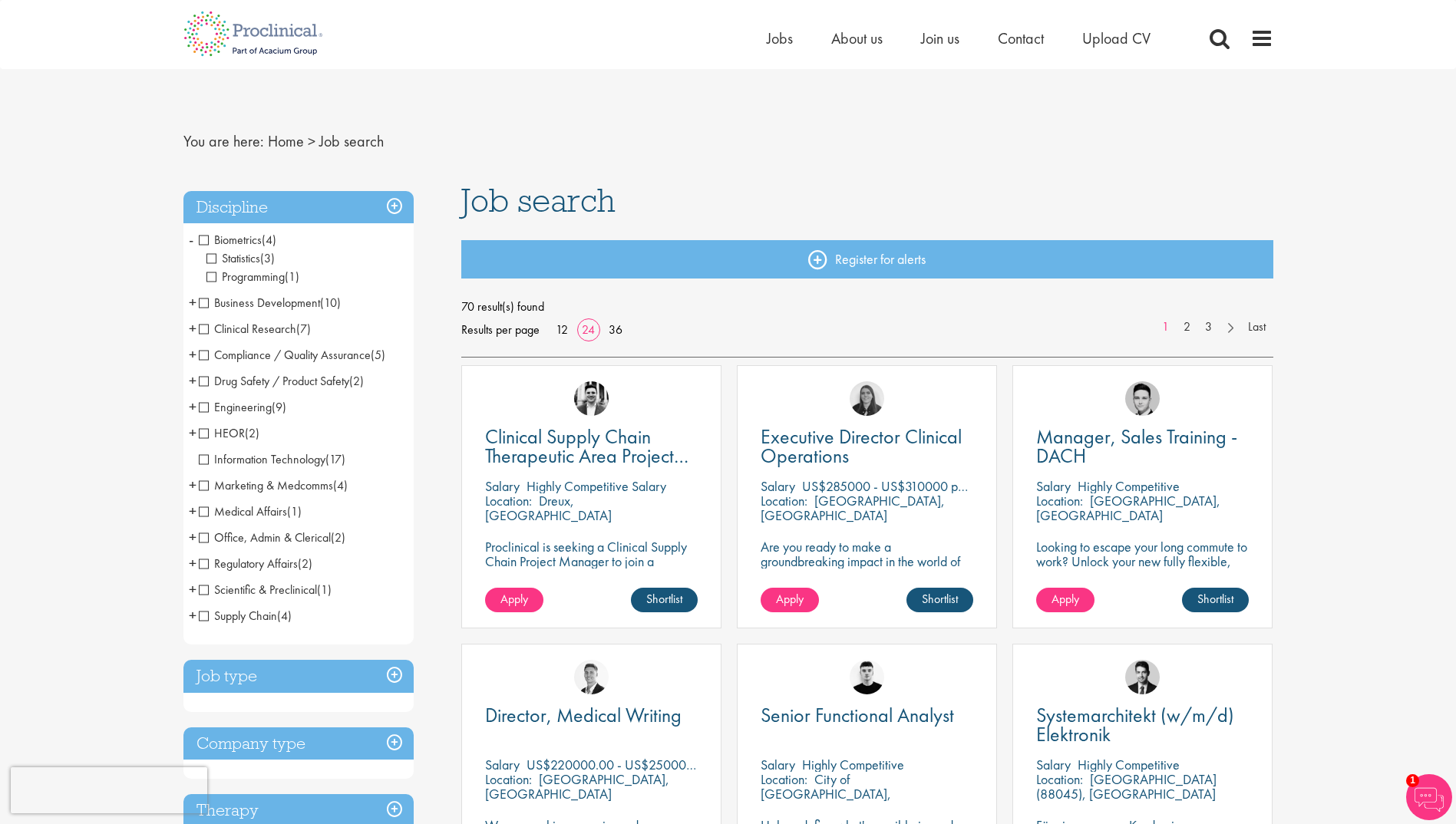
click at [189, 241] on span "-" at bounding box center [191, 239] width 5 height 23
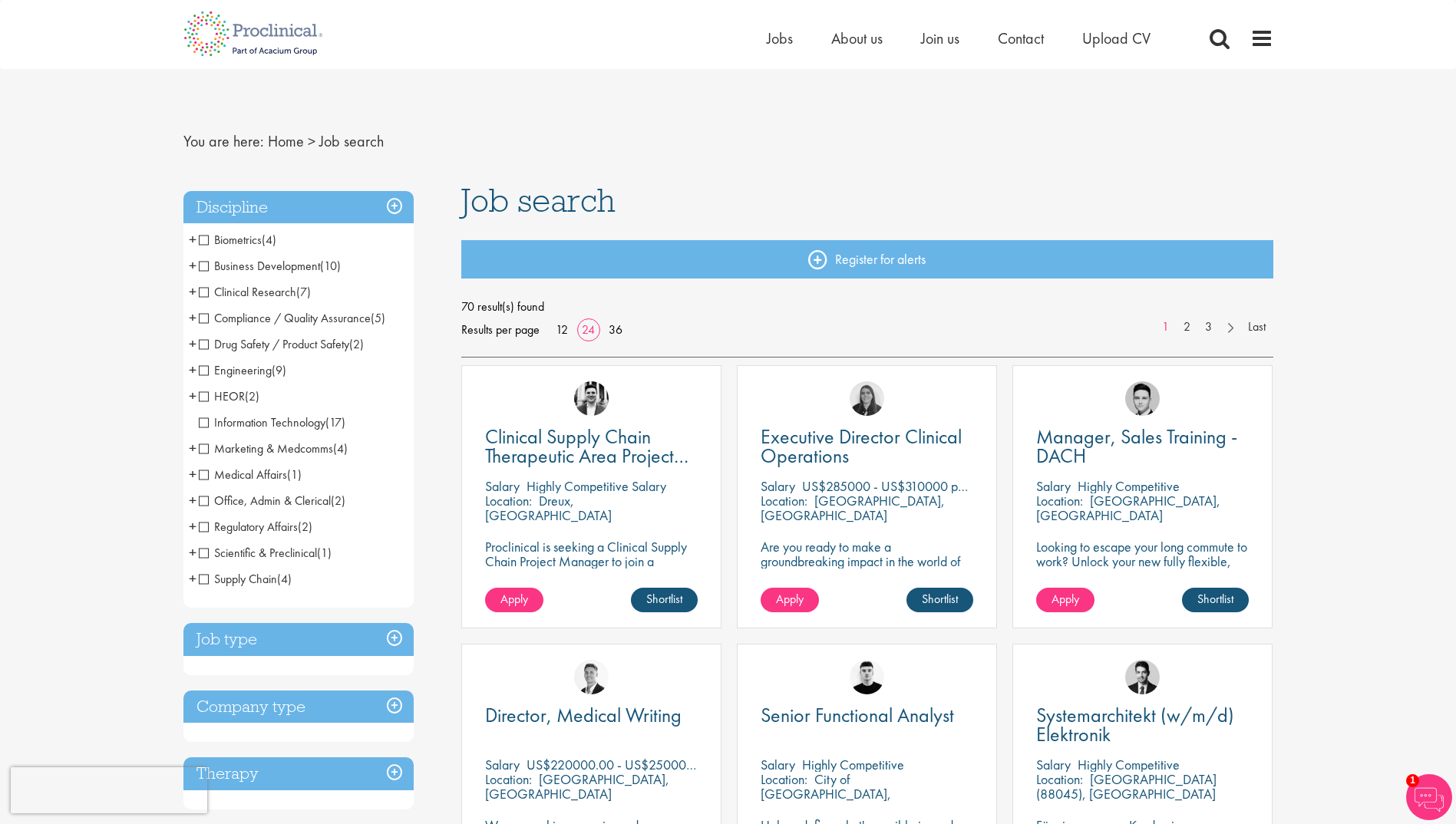
click at [189, 241] on span "+" at bounding box center [192, 239] width 7 height 23
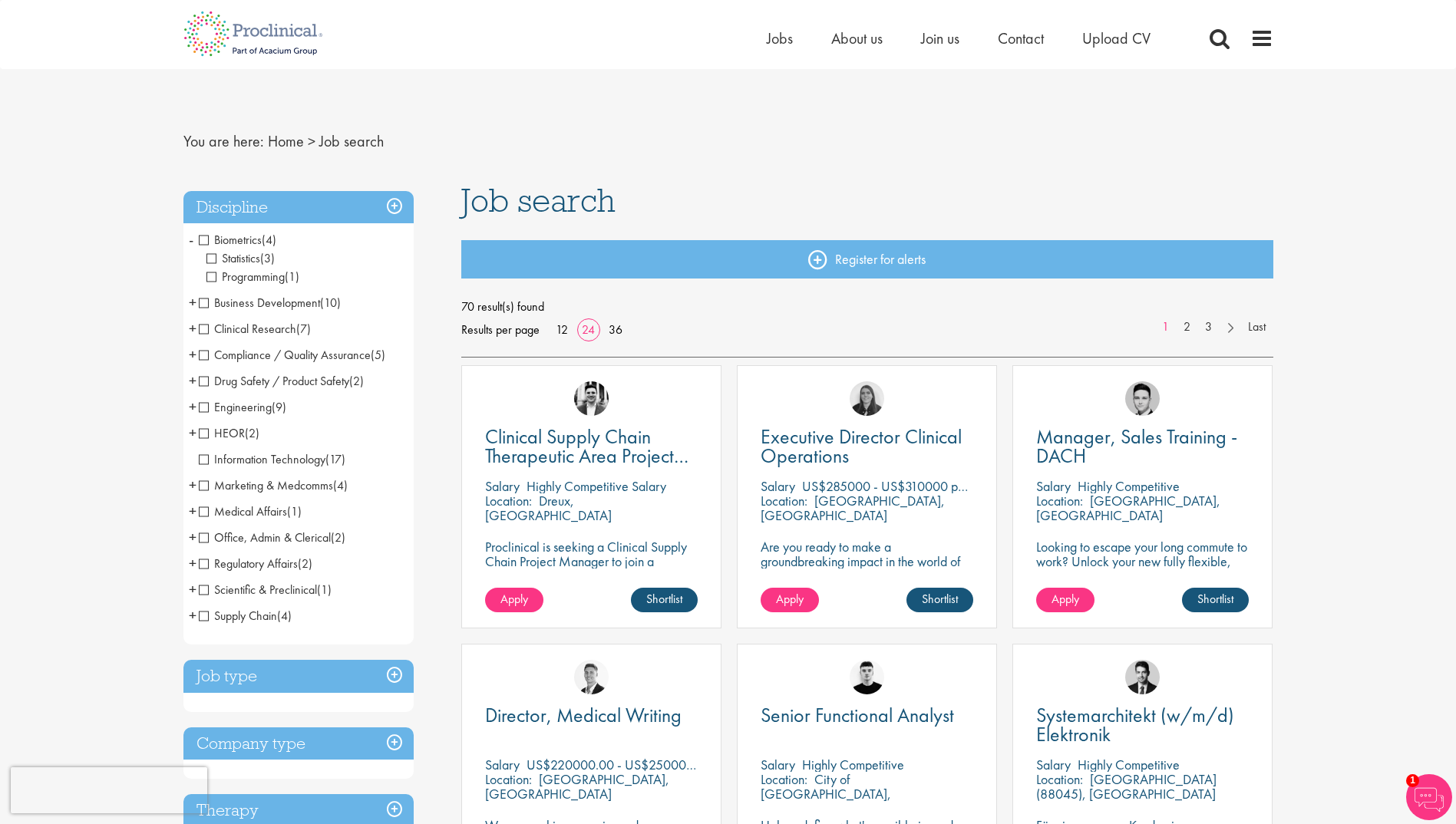
click at [189, 241] on span "-" at bounding box center [191, 239] width 5 height 23
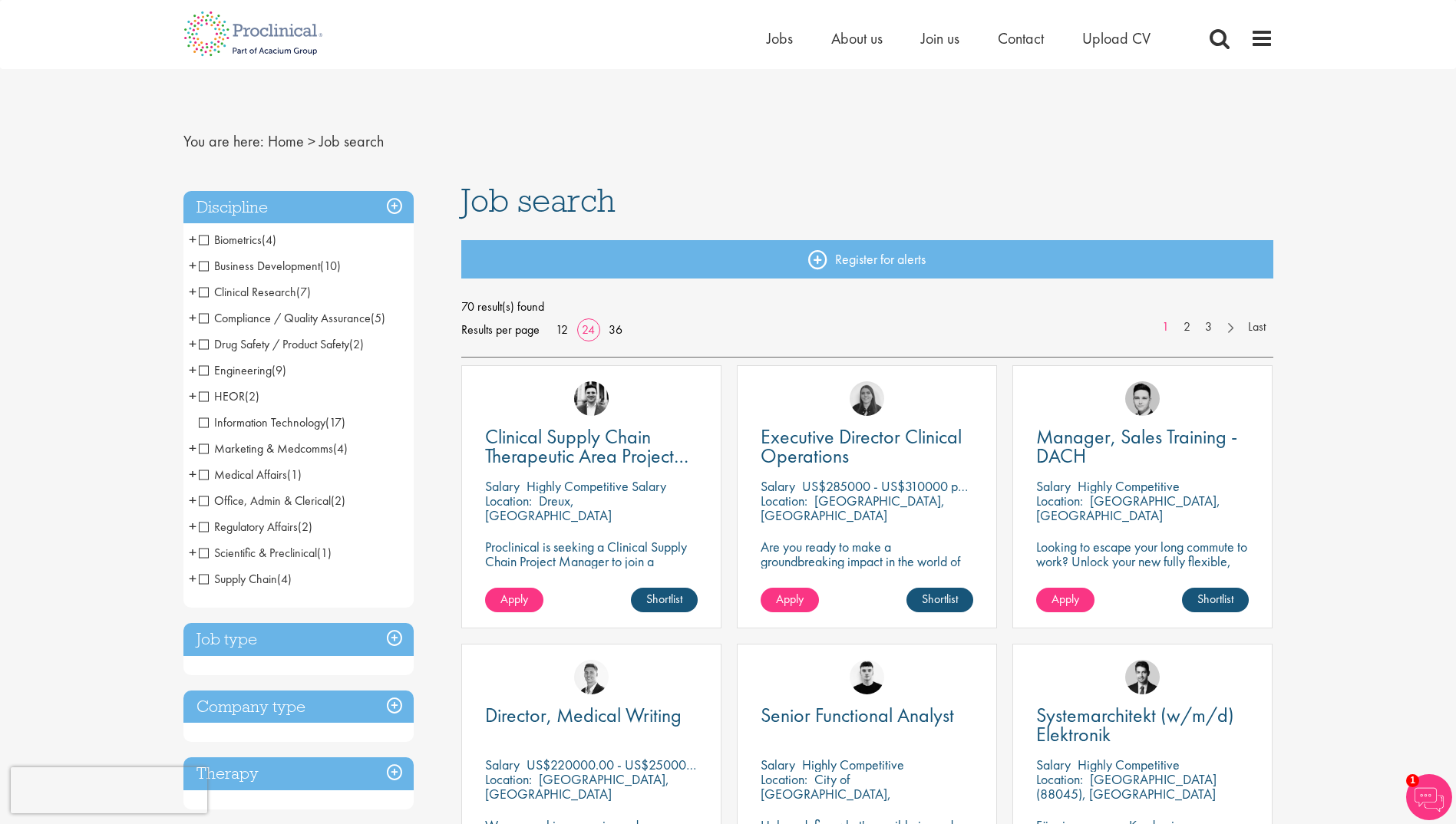
click at [191, 264] on span "+" at bounding box center [192, 265] width 7 height 23
click at [0, 0] on span "-" at bounding box center [0, 0] width 0 height 0
click at [192, 261] on span "+" at bounding box center [192, 265] width 7 height 23
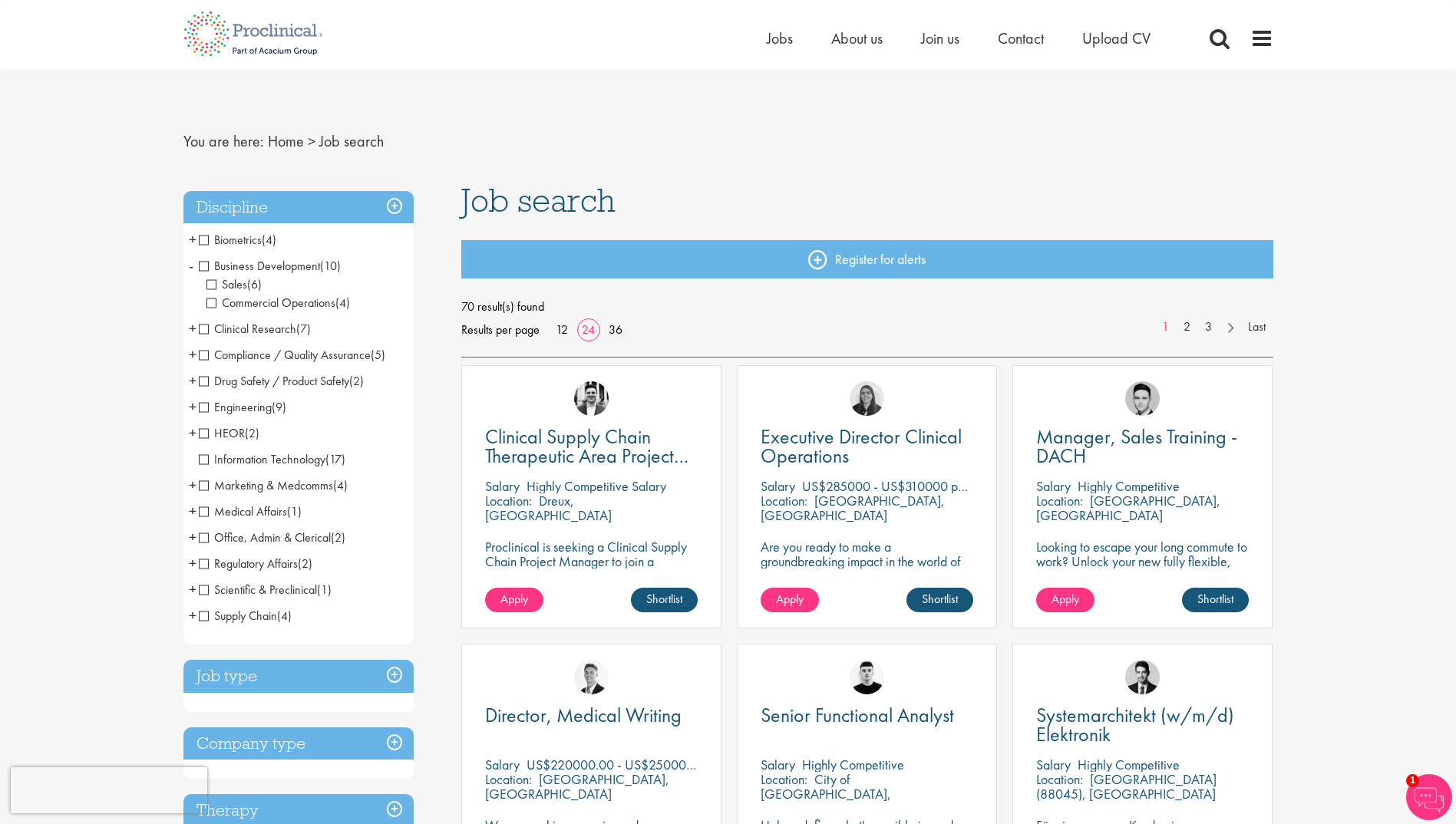
click at [208, 303] on span "Commercial Operations" at bounding box center [271, 303] width 129 height 16
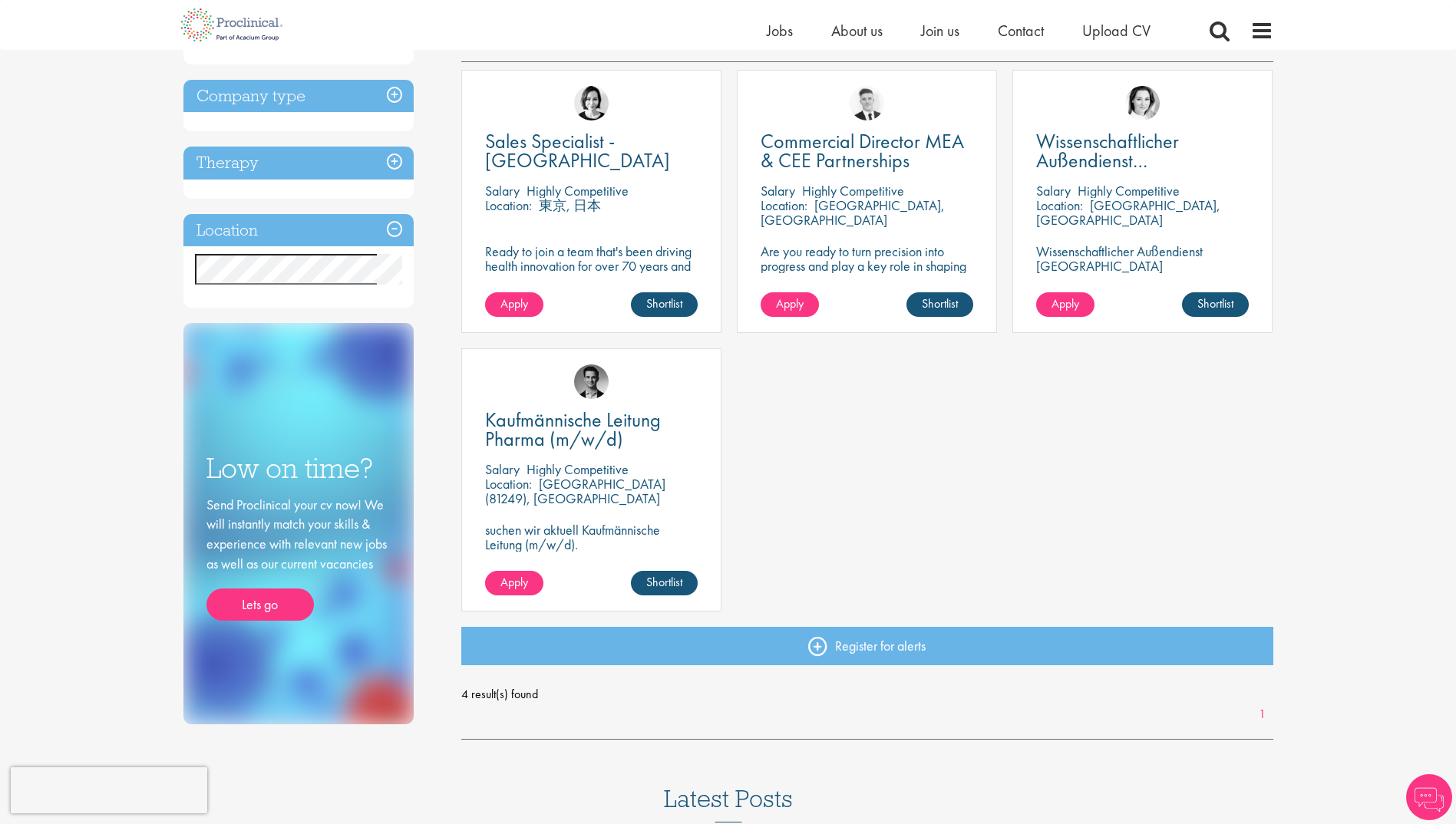
scroll to position [307, 0]
